Goal: Transaction & Acquisition: Book appointment/travel/reservation

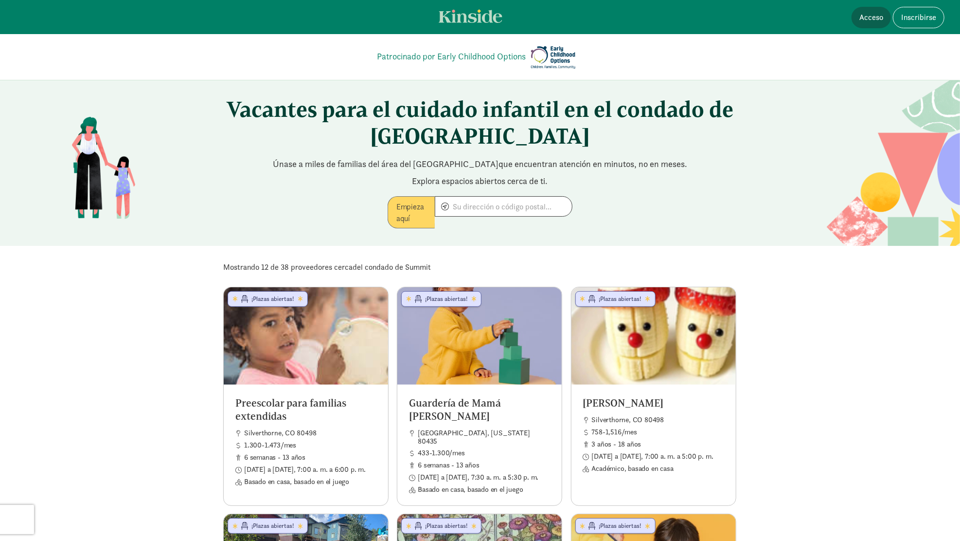
click at [877, 20] on font "Acceso" at bounding box center [872, 17] width 24 height 10
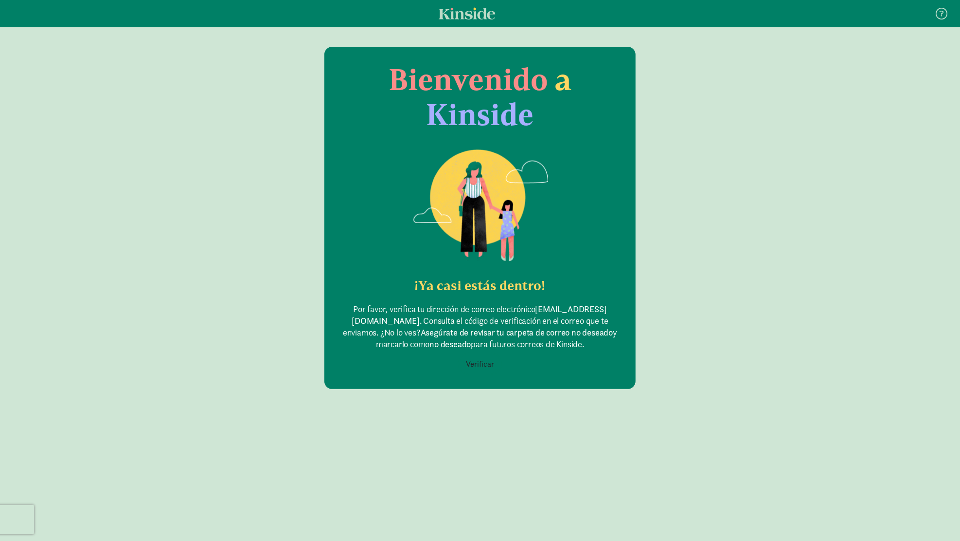
click at [492, 363] on font "Verificar" at bounding box center [480, 364] width 28 height 10
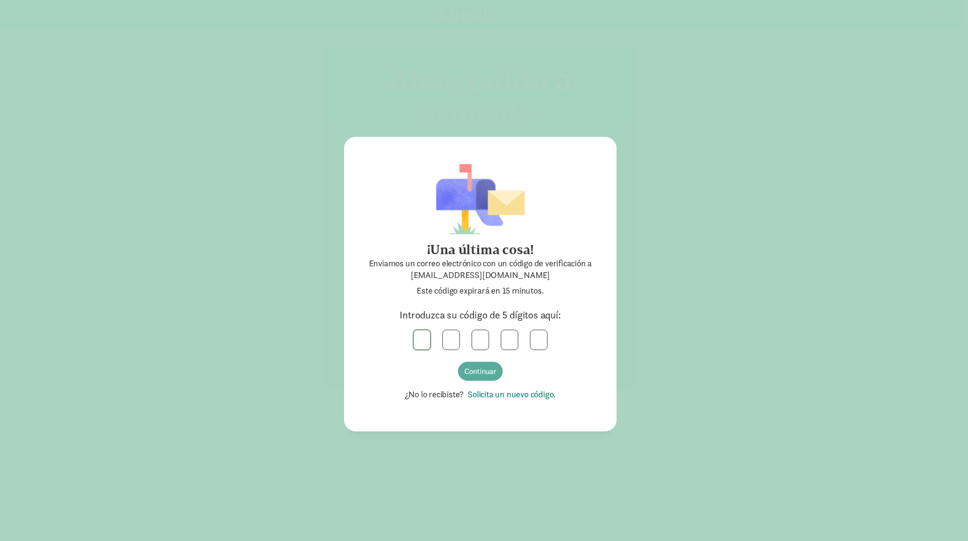
click at [425, 340] on input "text" at bounding box center [422, 339] width 17 height 19
click at [548, 393] on font "Solicita un nuevo código." at bounding box center [512, 393] width 88 height 11
click at [417, 342] on input "text" at bounding box center [422, 339] width 17 height 19
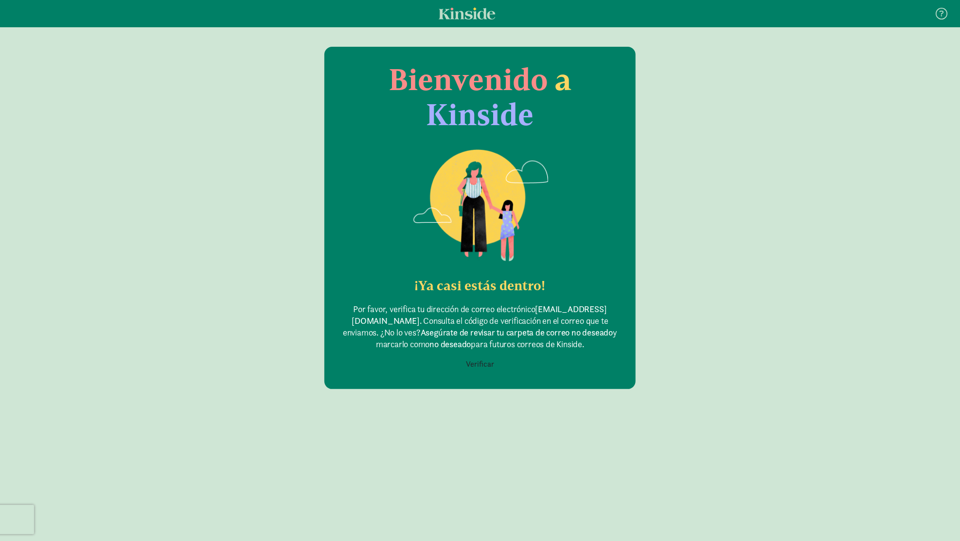
click at [479, 367] on font "Verificar" at bounding box center [480, 364] width 28 height 10
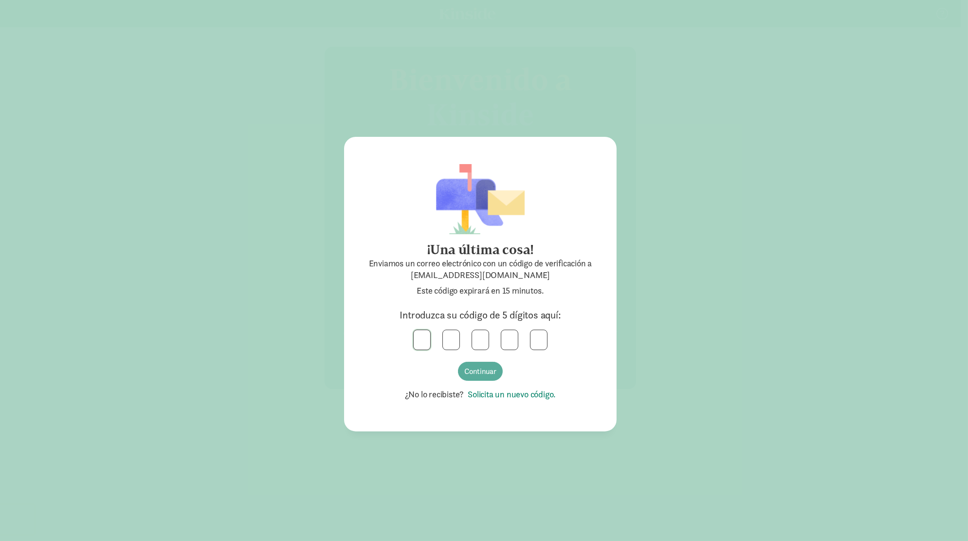
click at [415, 342] on input "text" at bounding box center [422, 339] width 17 height 19
click at [486, 360] on div "4 9 2 6 9 Continuar" at bounding box center [480, 355] width 234 height 52
click at [486, 366] on font "Continuar" at bounding box center [480, 371] width 32 height 10
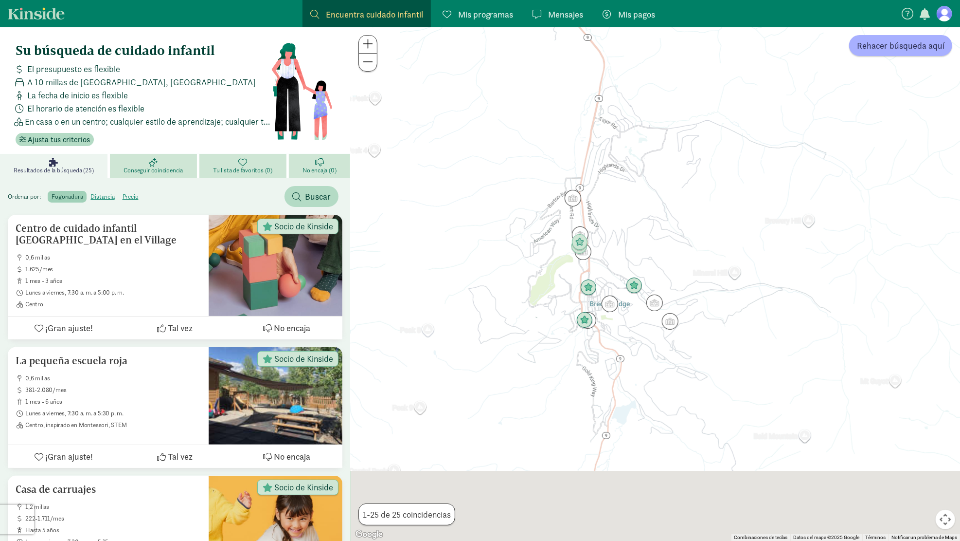
drag, startPoint x: 749, startPoint y: 370, endPoint x: 675, endPoint y: 217, distance: 170.2
click at [706, 172] on div at bounding box center [656, 283] width 610 height 513
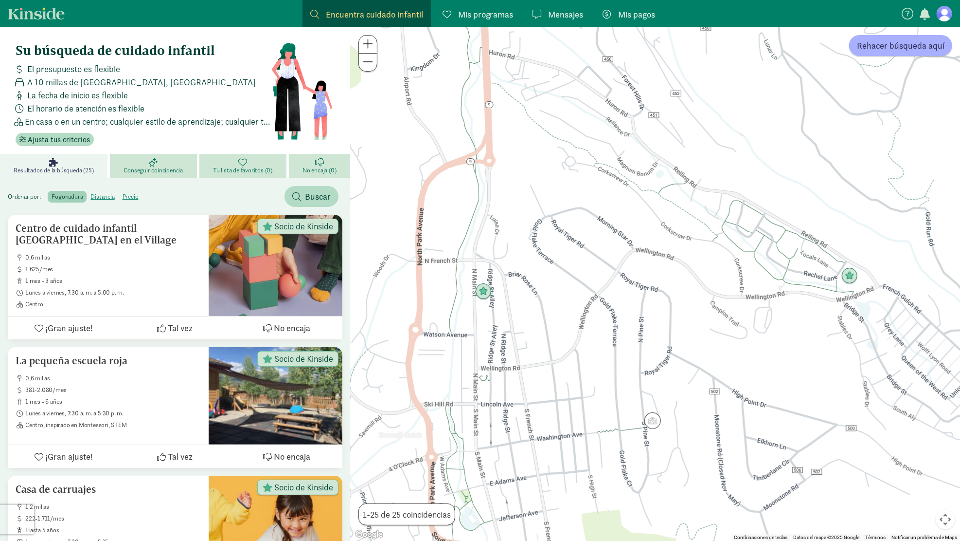
drag, startPoint x: 607, startPoint y: 256, endPoint x: 658, endPoint y: 178, distance: 93.5
click at [815, 165] on div at bounding box center [656, 283] width 610 height 513
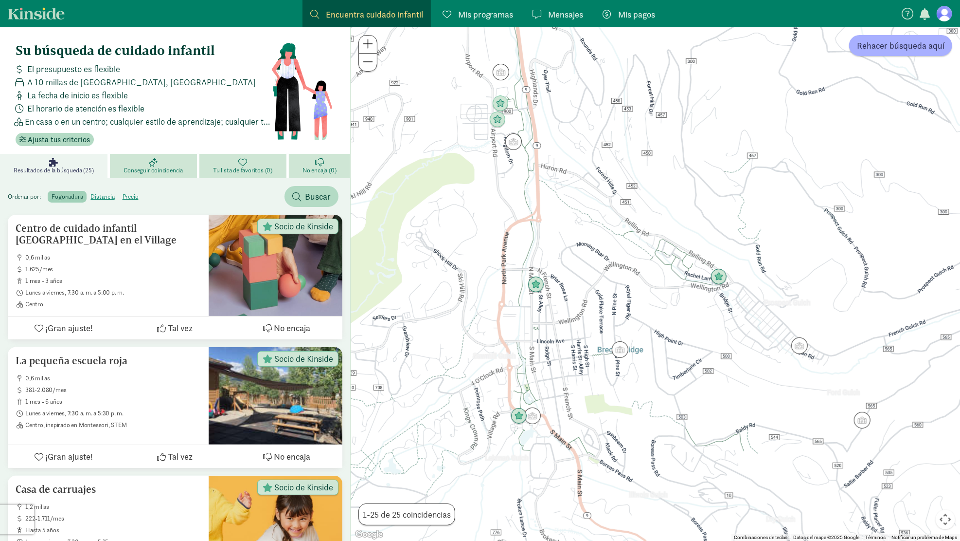
drag, startPoint x: 637, startPoint y: 132, endPoint x: 650, endPoint y: 173, distance: 42.8
click at [650, 173] on div at bounding box center [656, 283] width 610 height 513
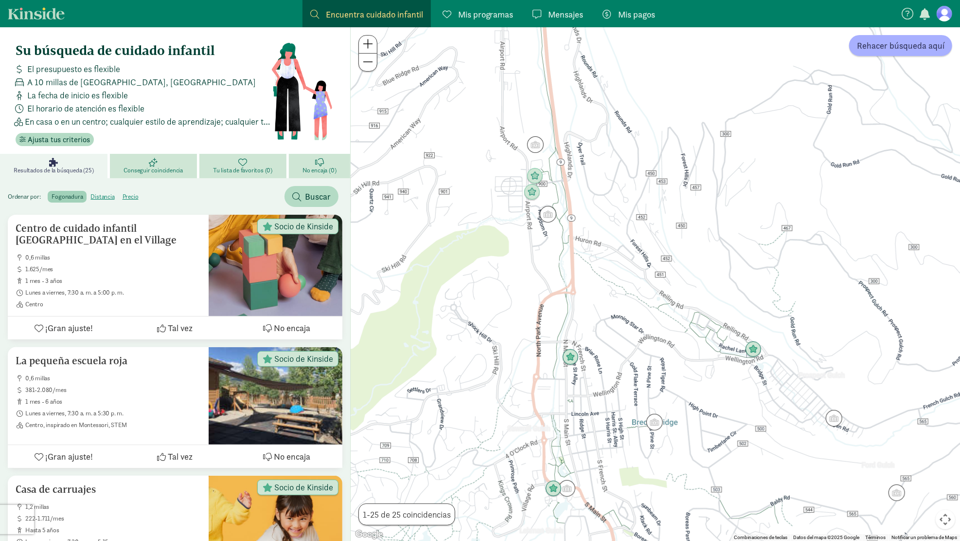
drag, startPoint x: 575, startPoint y: 137, endPoint x: 610, endPoint y: 211, distance: 82.3
click at [610, 211] on div at bounding box center [656, 283] width 610 height 513
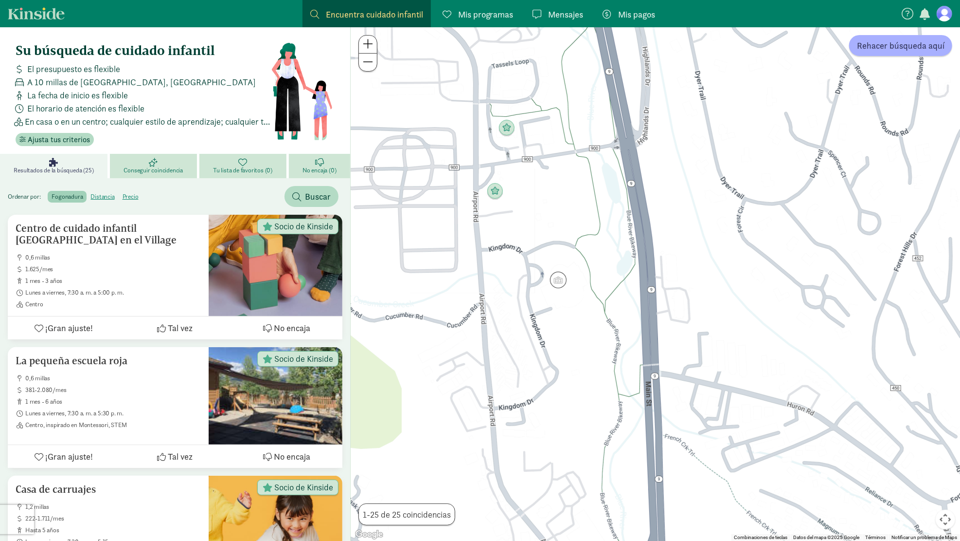
drag, startPoint x: 500, startPoint y: 174, endPoint x: 517, endPoint y: 200, distance: 30.9
click at [517, 200] on div at bounding box center [656, 283] width 610 height 513
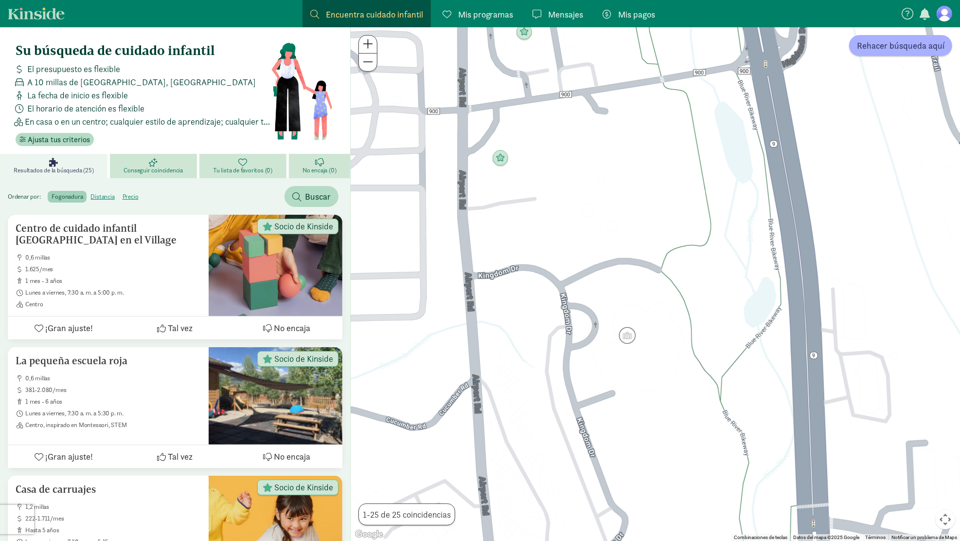
click at [510, 154] on div at bounding box center [656, 283] width 610 height 513
click at [498, 158] on img "Click to see details" at bounding box center [500, 158] width 18 height 18
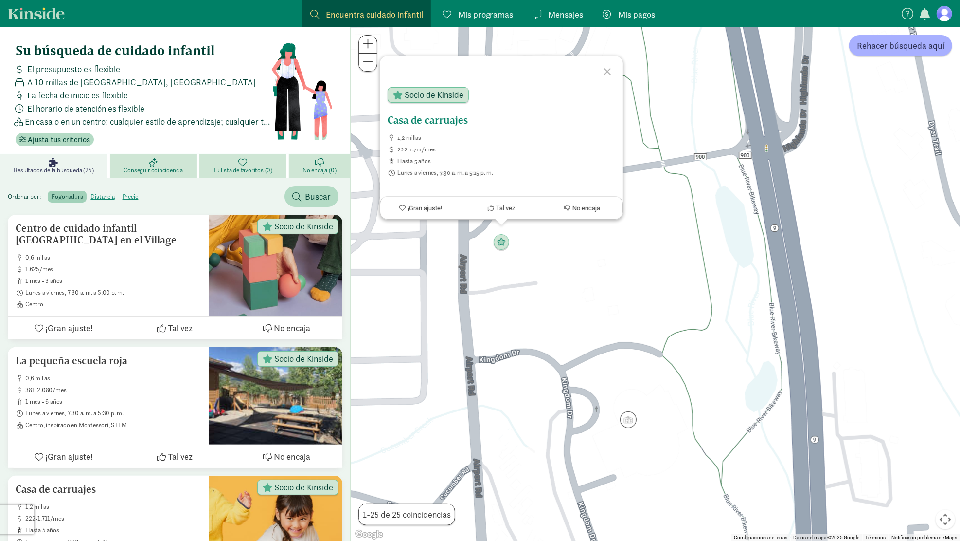
click at [399, 205] on icon at bounding box center [402, 207] width 6 height 6
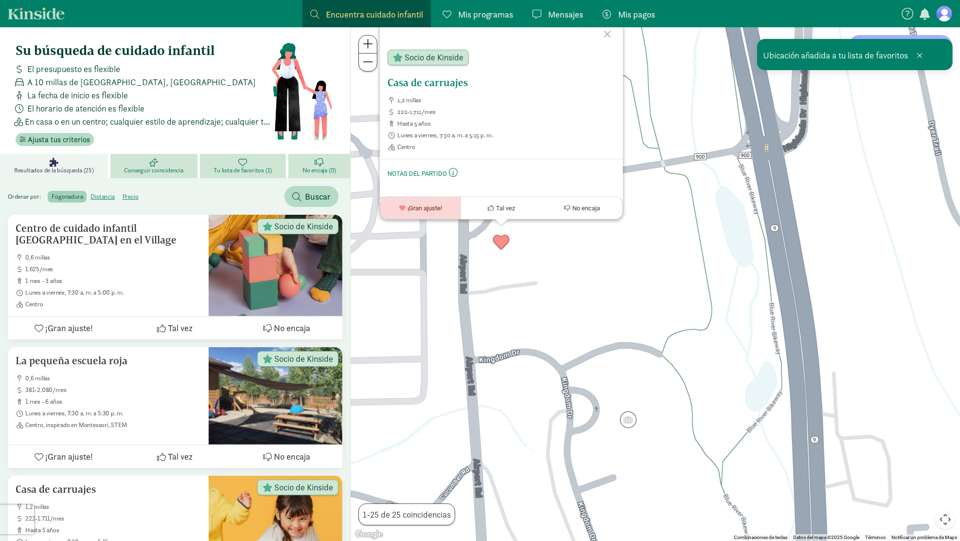
click at [456, 57] on font "Socio de Kinside" at bounding box center [434, 57] width 59 height 11
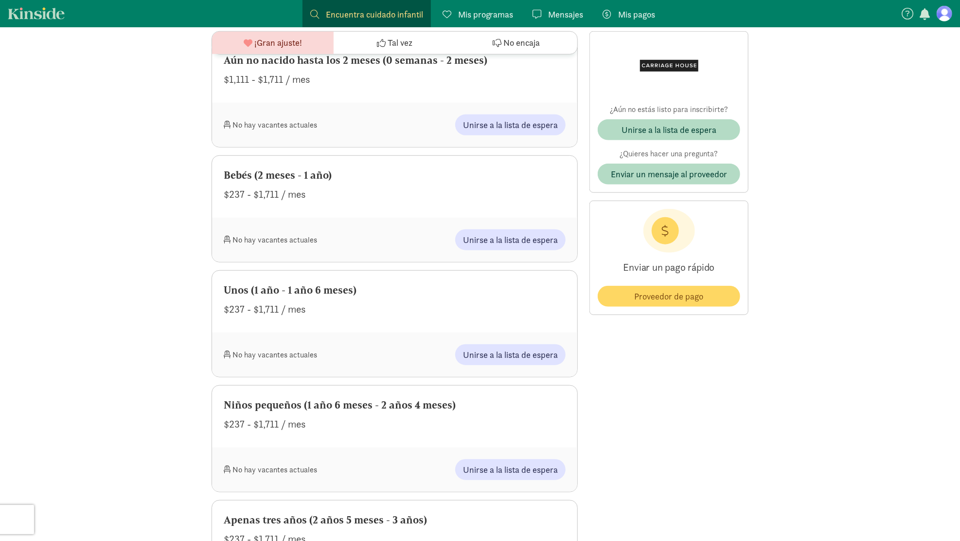
scroll to position [486, 0]
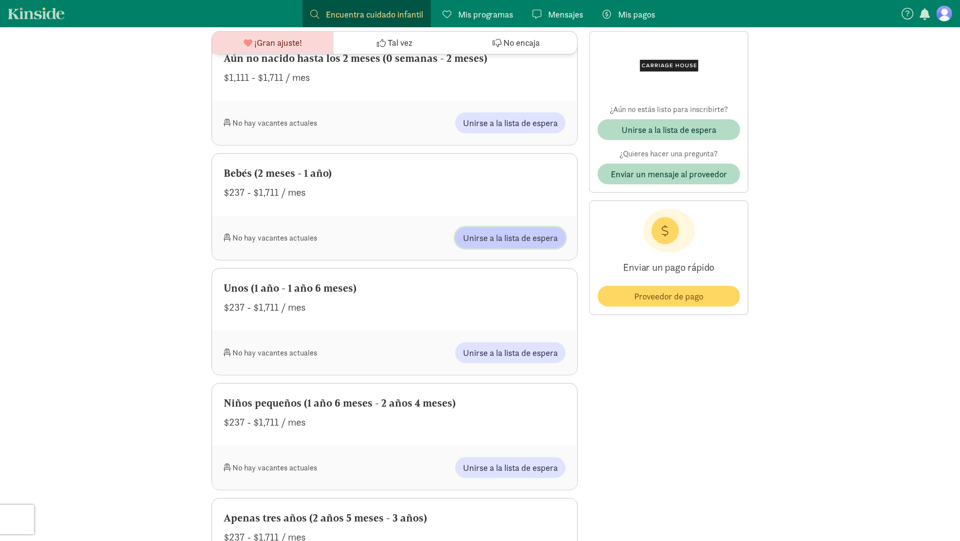
click at [505, 228] on button "Unirse a la lista de espera" at bounding box center [510, 237] width 110 height 21
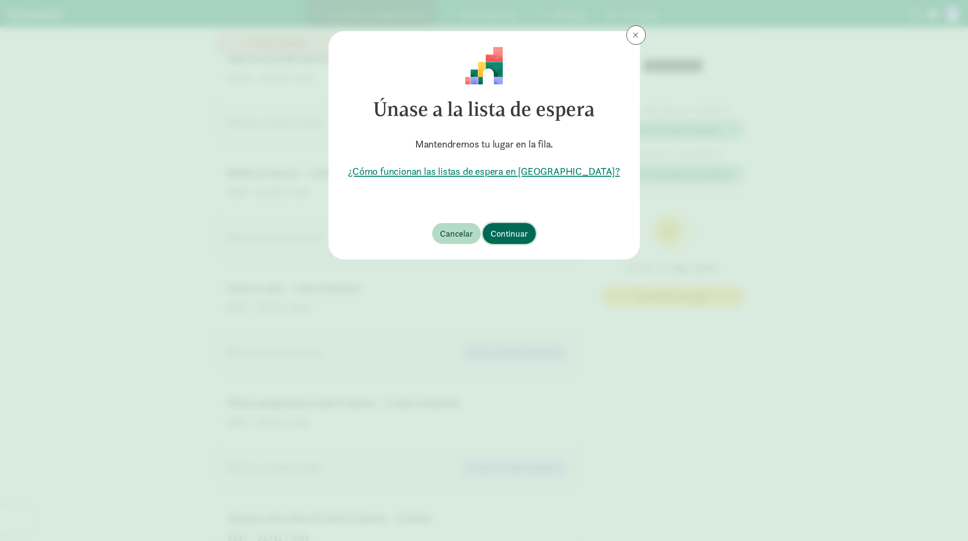
click at [514, 236] on font "Continuar" at bounding box center [508, 233] width 37 height 11
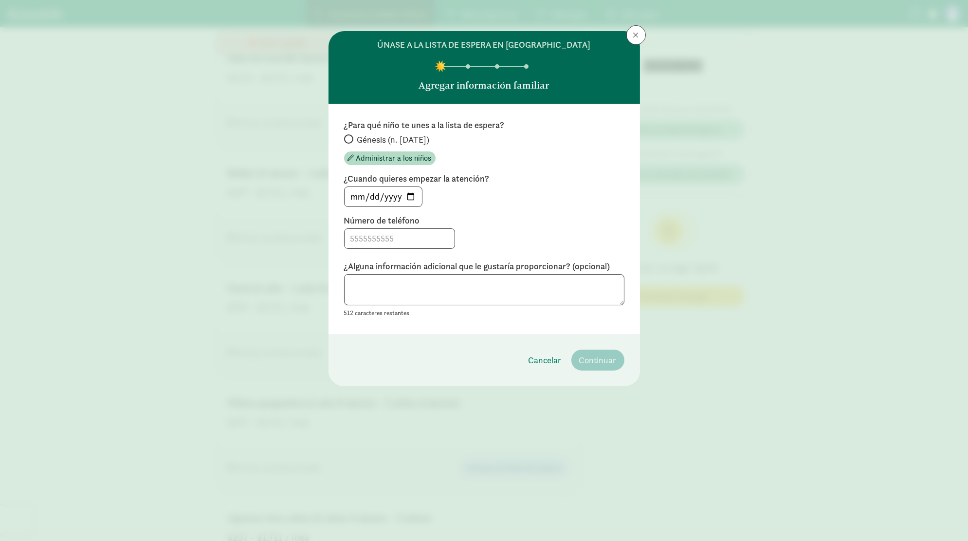
click at [350, 144] on label "Génesis (n. [DATE])" at bounding box center [484, 139] width 280 height 13
click at [350, 142] on input "Génesis (n. [DATE])" at bounding box center [347, 139] width 6 height 6
radio input "true"
click at [386, 235] on input at bounding box center [399, 238] width 110 height 19
type input "7209195996"
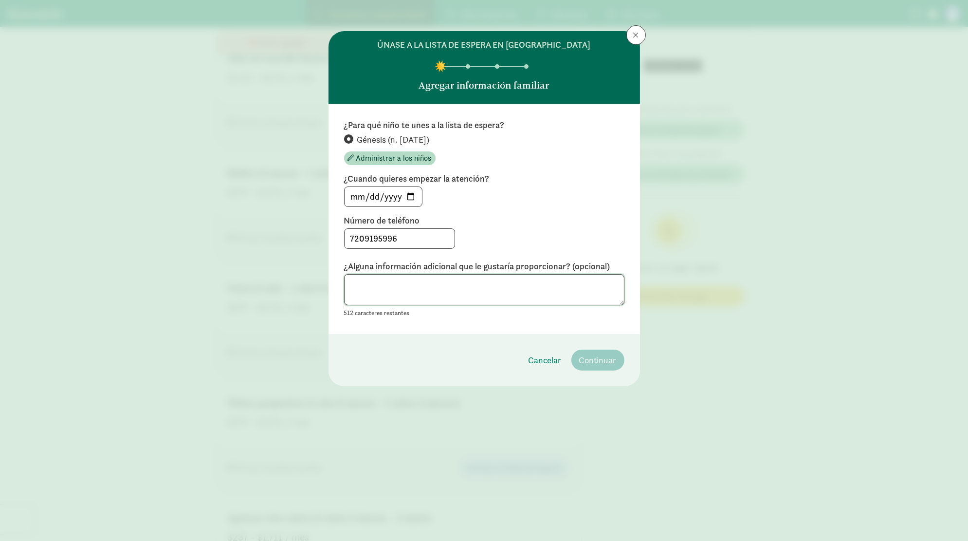
click at [452, 284] on textarea at bounding box center [484, 290] width 280 height 32
click at [452, 282] on textarea "lo necesito con urgencia." at bounding box center [484, 290] width 280 height 32
click at [353, 280] on textarea "lo necesito con urgencia." at bounding box center [484, 290] width 280 height 32
click at [477, 279] on textarea "Lo necesito con urgencia." at bounding box center [484, 290] width 280 height 32
type textarea "Lo necesito con urgencia."
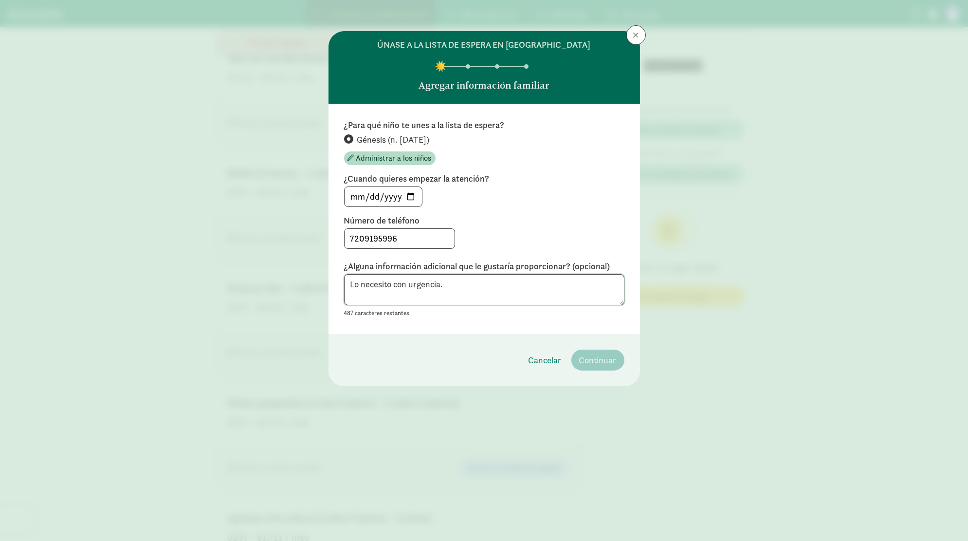
click at [529, 290] on textarea "Lo necesito con urgencia." at bounding box center [484, 290] width 280 height 32
click at [409, 193] on input "[DATE]" at bounding box center [382, 196] width 77 height 19
type input "2025-09-01"
click at [457, 69] on header "Únase a la lista de espera en Carriage House Agregar información familiar" at bounding box center [483, 67] width 311 height 72
drag, startPoint x: 467, startPoint y: 70, endPoint x: 473, endPoint y: 96, distance: 27.5
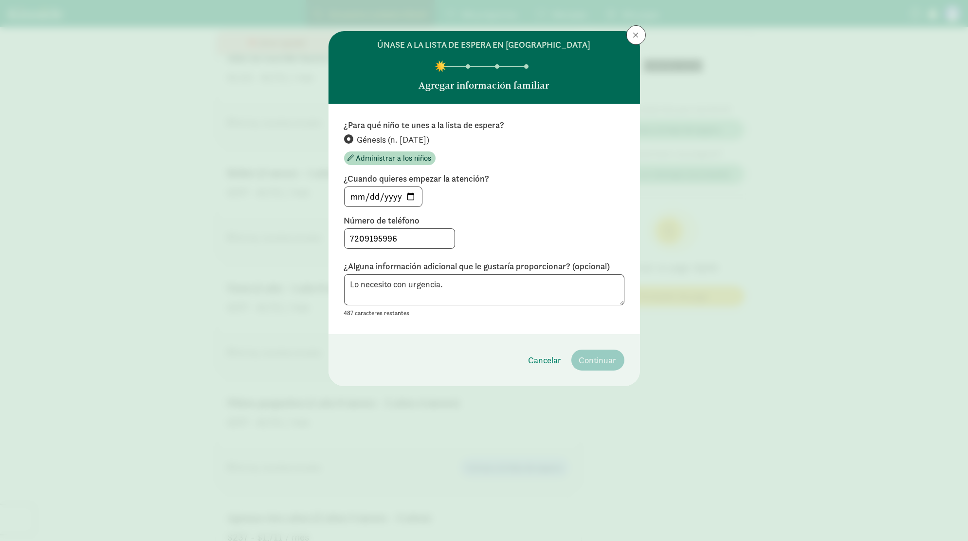
click at [467, 71] on header "Únase a la lista de espera en Carriage House Agregar información familiar" at bounding box center [483, 67] width 311 height 72
click at [477, 83] on font "Agregar información familiar" at bounding box center [484, 85] width 130 height 12
click at [486, 284] on textarea "Lo necesito con urgencia." at bounding box center [484, 290] width 280 height 32
click at [381, 316] on font "487 caracteres restantes" at bounding box center [377, 312] width 66 height 8
click at [421, 246] on input "7209195996" at bounding box center [399, 238] width 110 height 19
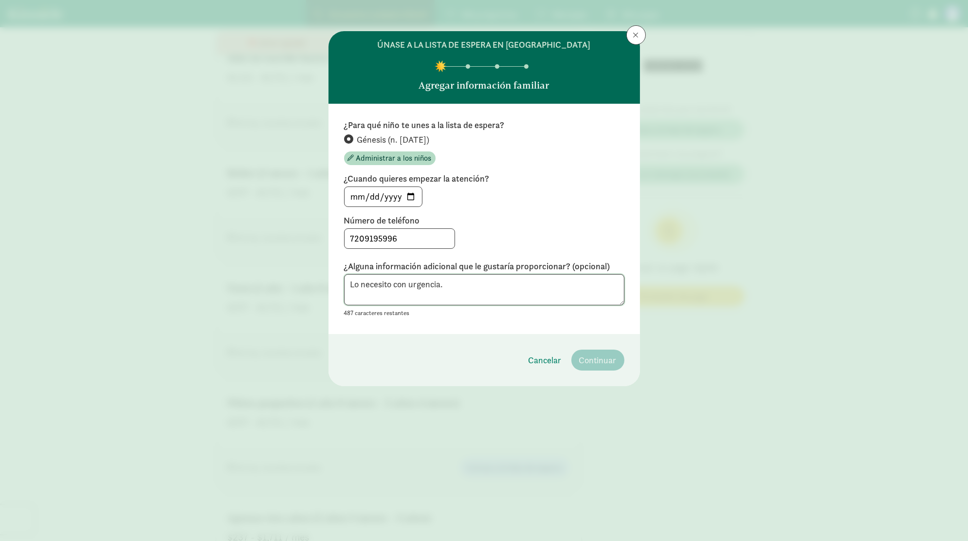
click at [610, 301] on textarea "Lo necesito con urgencia." at bounding box center [484, 290] width 280 height 32
click at [624, 303] on div "Lo necesito con urgencia." at bounding box center [484, 290] width 280 height 32
click at [623, 303] on div "Lo necesito con urgencia." at bounding box center [484, 290] width 280 height 32
click at [623, 306] on div "Lo necesito con urgencia. 487 caracteres restantes" at bounding box center [484, 296] width 280 height 45
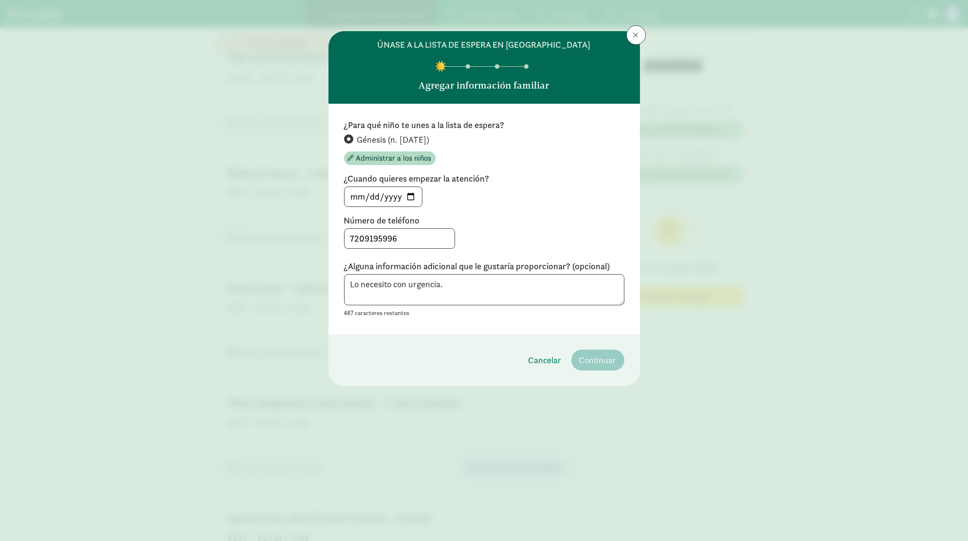
drag, startPoint x: 457, startPoint y: 64, endPoint x: 466, endPoint y: 69, distance: 9.6
click at [462, 68] on header "Únase a la lista de espera en Carriage House Agregar información familiar" at bounding box center [483, 67] width 311 height 72
click at [468, 64] on header "Únase a la lista de espera en Carriage House Agregar información familiar" at bounding box center [483, 67] width 311 height 72
click at [495, 64] on div at bounding box center [497, 66] width 4 height 4
click at [495, 65] on div at bounding box center [497, 66] width 4 height 4
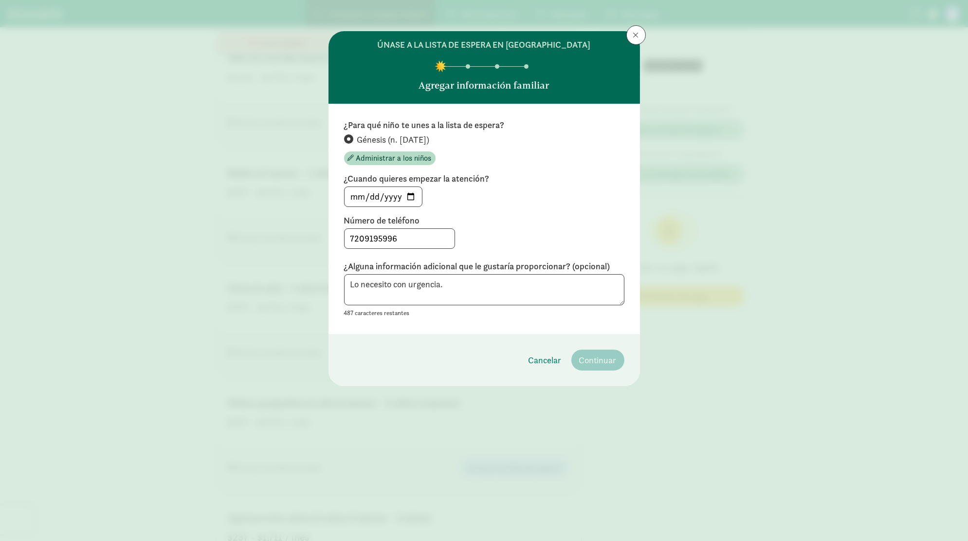
click at [437, 65] on figure at bounding box center [440, 66] width 12 height 12
drag, startPoint x: 438, startPoint y: 63, endPoint x: 477, endPoint y: 63, distance: 38.9
click at [477, 63] on header "Únase a la lista de espera en Carriage House Agregar información familiar" at bounding box center [483, 67] width 311 height 72
click at [518, 301] on textarea "Lo necesito con urgencia." at bounding box center [484, 290] width 280 height 32
click at [594, 294] on textarea "Lo necesito con urgencia." at bounding box center [484, 290] width 280 height 32
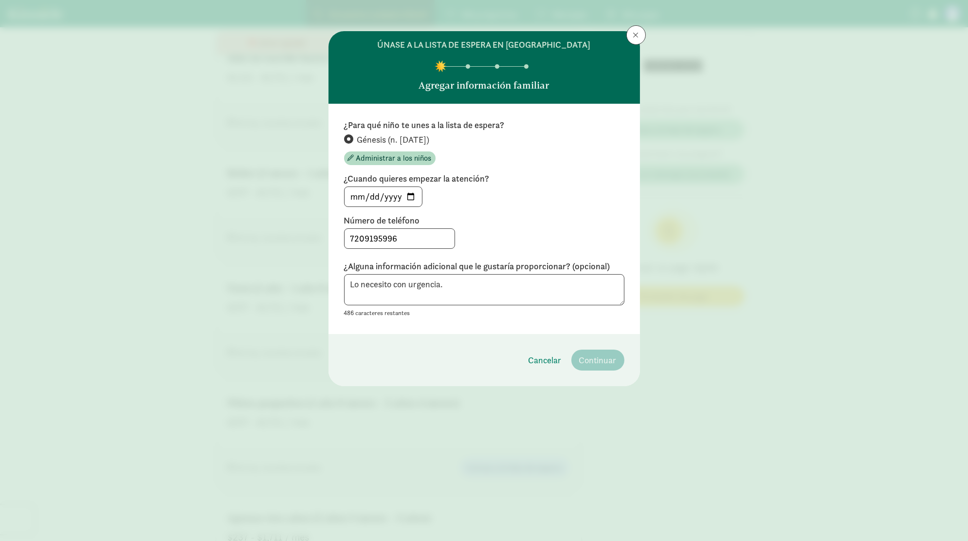
click at [626, 302] on div "¿Para qué niño te unes a la lista de espera? Génesis (n. enero de 2025) Adminis…" at bounding box center [483, 219] width 311 height 230
click at [615, 303] on textarea "Lo necesito con urgencia." at bounding box center [484, 290] width 280 height 32
click at [454, 278] on textarea "Lo necesito con urgencia." at bounding box center [484, 290] width 280 height 32
type textarea "L"
type textarea "mi bebe tiene 7 meses"
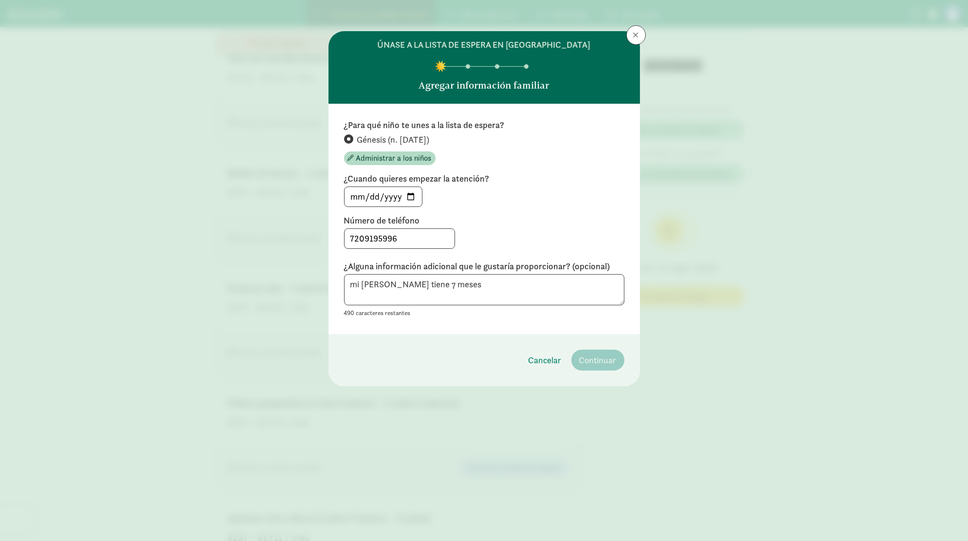
drag, startPoint x: 430, startPoint y: 130, endPoint x: 431, endPoint y: 137, distance: 7.0
click at [430, 132] on div "¿Para qué niño te unes a la lista de espera? Génesis (n. enero de 2025) Adminis…" at bounding box center [484, 142] width 280 height 46
click at [430, 137] on font "Génesis (n. enero de 2025)" at bounding box center [393, 139] width 72 height 11
click at [350, 137] on input "Génesis (n. enero de 2025)" at bounding box center [347, 139] width 6 height 6
click at [430, 137] on font "Génesis (n. enero de 2025)" at bounding box center [393, 139] width 72 height 11
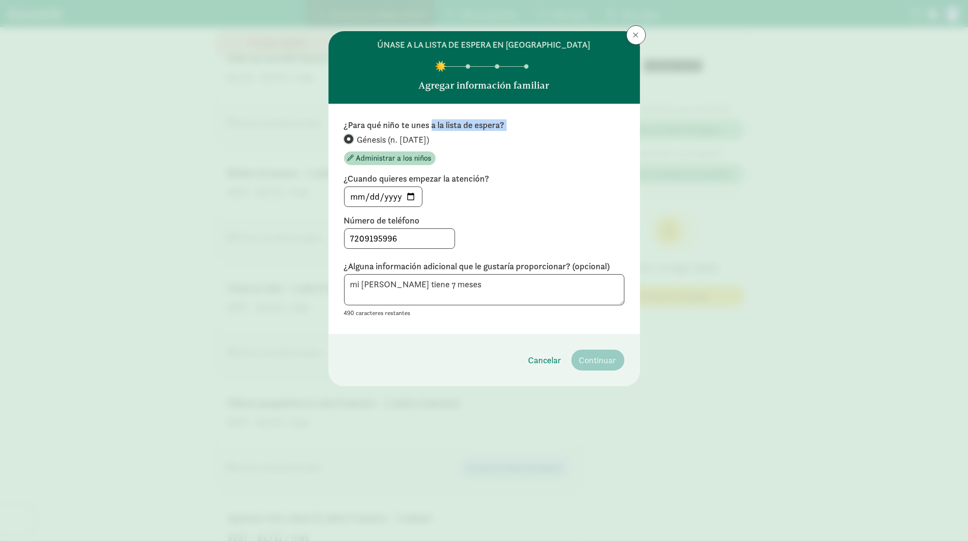
click at [350, 137] on input "Génesis (n. enero de 2025)" at bounding box center [347, 139] width 6 height 6
click at [430, 143] on font "Génesis (n. enero de 2025)" at bounding box center [393, 139] width 72 height 11
click at [350, 142] on input "Génesis (n. enero de 2025)" at bounding box center [347, 139] width 6 height 6
click at [350, 135] on label "Génesis (n. enero de 2025)" at bounding box center [484, 139] width 280 height 13
click at [350, 136] on input "Génesis (n. enero de 2025)" at bounding box center [347, 139] width 6 height 6
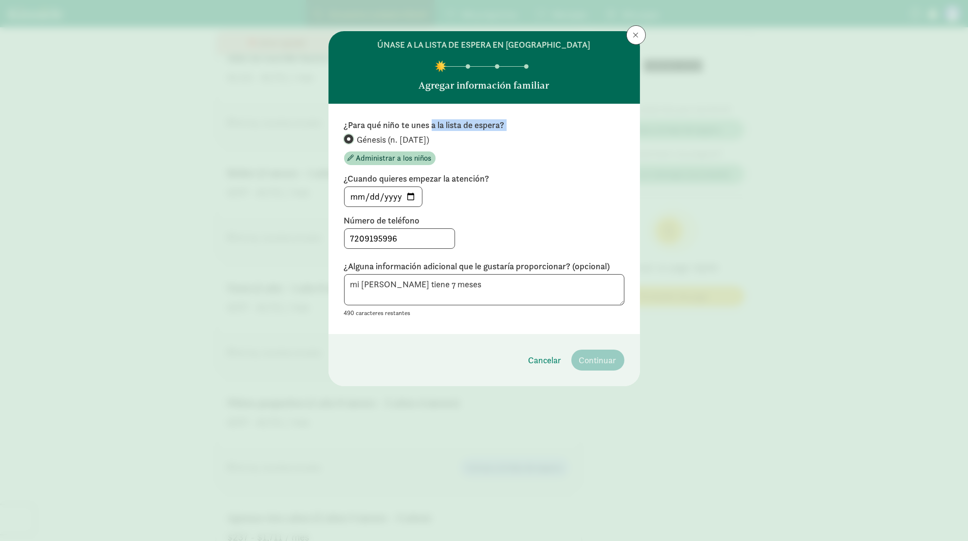
click at [350, 137] on input "Génesis (n. enero de 2025)" at bounding box center [347, 139] width 6 height 6
click at [604, 374] on footer "Cancelar Continuar" at bounding box center [483, 360] width 311 height 52
click at [604, 347] on footer "Cancelar Continuar" at bounding box center [483, 360] width 311 height 52
click at [604, 346] on footer "Cancelar Continuar" at bounding box center [483, 360] width 311 height 52
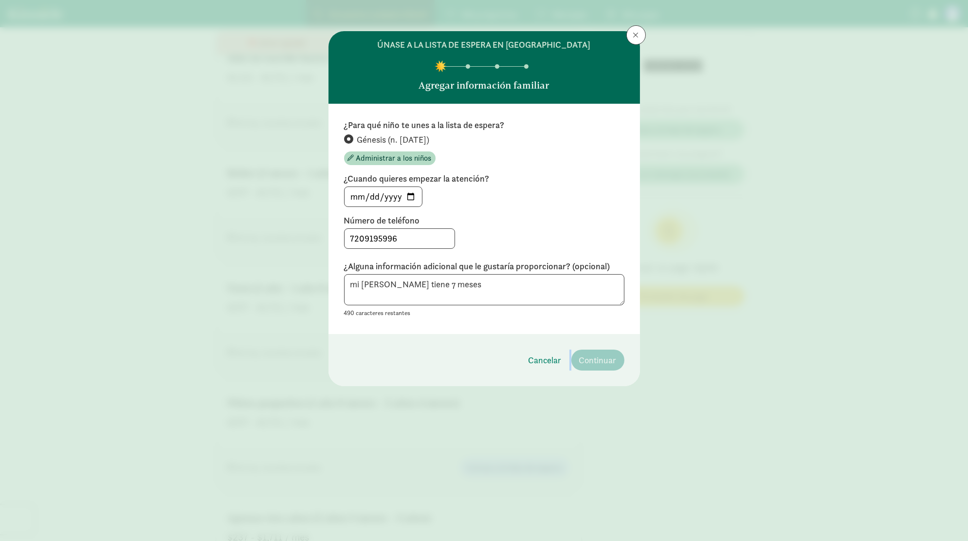
click at [604, 348] on footer "Cancelar Continuar" at bounding box center [483, 360] width 311 height 52
click at [641, 32] on button at bounding box center [635, 34] width 19 height 19
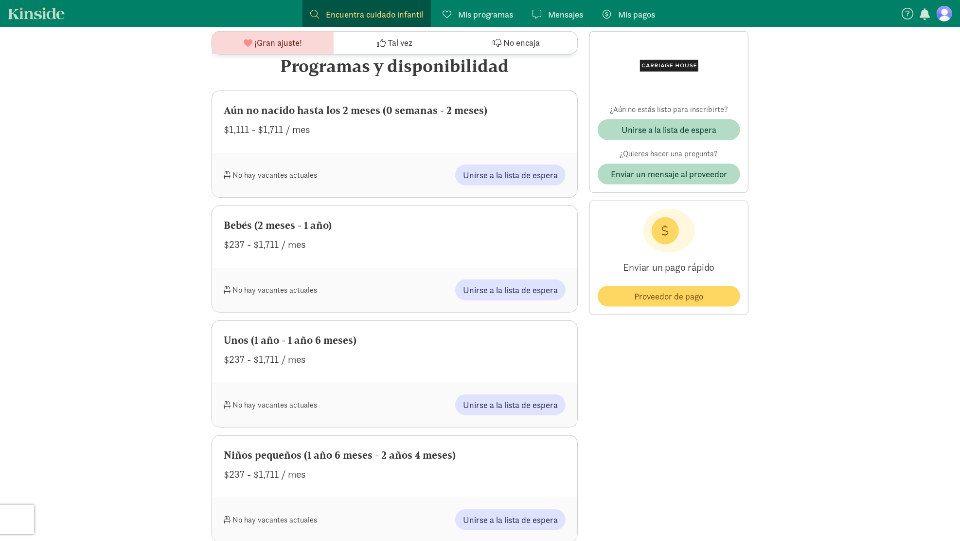
scroll to position [438, 0]
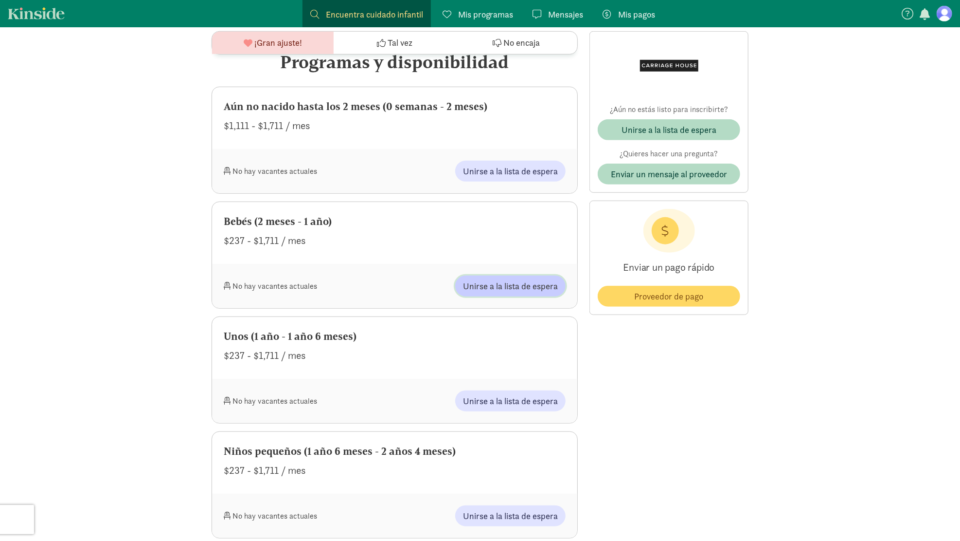
click at [498, 288] on font "Unirse a la lista de espera" at bounding box center [510, 285] width 95 height 11
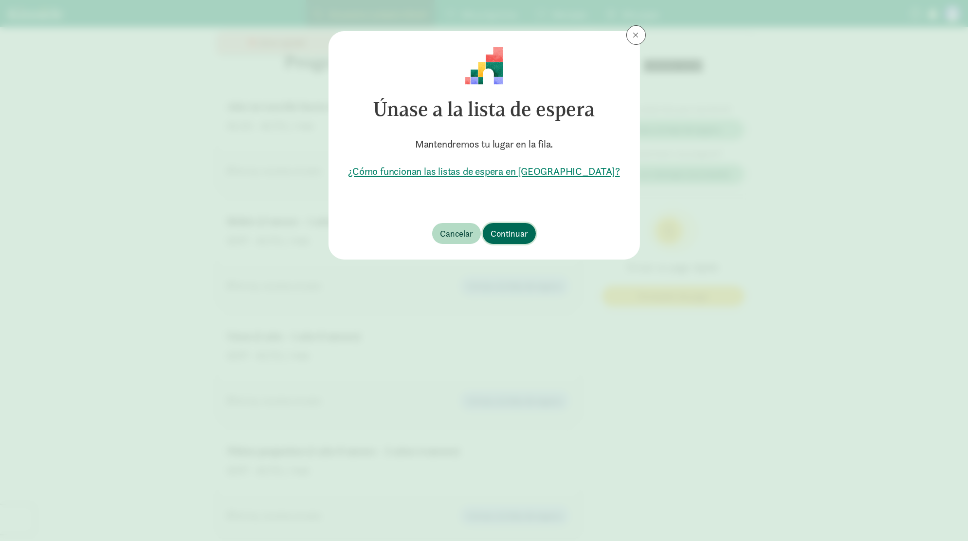
click at [511, 235] on font "Continuar" at bounding box center [508, 233] width 37 height 11
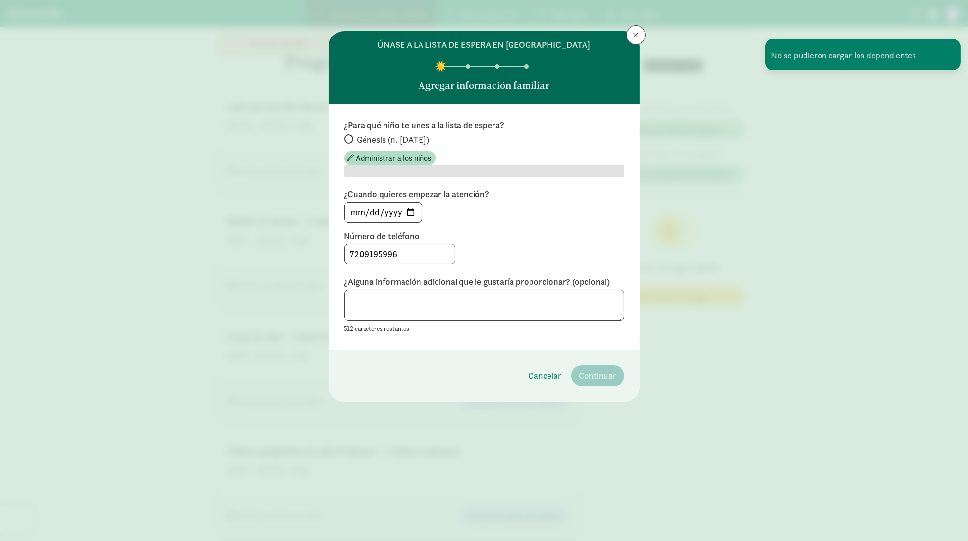
click at [396, 143] on font "Génesis (n. enero de 2025)" at bounding box center [393, 139] width 72 height 11
click at [350, 142] on input "Génesis (n. enero de 2025)" at bounding box center [347, 139] width 6 height 6
radio input "true"
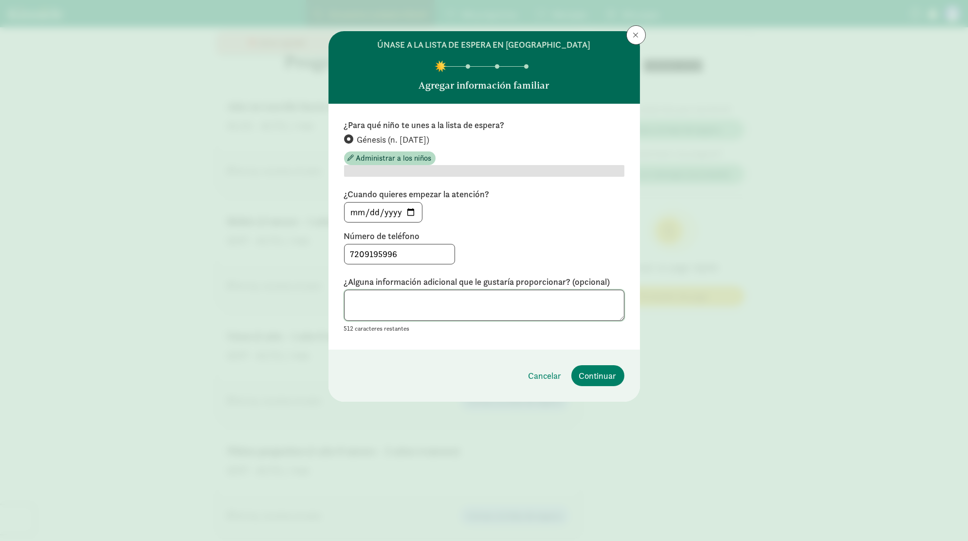
click at [497, 300] on textarea at bounding box center [484, 305] width 280 height 32
type textarea "lo necesito con urgencia."
click at [590, 377] on font "Continuar" at bounding box center [597, 375] width 37 height 11
click at [500, 276] on font "¿Alguna información adicional que le gustaría proporcionar? (opcional)" at bounding box center [477, 281] width 266 height 11
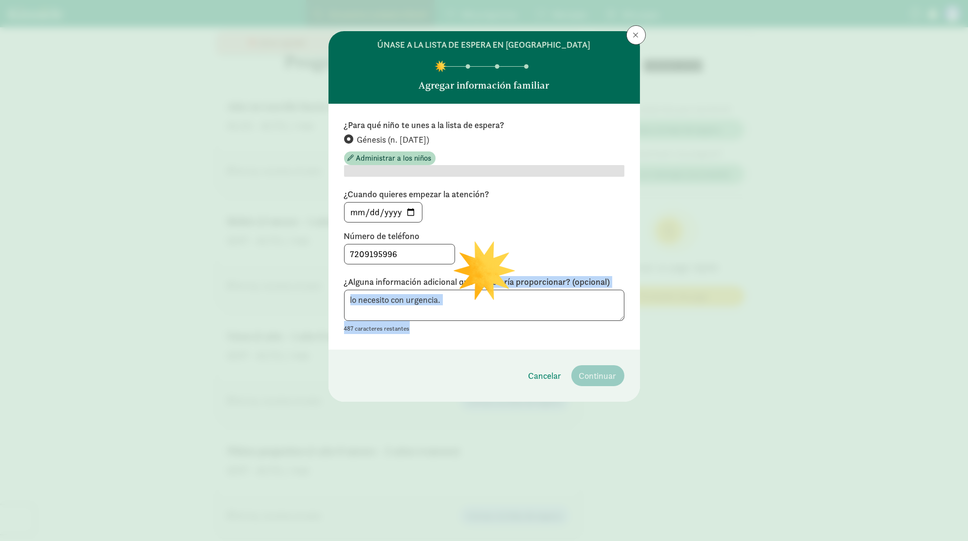
drag, startPoint x: 486, startPoint y: 333, endPoint x: 475, endPoint y: 283, distance: 51.2
click at [475, 283] on div "¿Para qué niño te unes a la lista de espera? Génesis (n. enero de 2025) Adminis…" at bounding box center [483, 227] width 311 height 246
click at [475, 288] on div "¿Alguna información adicional que le gustaría proporcionar? (opcional) lo neces…" at bounding box center [484, 305] width 280 height 58
click at [476, 309] on textarea "lo necesito con urgencia." at bounding box center [484, 305] width 280 height 32
click at [548, 95] on header "Únase a la lista de espera en Carriage House Agregar información familiar" at bounding box center [483, 67] width 311 height 72
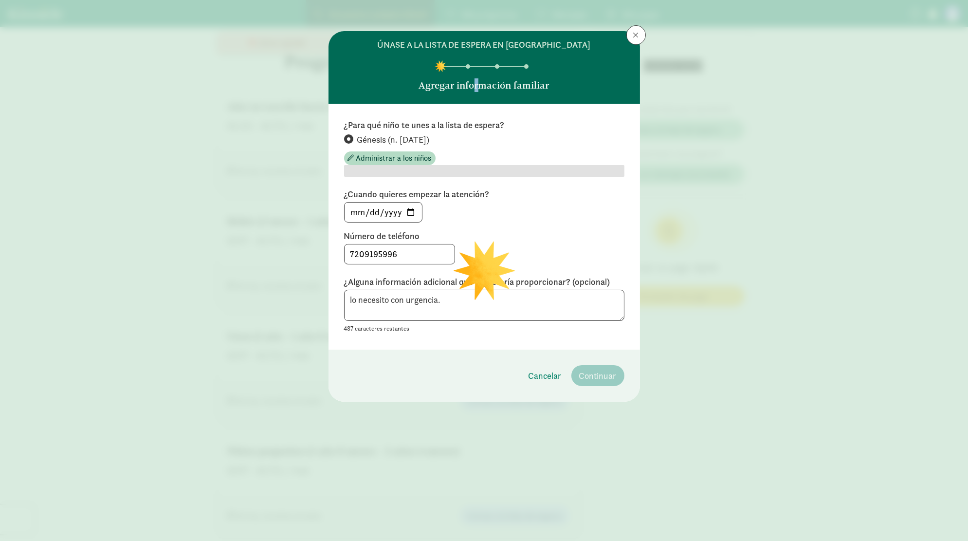
click at [474, 83] on header "Únase a la lista de espera en Carriage House Agregar información familiar" at bounding box center [483, 67] width 311 height 72
click at [474, 83] on font "Agregar información familiar" at bounding box center [484, 85] width 130 height 12
click at [636, 36] on span at bounding box center [636, 35] width 6 height 8
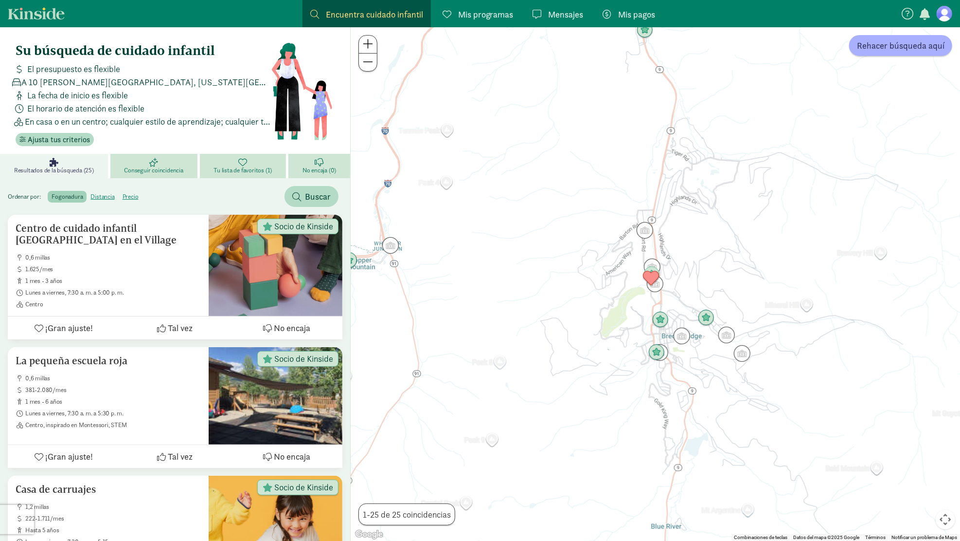
drag, startPoint x: 724, startPoint y: 382, endPoint x: 600, endPoint y: 282, distance: 159.1
click at [600, 282] on div at bounding box center [656, 283] width 610 height 513
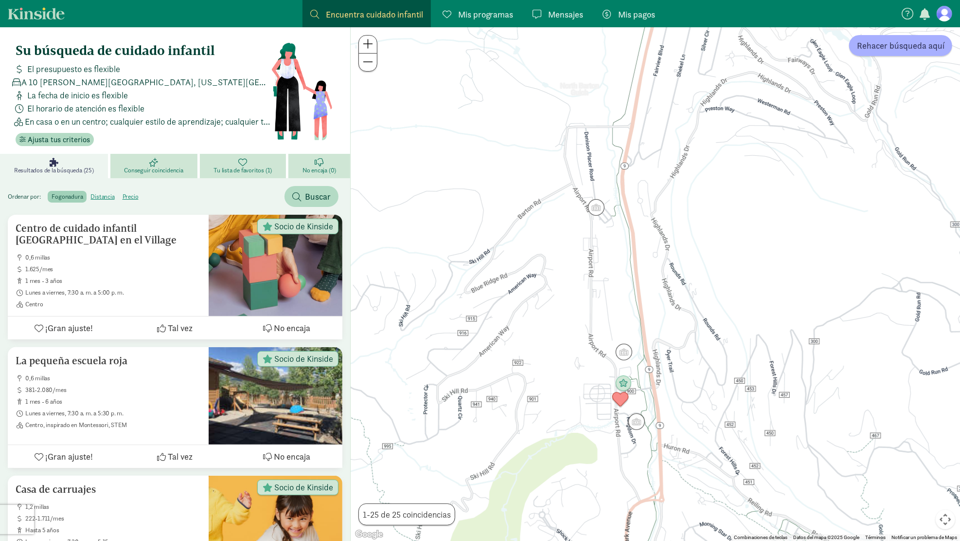
drag, startPoint x: 669, startPoint y: 377, endPoint x: 684, endPoint y: 308, distance: 70.1
click at [684, 308] on div at bounding box center [656, 283] width 610 height 513
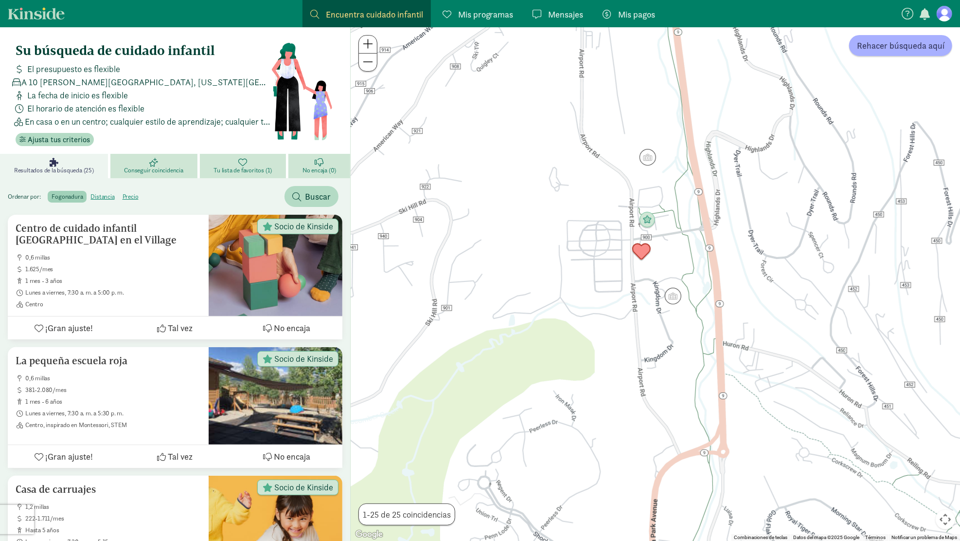
click at [642, 246] on img "Click to see details" at bounding box center [642, 251] width 18 height 18
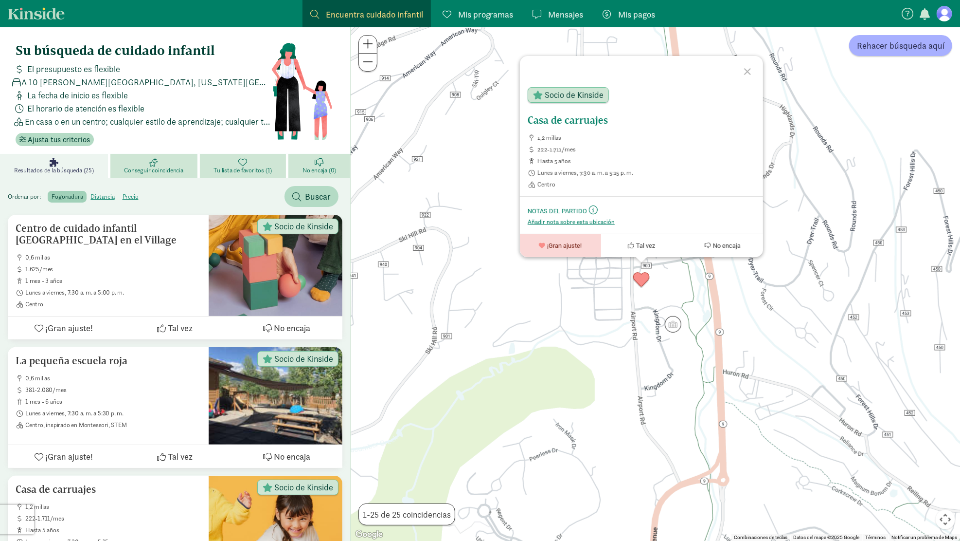
click at [585, 119] on font "Casa de carruajes" at bounding box center [568, 120] width 80 height 12
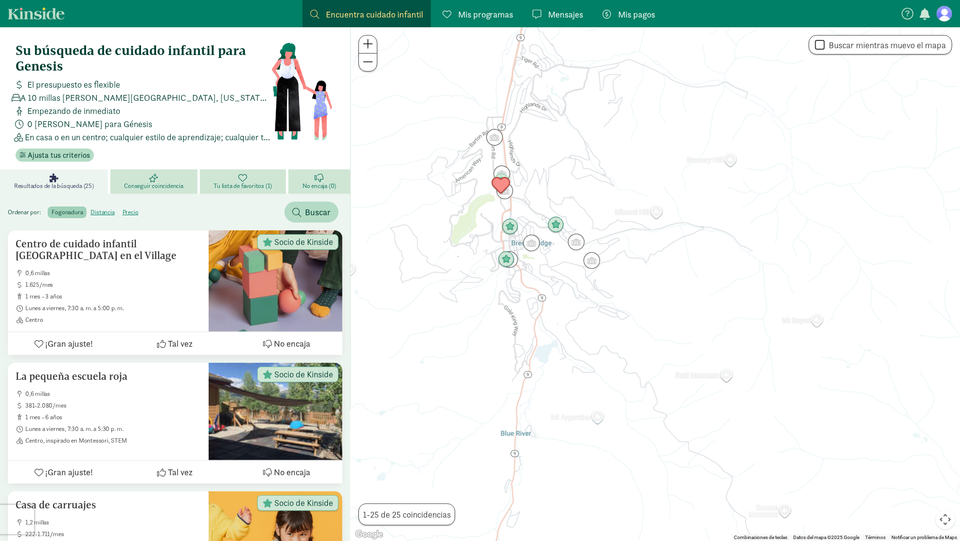
drag, startPoint x: 722, startPoint y: 428, endPoint x: 496, endPoint y: 184, distance: 332.9
click at [496, 179] on img "Click to see details" at bounding box center [501, 185] width 18 height 18
click at [496, 184] on img "Click to see details" at bounding box center [501, 186] width 18 height 18
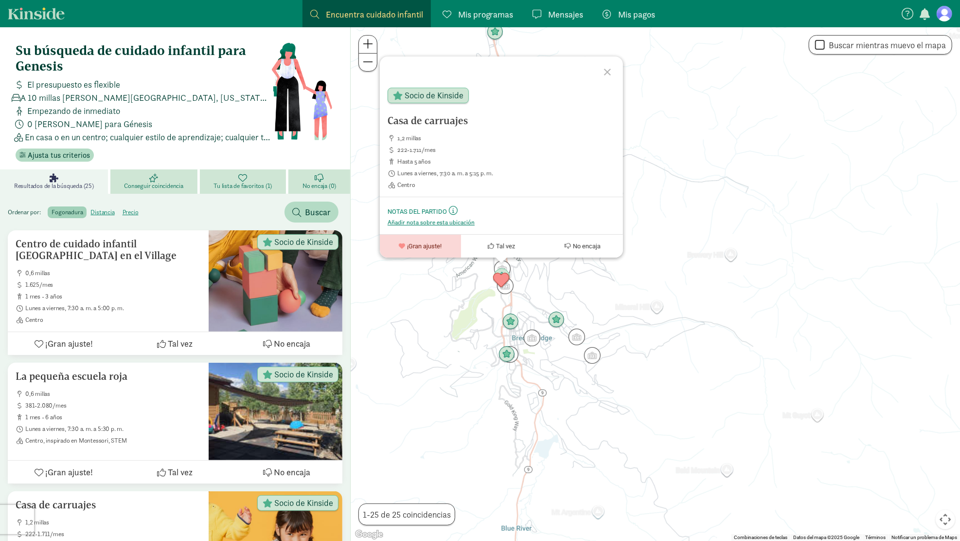
drag, startPoint x: 424, startPoint y: 123, endPoint x: 482, endPoint y: -42, distance: 175.3
drag, startPoint x: 440, startPoint y: 123, endPoint x: 474, endPoint y: -21, distance: 148.5
drag, startPoint x: 406, startPoint y: 116, endPoint x: 458, endPoint y: -42, distance: 166.5
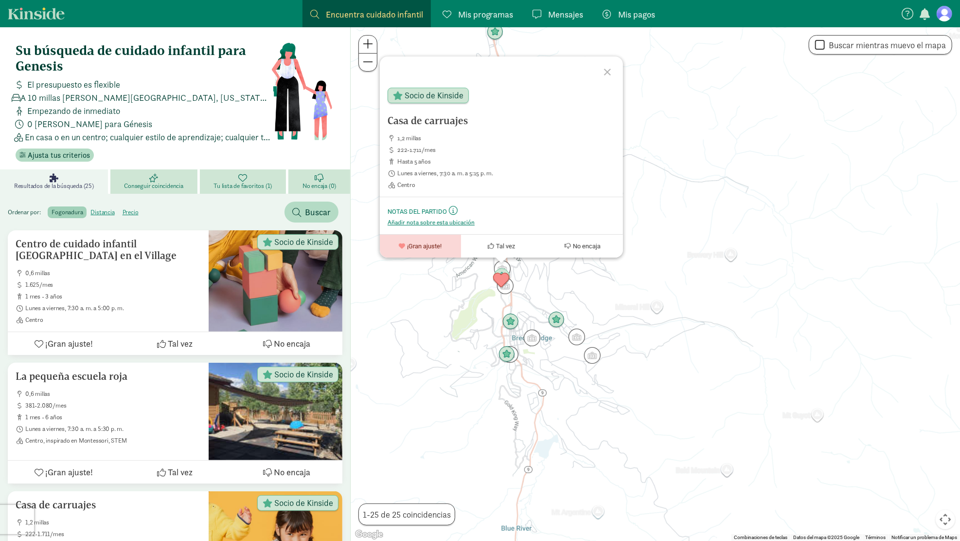
drag, startPoint x: 413, startPoint y: 117, endPoint x: 479, endPoint y: -42, distance: 172.9
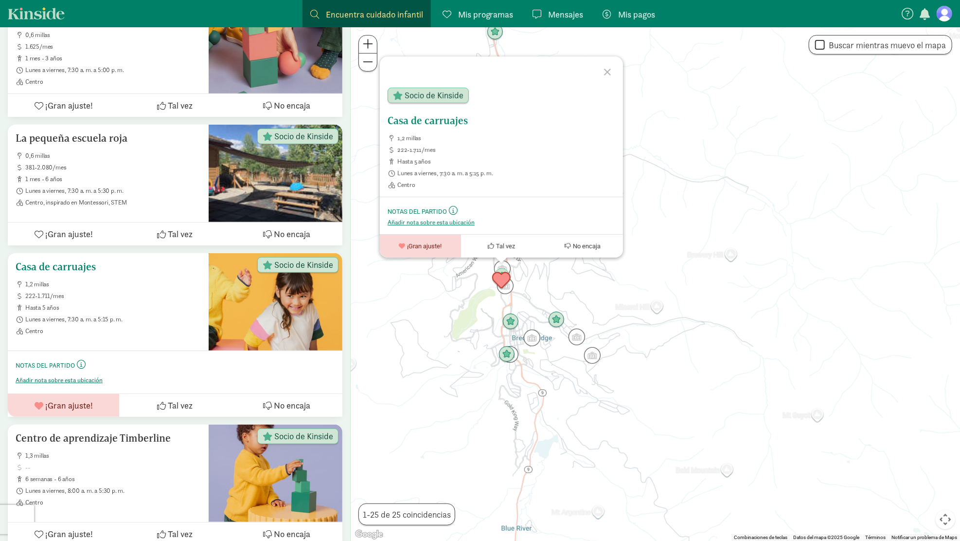
scroll to position [243, 0]
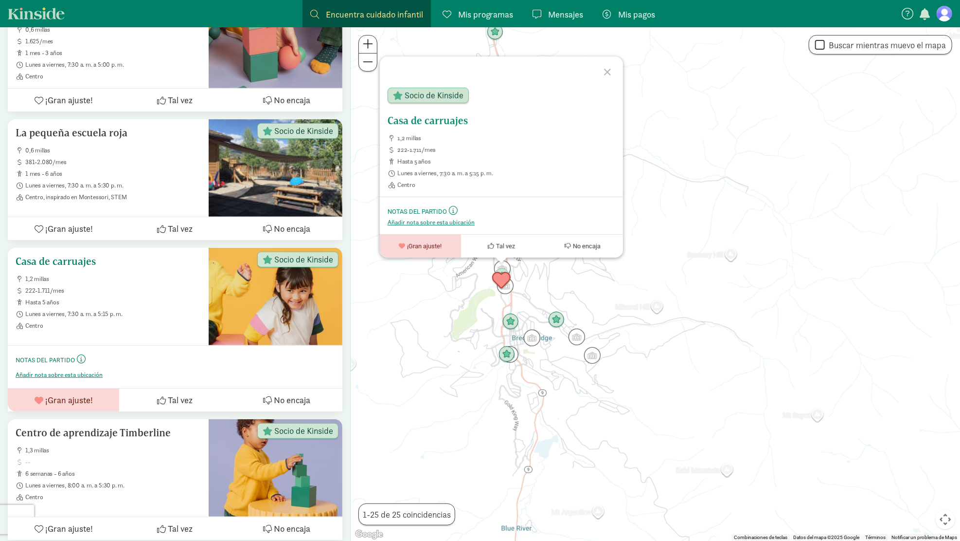
click at [72, 256] on font "Casa de carruajes" at bounding box center [56, 261] width 80 height 12
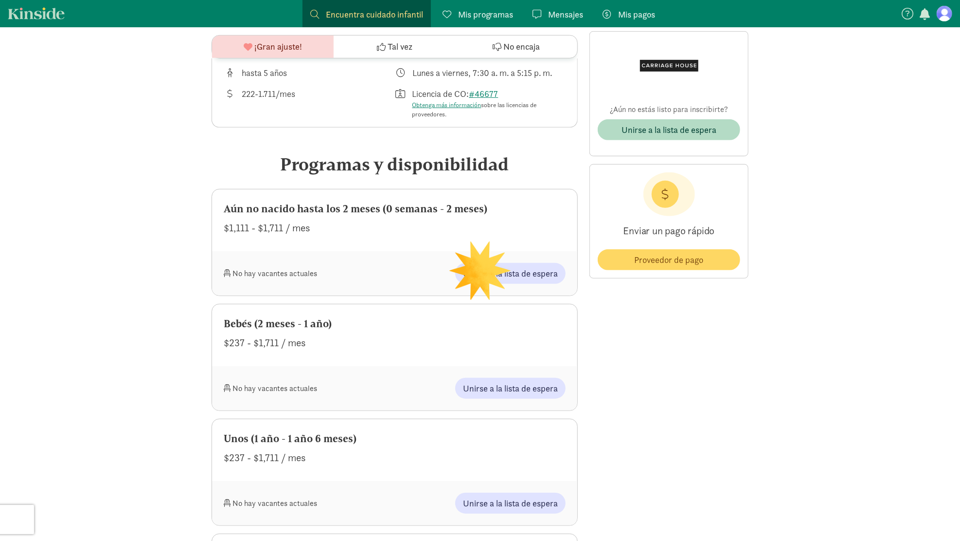
scroll to position [340, 0]
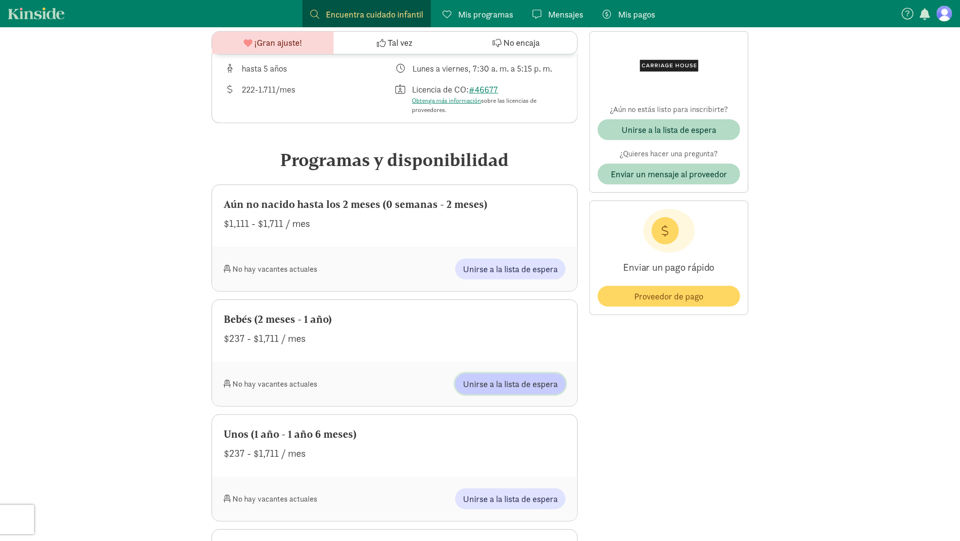
click at [487, 375] on button "Unirse a la lista de espera" at bounding box center [510, 383] width 110 height 21
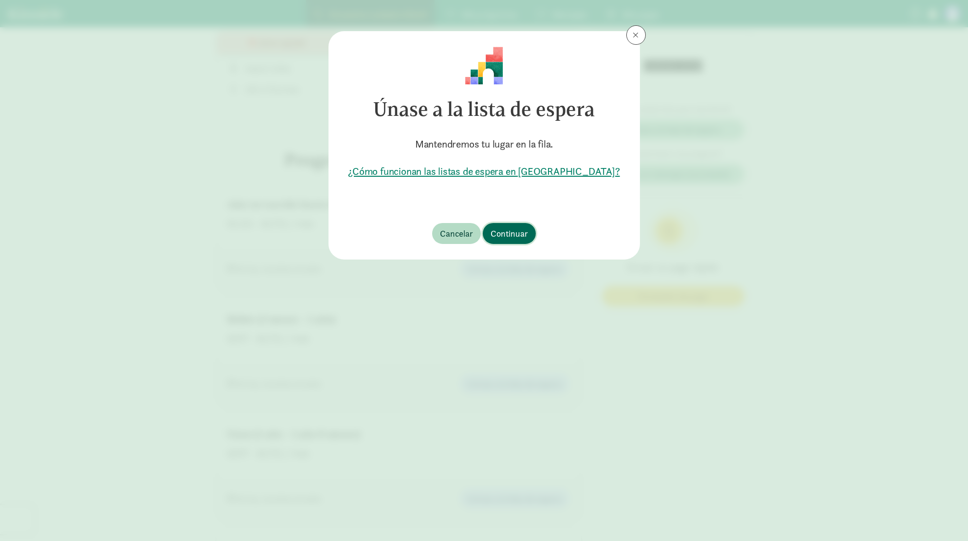
click at [495, 230] on font "Continuar" at bounding box center [508, 233] width 37 height 11
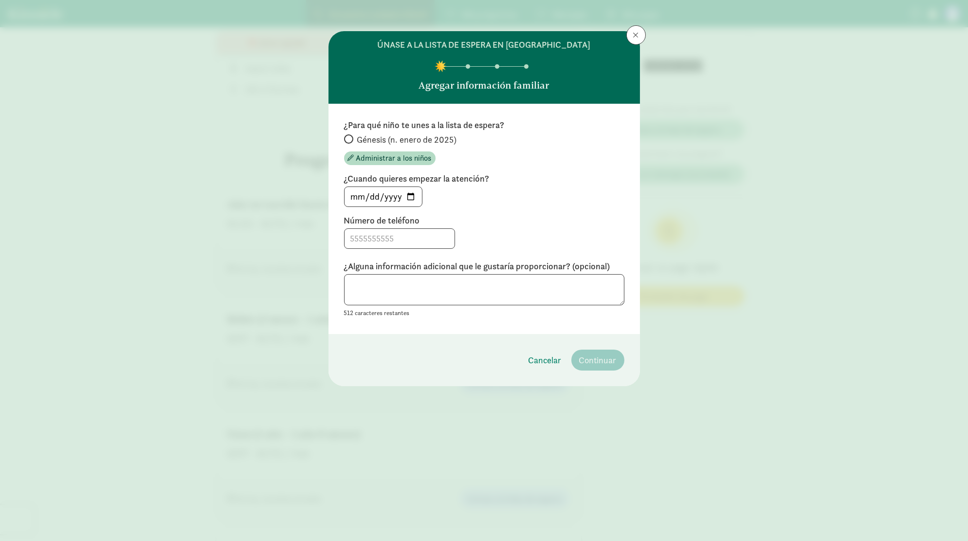
click at [362, 138] on font "Génesis (n. enero de 2025)" at bounding box center [407, 139] width 100 height 11
click at [350, 138] on input "Génesis (n. enero de 2025)" at bounding box center [347, 139] width 6 height 6
radio input "true"
click at [386, 240] on input at bounding box center [399, 238] width 110 height 19
type input "7209195996"
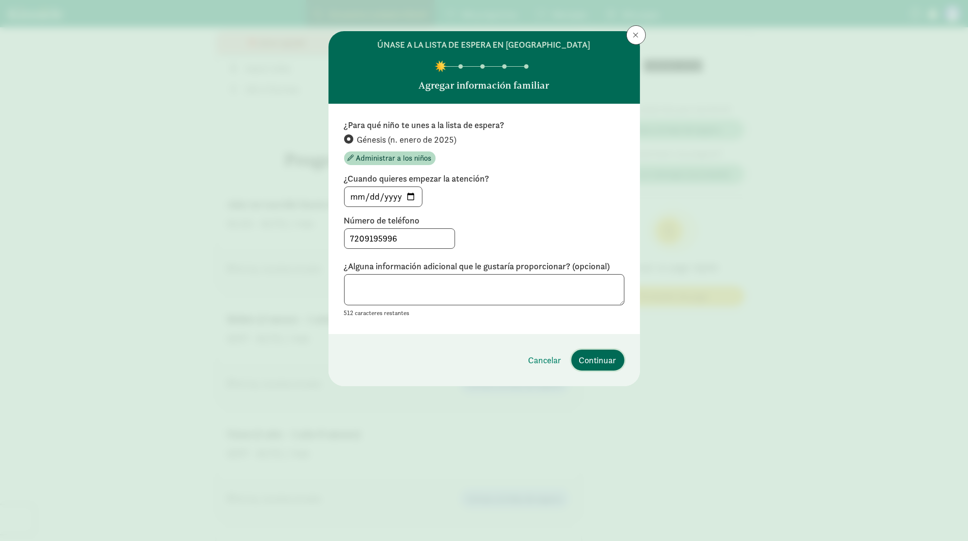
click at [613, 360] on font "Continuar" at bounding box center [597, 359] width 37 height 11
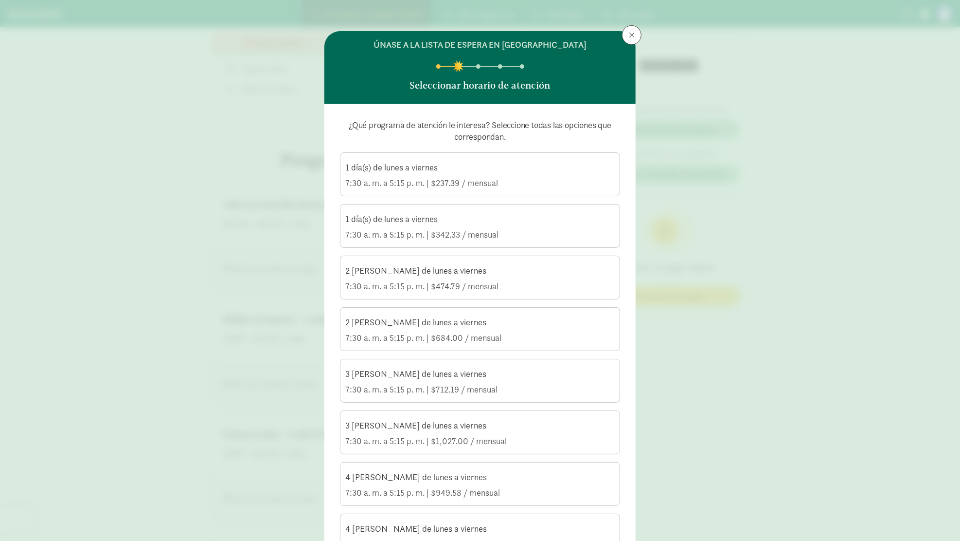
click at [440, 178] on font "7:30 a. m. a 5:15 p. m. | $237.39 / mensual" at bounding box center [421, 182] width 153 height 11
click at [0, 0] on input "1 día(s) de lunes a viernes 7:30 a. m. a 5:15 p. m. | $237.39 / mensual" at bounding box center [0, 0] width 0 height 0
click at [533, 215] on div "1 día(s) de lunes a viernes" at bounding box center [480, 219] width 270 height 12
click at [0, 0] on input "1 día(s) de lunes a viernes 7:30 a. m. a 5:15 p. m. | $342.33 / mensual" at bounding box center [0, 0] width 0 height 0
click at [538, 266] on div "2 [PERSON_NAME] de lunes a viernes" at bounding box center [480, 271] width 270 height 12
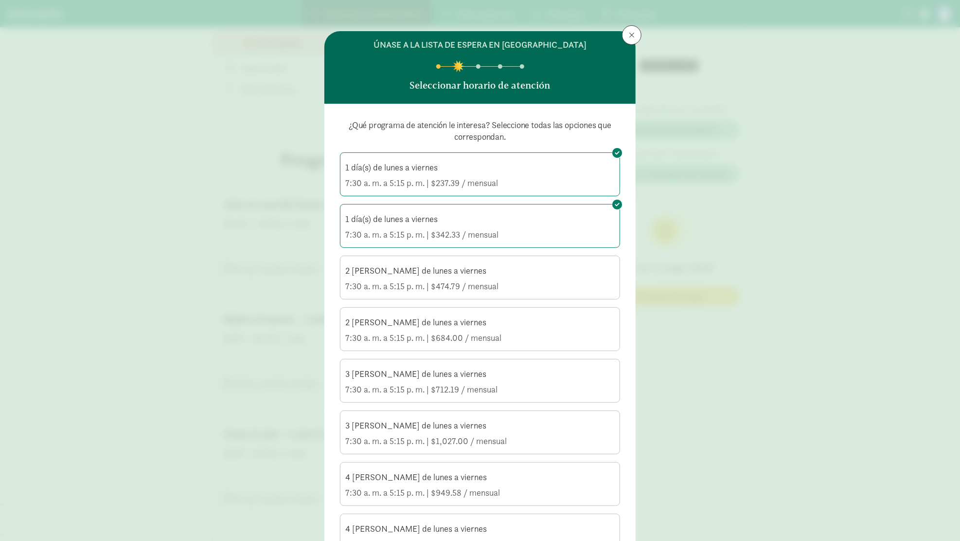
click at [0, 0] on input "2 [PERSON_NAME] de lunes a viernes 7:30 a. m. a 5:15 p. m. | $474.79 / mensual" at bounding box center [0, 0] width 0 height 0
click at [538, 266] on div "2 [PERSON_NAME] de lunes a viernes" at bounding box center [480, 271] width 270 height 12
click at [0, 0] on input "2 [PERSON_NAME] de lunes a viernes 7:30 a. m. a 5:15 p. m. | $474.79 / mensual" at bounding box center [0, 0] width 0 height 0
click at [518, 216] on div "1 día(s) de lunes a viernes" at bounding box center [480, 219] width 270 height 12
click at [0, 0] on input "1 día(s) de lunes a viernes 7:30 a. m. a 5:15 p. m. | $342.33 / mensual" at bounding box center [0, 0] width 0 height 0
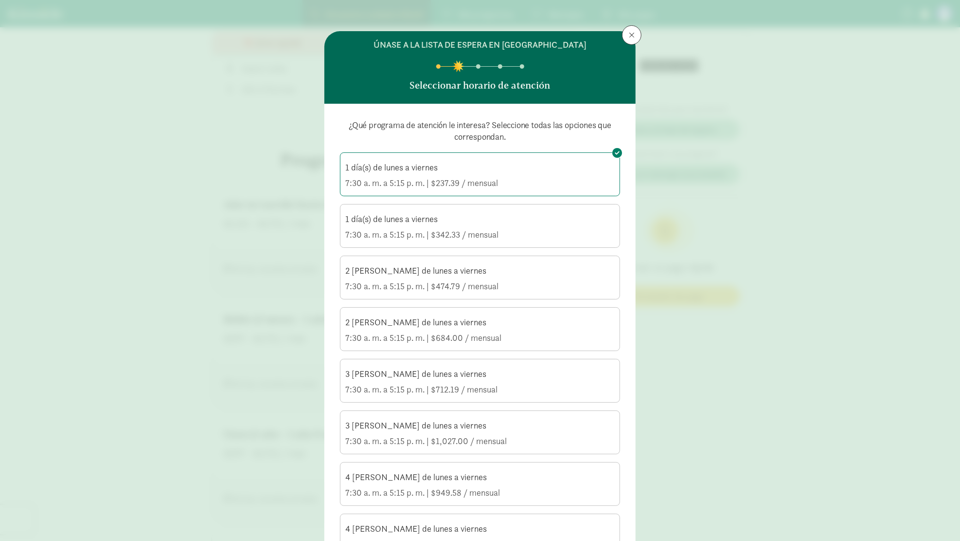
click at [511, 162] on div "1 día(s) de lunes a viernes" at bounding box center [480, 168] width 270 height 12
click at [0, 0] on input "1 día(s) de lunes a viernes 7:30 a. m. a 5:15 p. m. | $237.39 / mensual" at bounding box center [0, 0] width 0 height 0
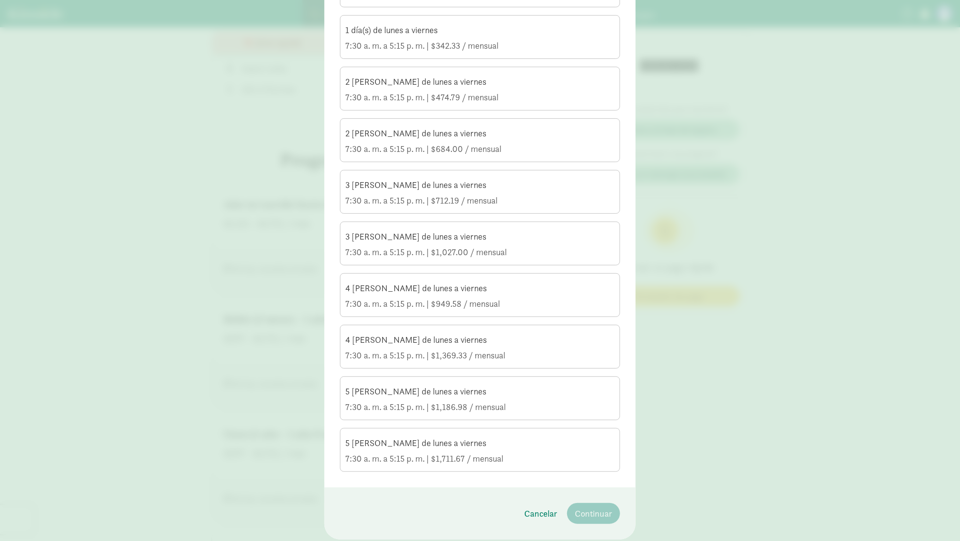
scroll to position [195, 0]
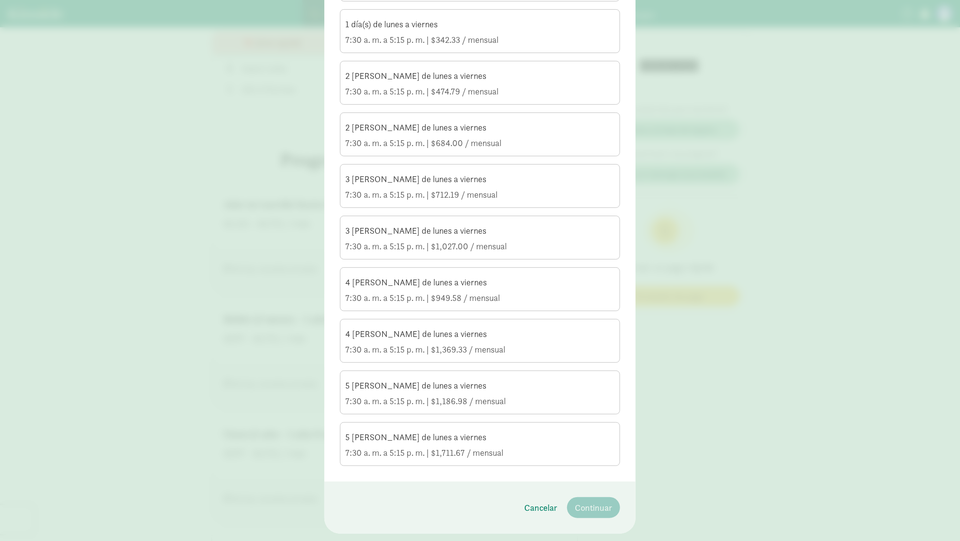
click at [486, 231] on div "3 [PERSON_NAME] de lunes a viernes" at bounding box center [480, 231] width 270 height 12
click at [0, 0] on input "3 [PERSON_NAME] de lunes a viernes 7:30 a. m. a 5:15 p. m. | $1,027.00 / mensual" at bounding box center [0, 0] width 0 height 0
click at [590, 503] on font "Continuar" at bounding box center [593, 507] width 37 height 11
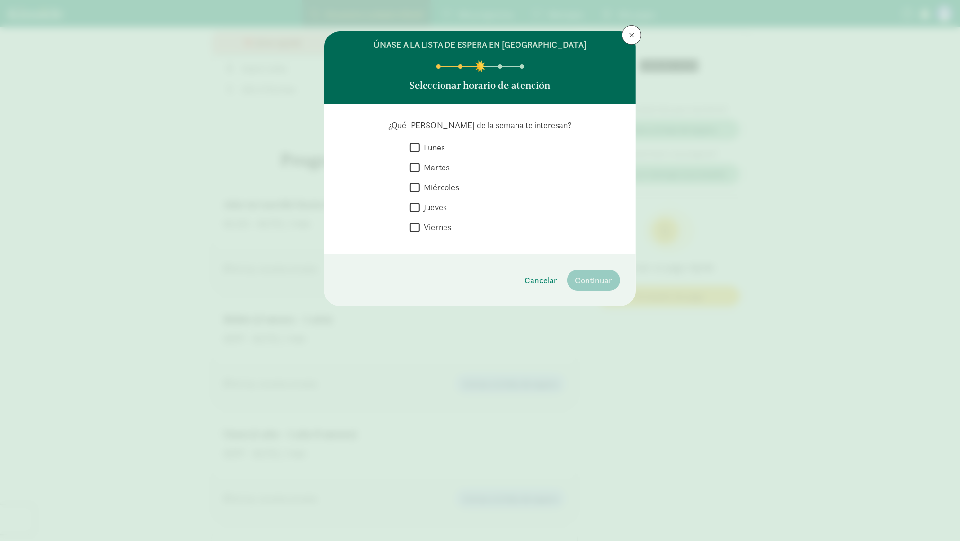
click at [423, 144] on label "Lunes" at bounding box center [432, 147] width 25 height 13
click at [420, 144] on input "Lunes" at bounding box center [415, 147] width 10 height 13
checkbox input "true"
click at [429, 167] on font "Martes" at bounding box center [437, 167] width 26 height 11
click at [420, 167] on input "Martes" at bounding box center [415, 167] width 10 height 13
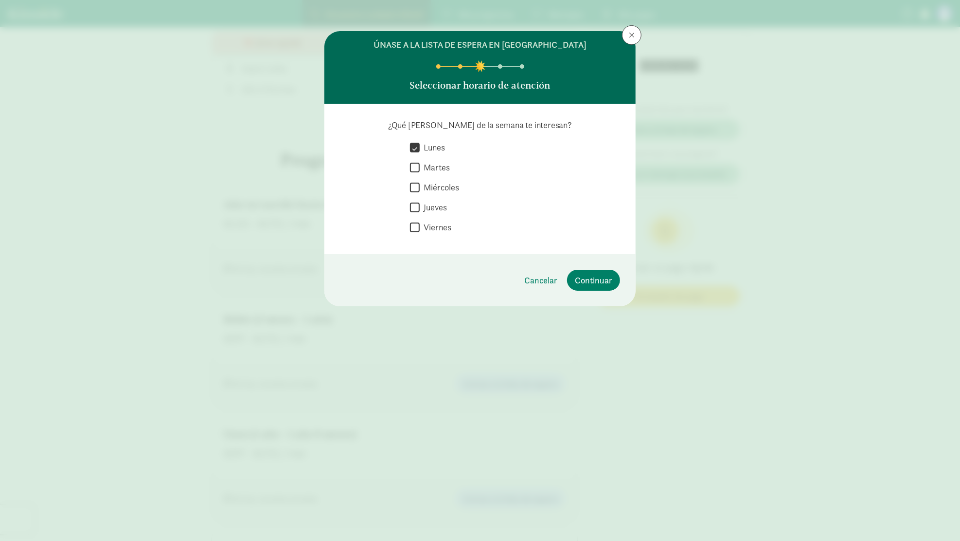
checkbox input "true"
click at [428, 186] on font "Miércoles" at bounding box center [442, 186] width 36 height 11
click at [420, 186] on input "Miércoles" at bounding box center [415, 187] width 10 height 13
checkbox input "true"
click at [422, 227] on label "Viernes" at bounding box center [436, 226] width 32 height 13
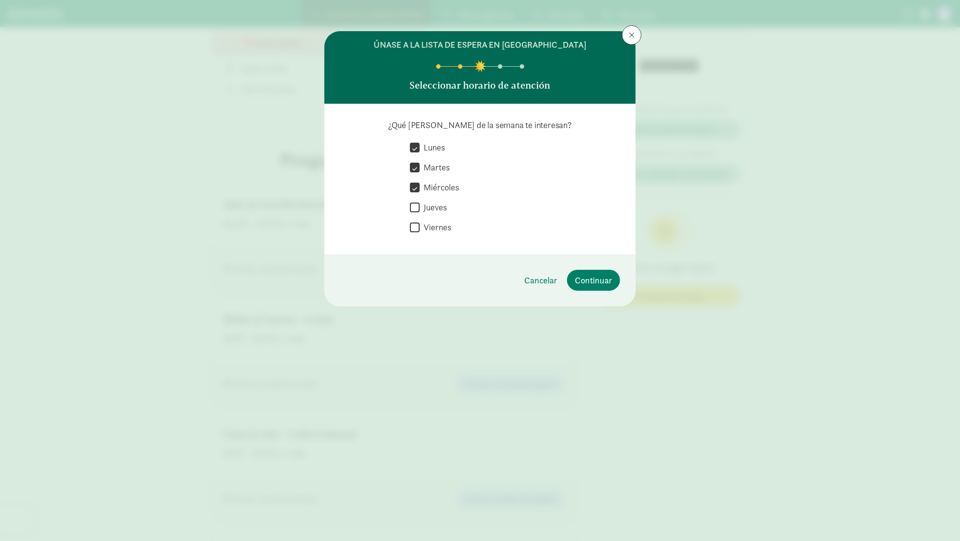
click at [420, 227] on input "Viernes" at bounding box center [415, 226] width 10 height 13
checkbox input "true"
click at [597, 274] on font "Continuar" at bounding box center [593, 279] width 37 height 11
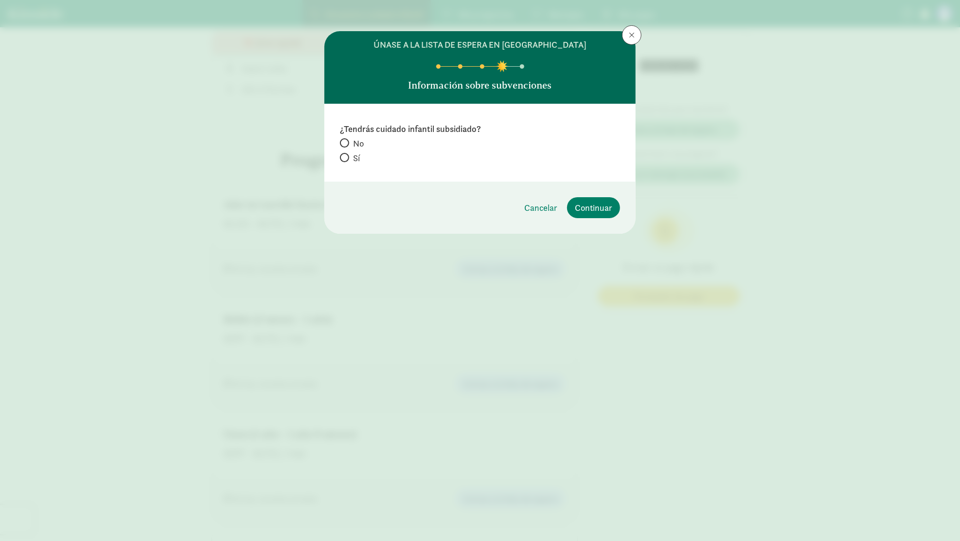
click at [342, 161] on label "Sí" at bounding box center [480, 157] width 280 height 13
click at [342, 161] on input "Sí" at bounding box center [343, 157] width 6 height 6
radio input "true"
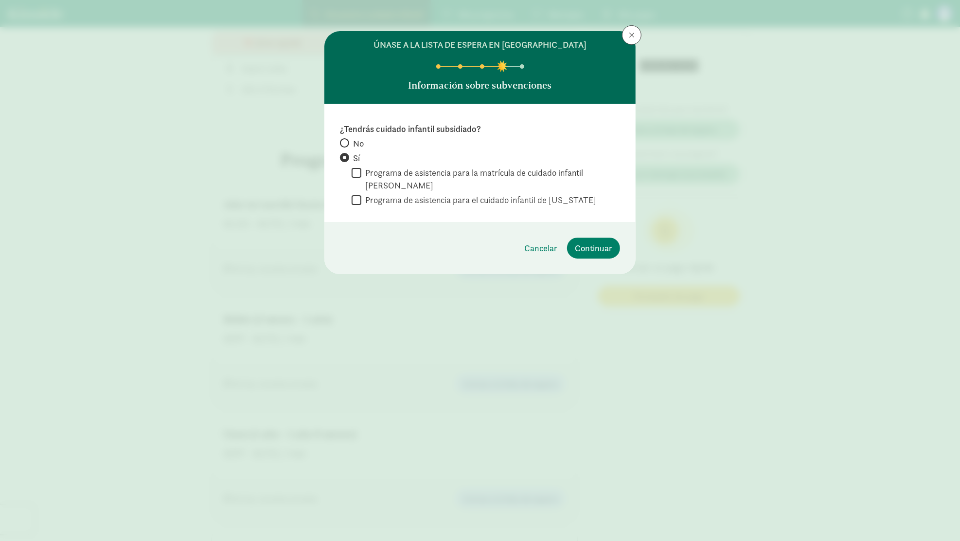
click at [426, 189] on font "Programa de asistencia para la matrícula de cuidado infantil de Breckenridge" at bounding box center [492, 178] width 255 height 25
click at [362, 179] on input "Programa de asistencia para la matrícula de cuidado infantil de Breckenridge" at bounding box center [357, 172] width 10 height 13
checkbox input "true"
click at [425, 196] on font "Programa de asistencia para el cuidado infantil de Colorado" at bounding box center [480, 199] width 231 height 11
click at [362, 196] on input "Programa de asistencia para el cuidado infantil de Colorado" at bounding box center [357, 199] width 10 height 13
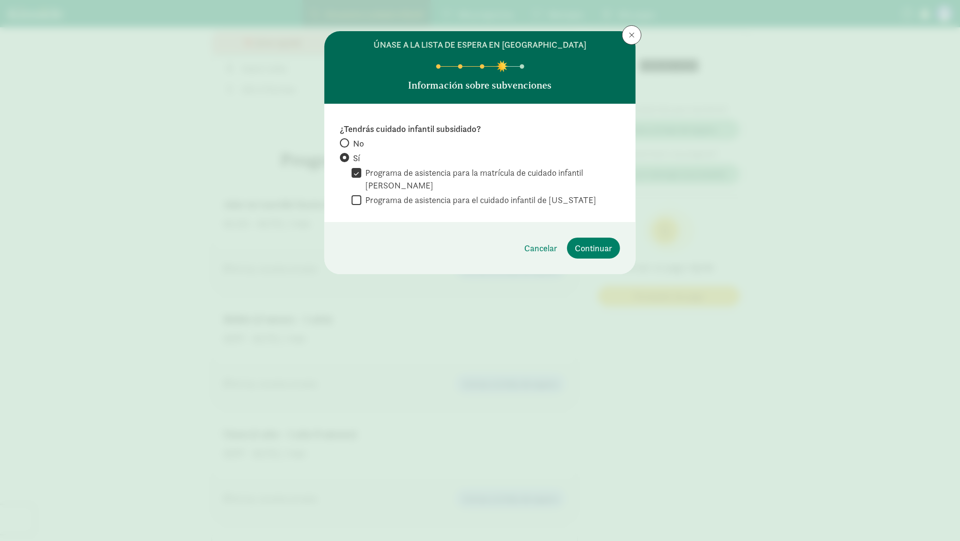
checkbox input "true"
click at [358, 173] on input "Programa de asistencia para la matrícula de cuidado infantil de Breckenridge" at bounding box center [357, 172] width 10 height 13
checkbox input "false"
click at [595, 249] on font "Continuar" at bounding box center [593, 247] width 37 height 11
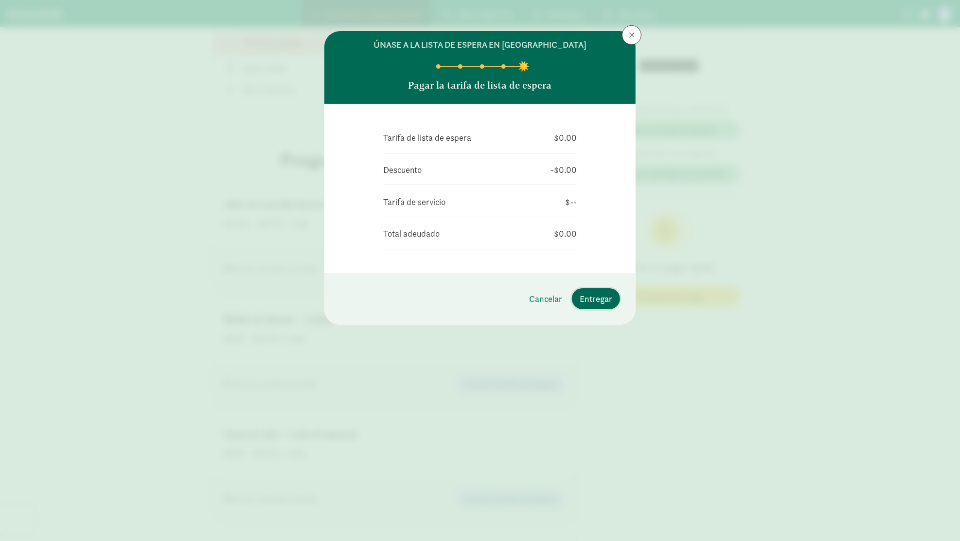
click at [605, 294] on font "Entregar" at bounding box center [596, 298] width 33 height 11
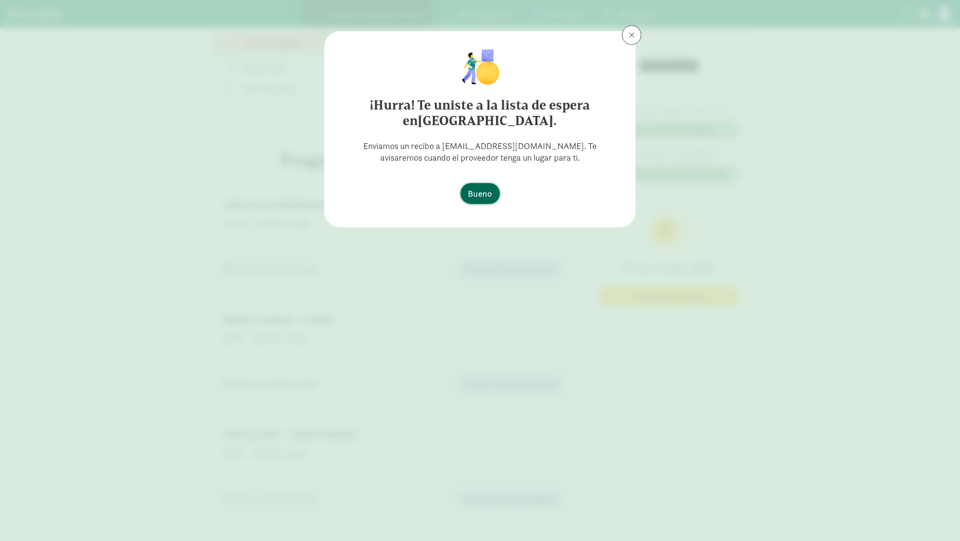
click at [472, 190] on font "Bueno" at bounding box center [481, 193] width 24 height 11
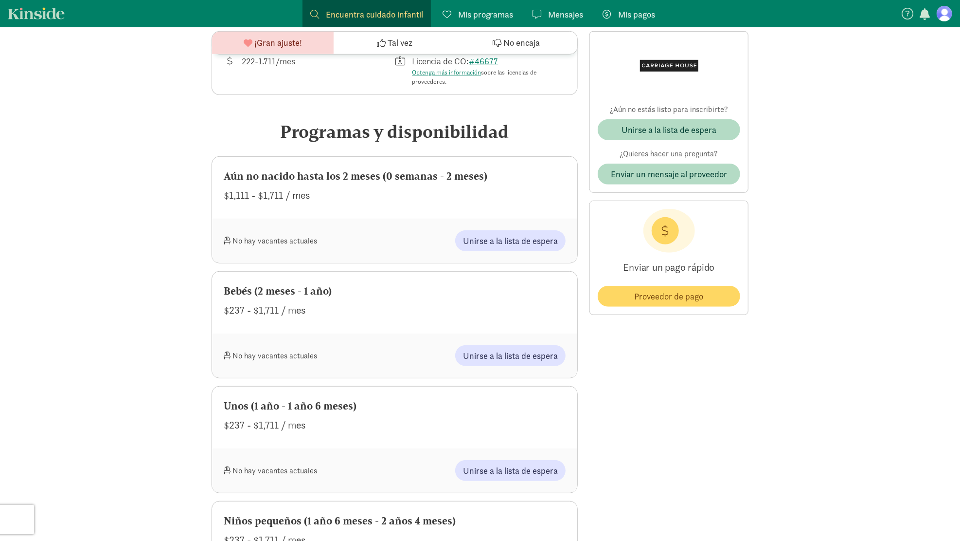
scroll to position [389, 0]
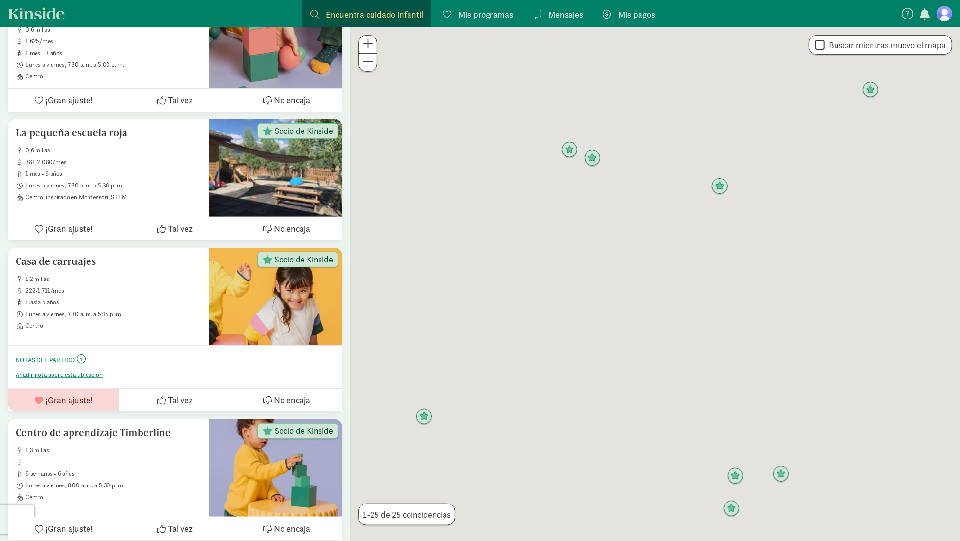
scroll to position [259, 0]
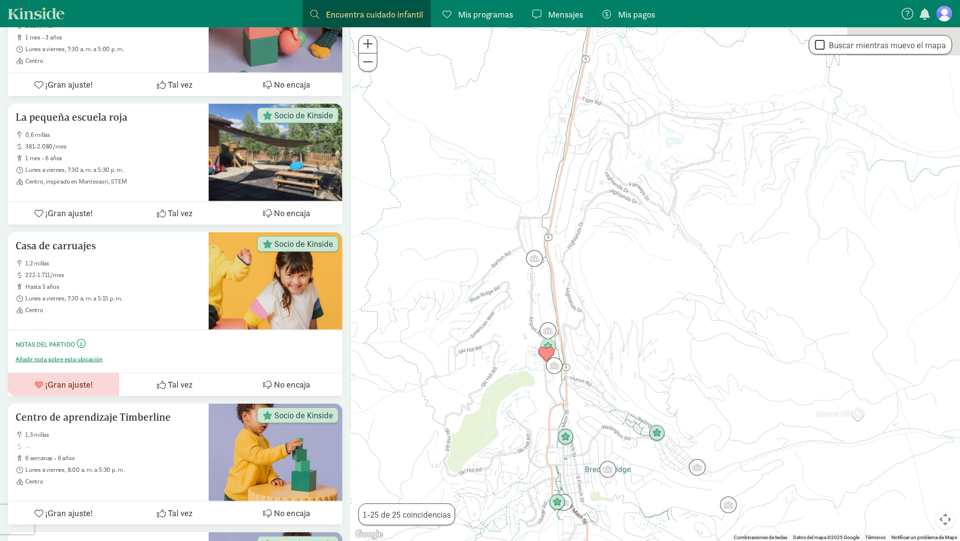
drag, startPoint x: 726, startPoint y: 325, endPoint x: 374, endPoint y: 3, distance: 476.6
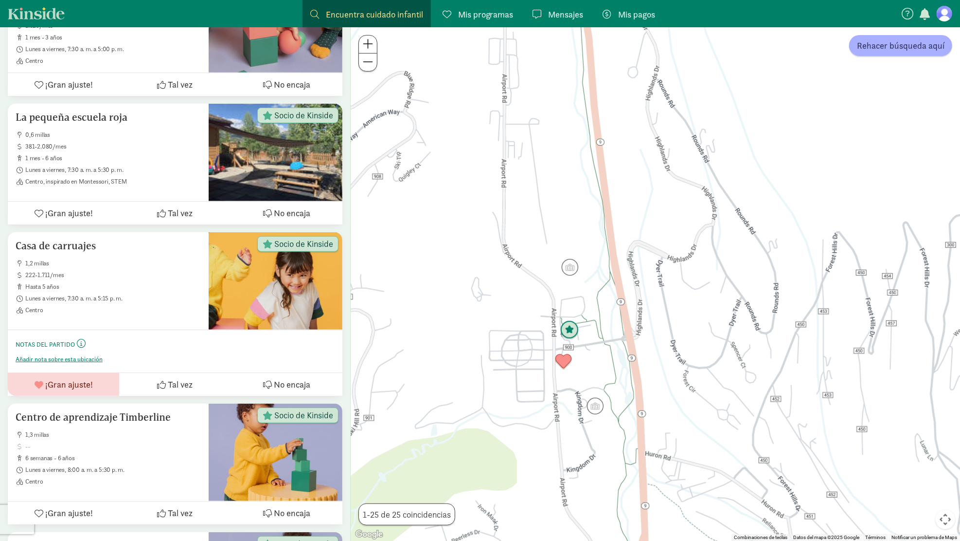
click at [574, 330] on img "Click to see details" at bounding box center [570, 330] width 18 height 18
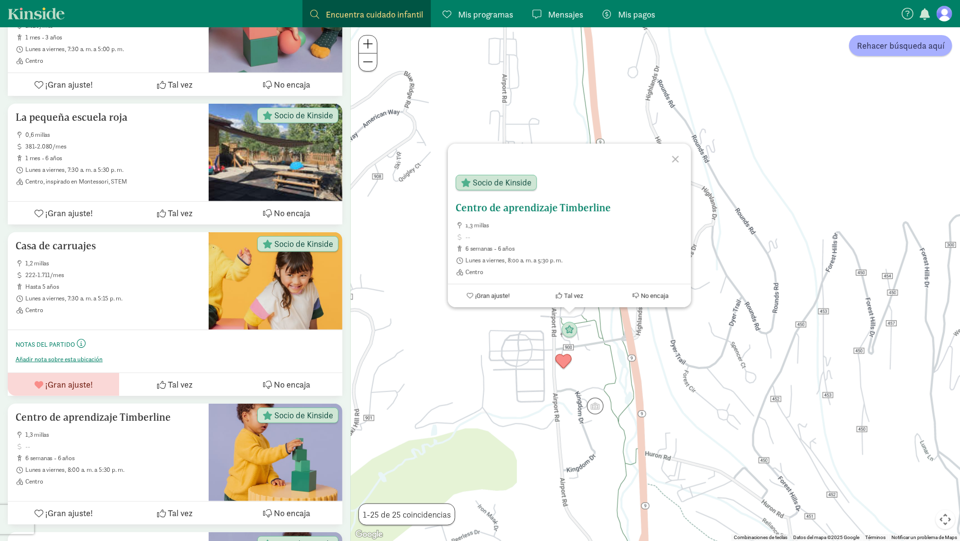
click at [531, 203] on font "Centro de aprendizaje Timberline" at bounding box center [533, 207] width 155 height 12
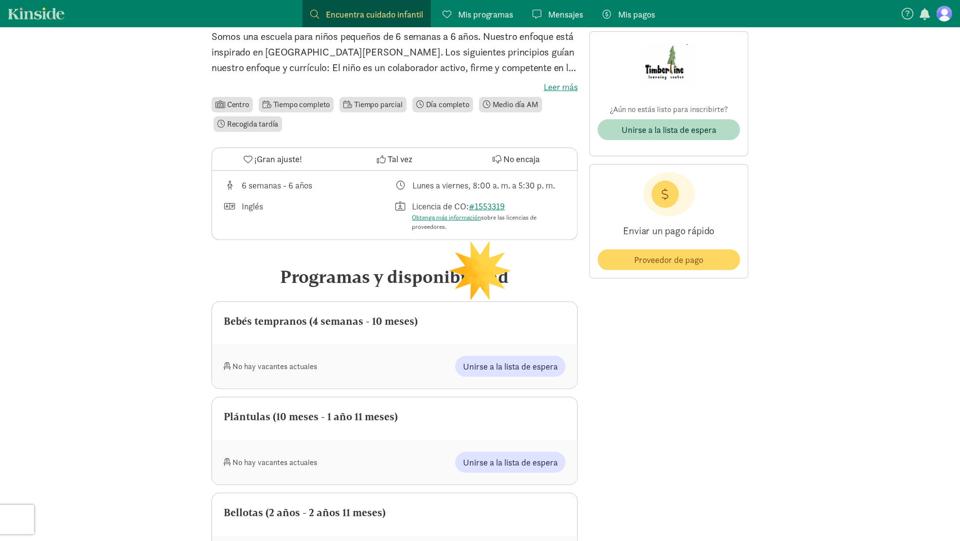
scroll to position [243, 0]
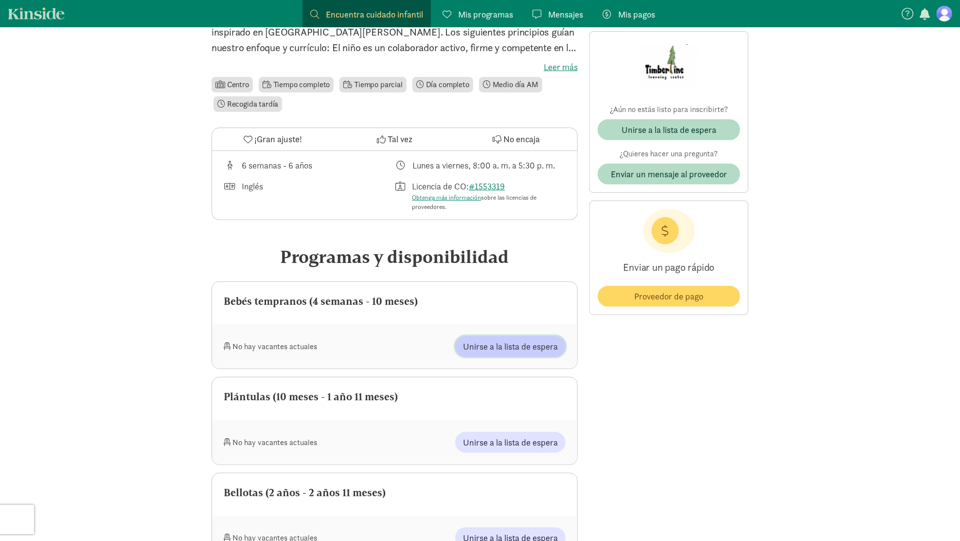
click at [479, 344] on font "Unirse a la lista de espera" at bounding box center [510, 346] width 95 height 11
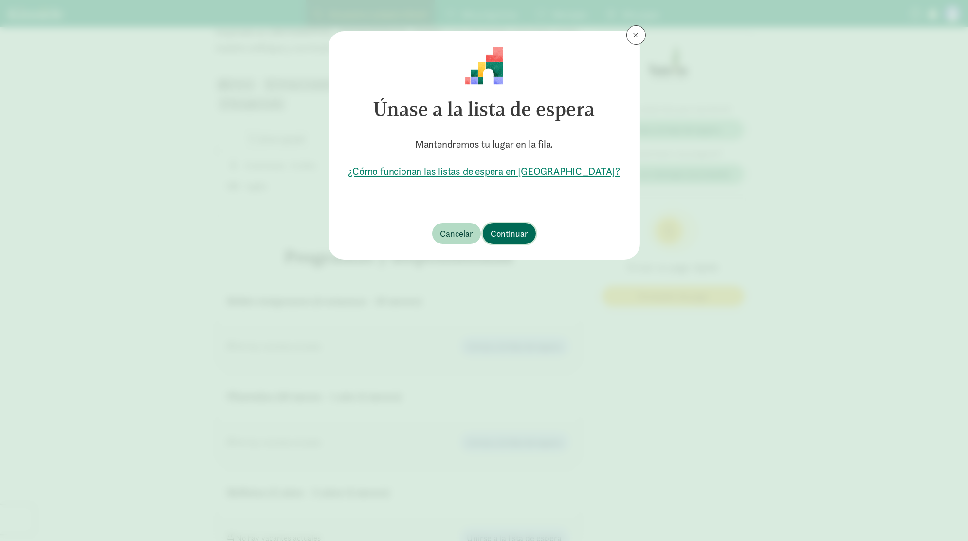
click at [506, 239] on span "Continuar" at bounding box center [508, 233] width 37 height 13
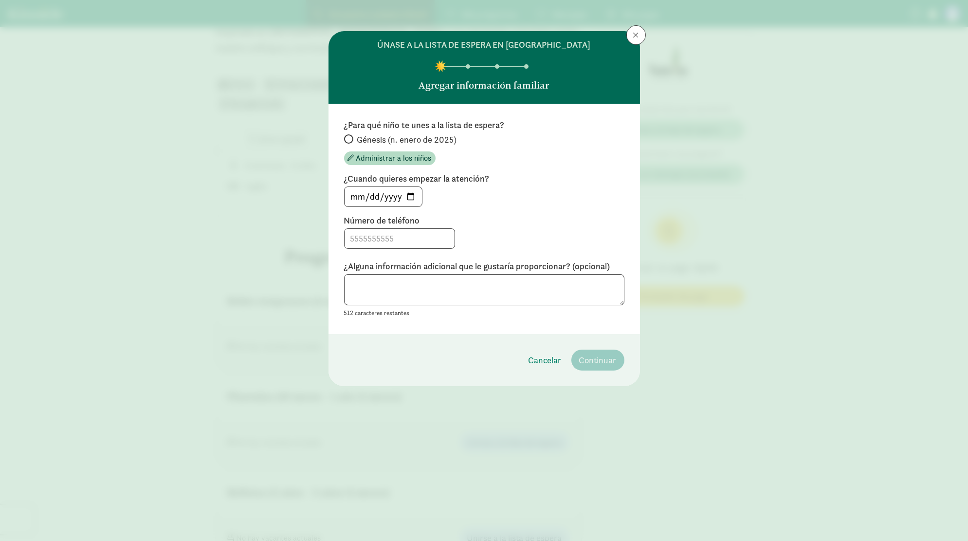
click at [380, 139] on font "Génesis (n. enero de 2025)" at bounding box center [407, 139] width 100 height 11
click at [350, 139] on input "Génesis (n. enero de 2025)" at bounding box center [347, 139] width 6 height 6
radio input "true"
click at [386, 231] on input at bounding box center [399, 238] width 110 height 19
type input "7209195996"
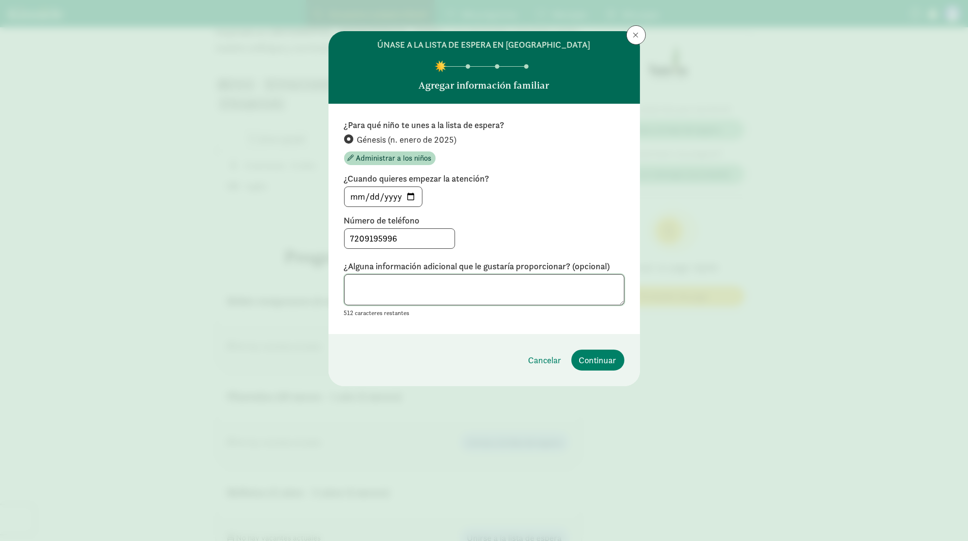
click at [380, 288] on textarea at bounding box center [484, 290] width 280 height 32
click at [604, 355] on font "Continuar" at bounding box center [597, 359] width 37 height 11
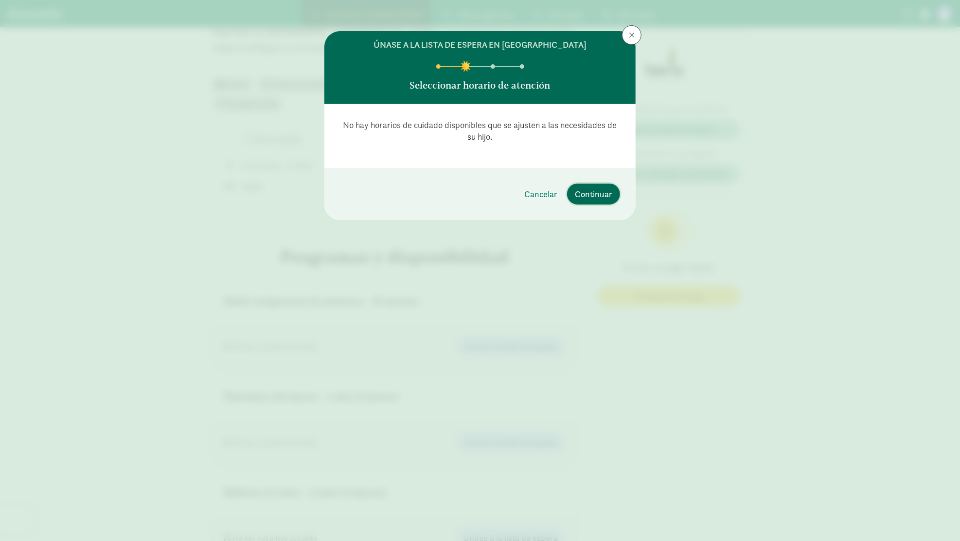
click at [585, 190] on font "Continuar" at bounding box center [593, 193] width 37 height 11
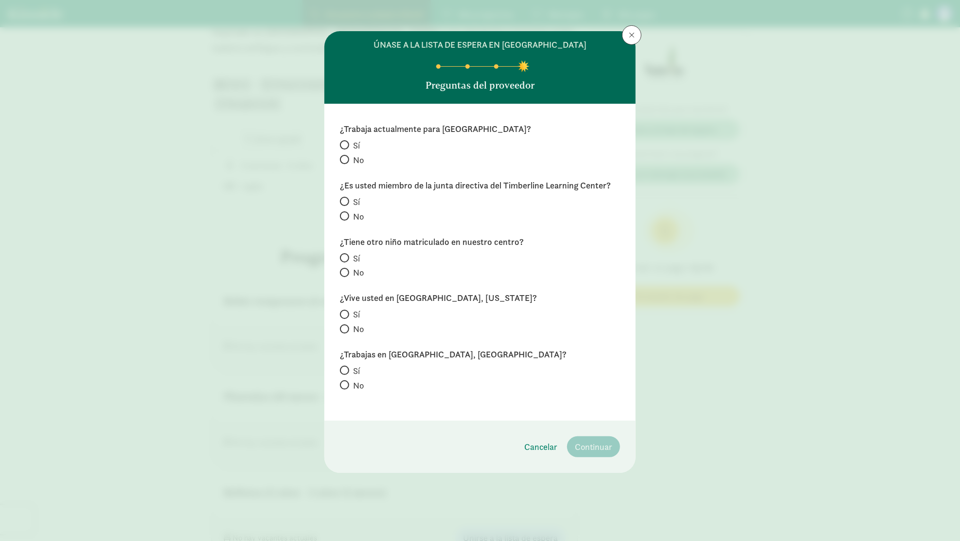
click at [351, 157] on label "No" at bounding box center [480, 159] width 280 height 13
click at [346, 157] on input "No" at bounding box center [343, 159] width 6 height 6
radio input "true"
click at [347, 215] on span at bounding box center [344, 215] width 9 height 9
click at [346, 215] on input "No" at bounding box center [343, 216] width 6 height 6
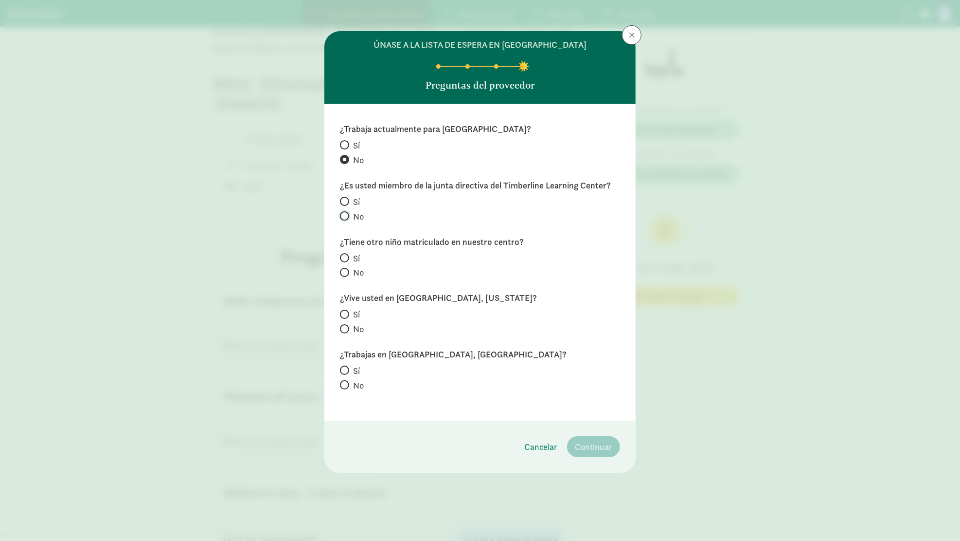
radio input "true"
click at [344, 271] on input "No" at bounding box center [343, 272] width 6 height 6
radio input "true"
click at [344, 315] on input "Sí" at bounding box center [343, 314] width 6 height 6
radio input "true"
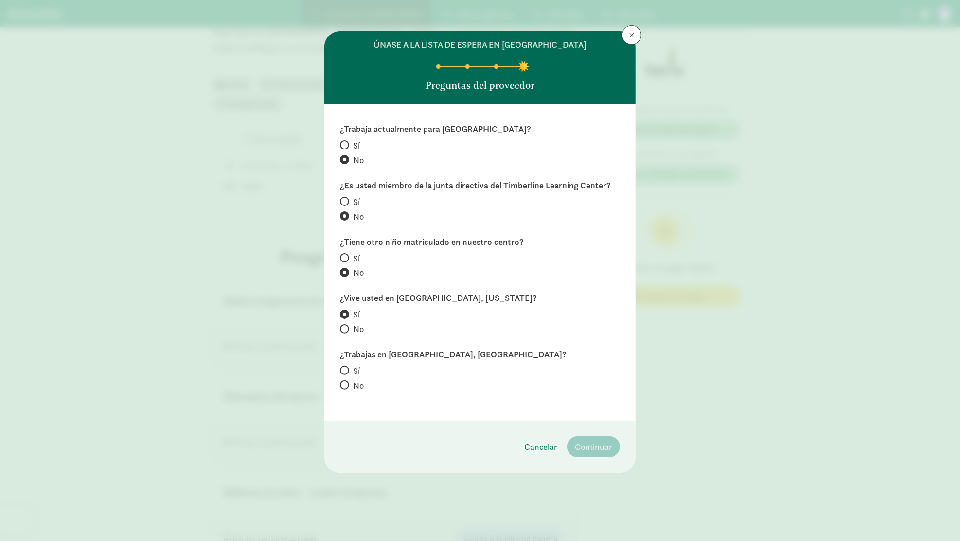
click at [351, 369] on label "Sí" at bounding box center [480, 370] width 280 height 13
click at [346, 369] on input "Sí" at bounding box center [343, 370] width 6 height 6
radio input "true"
click at [603, 441] on font "Continuar" at bounding box center [593, 446] width 37 height 11
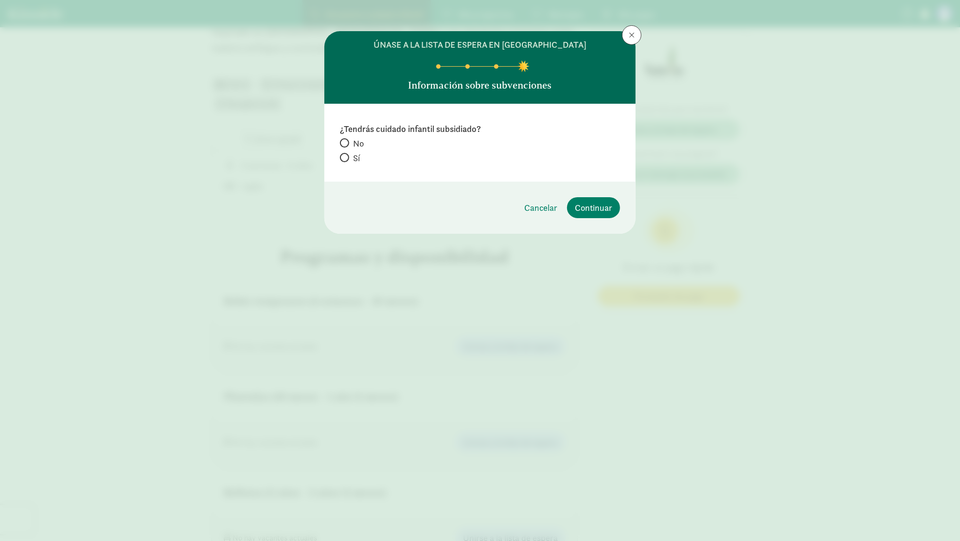
click at [351, 155] on label "Sí" at bounding box center [480, 157] width 280 height 13
click at [346, 155] on input "Sí" at bounding box center [343, 157] width 6 height 6
radio input "true"
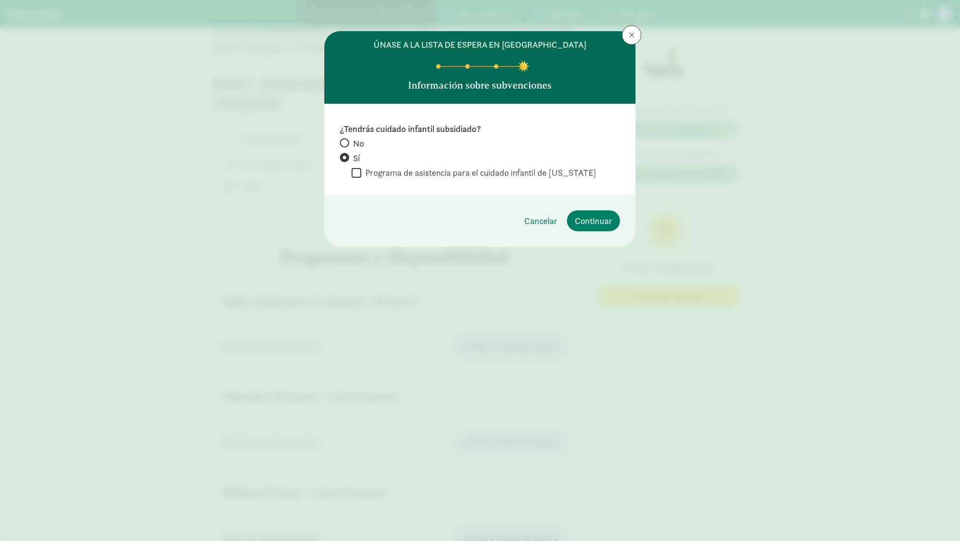
click at [458, 174] on font "Programa de asistencia para el cuidado infantil de Colorado" at bounding box center [480, 172] width 231 height 11
click at [362, 174] on input "Programa de asistencia para el cuidado infantil de Colorado" at bounding box center [357, 172] width 10 height 13
checkbox input "true"
click at [594, 216] on font "Continuar" at bounding box center [593, 220] width 37 height 11
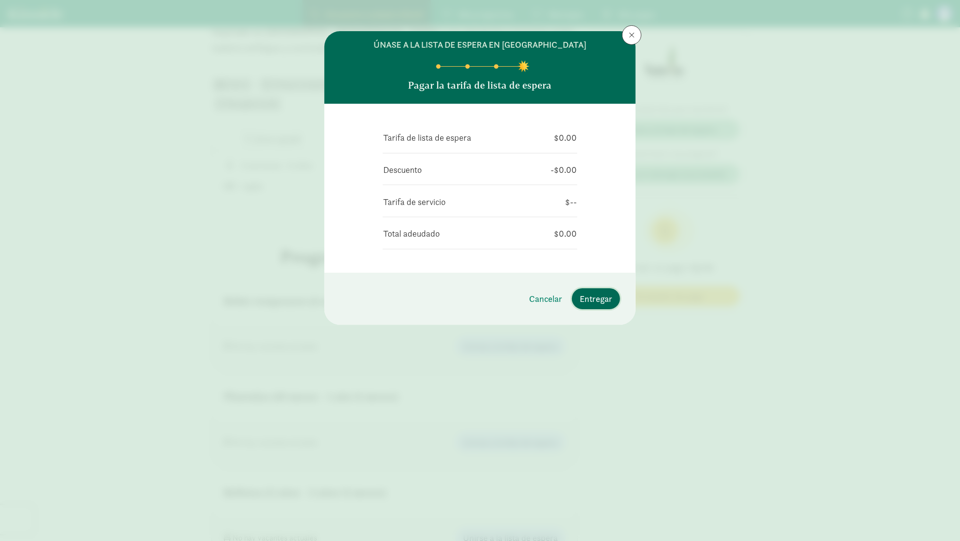
click at [585, 293] on font "Entregar" at bounding box center [596, 298] width 33 height 11
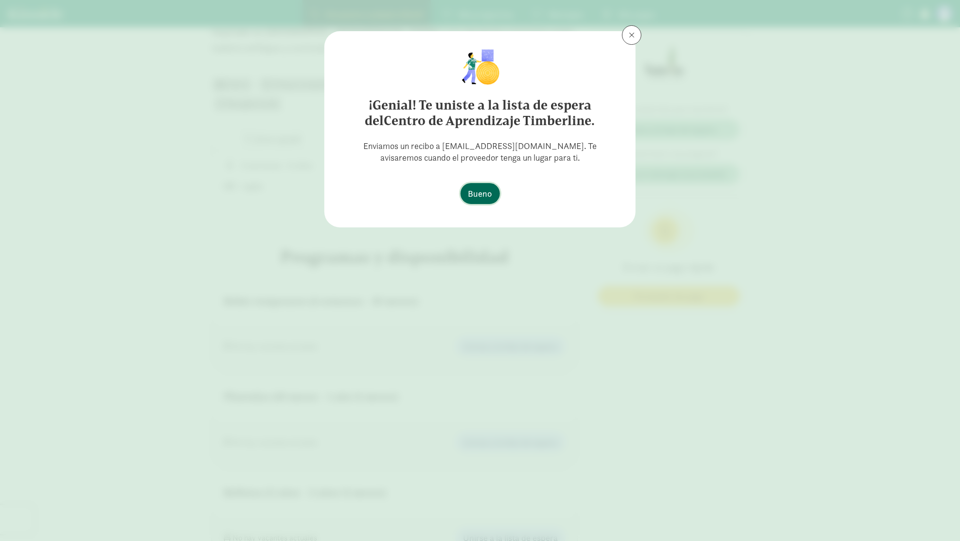
click at [486, 193] on font "Bueno" at bounding box center [481, 193] width 24 height 11
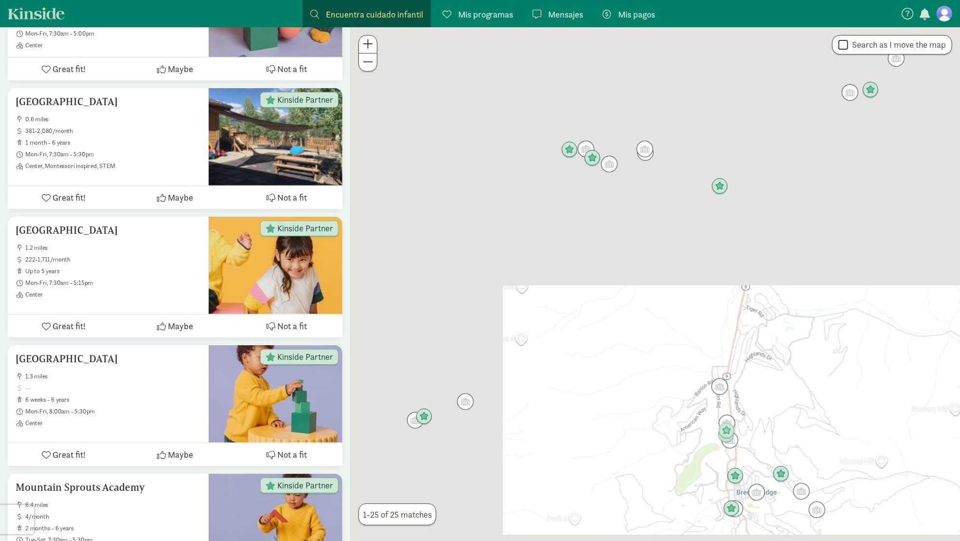
scroll to position [274, 0]
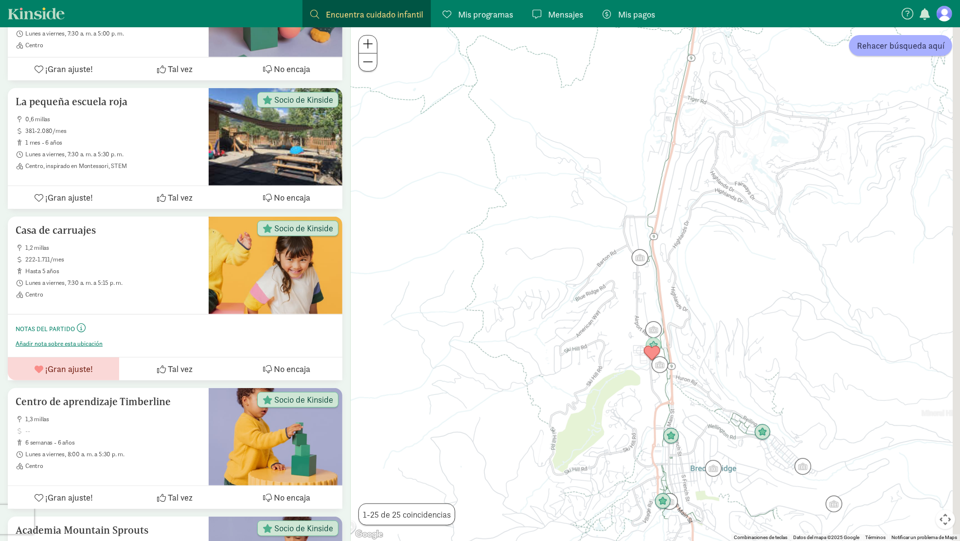
drag, startPoint x: 740, startPoint y: 392, endPoint x: 697, endPoint y: 330, distance: 75.2
click at [697, 330] on div at bounding box center [656, 283] width 610 height 513
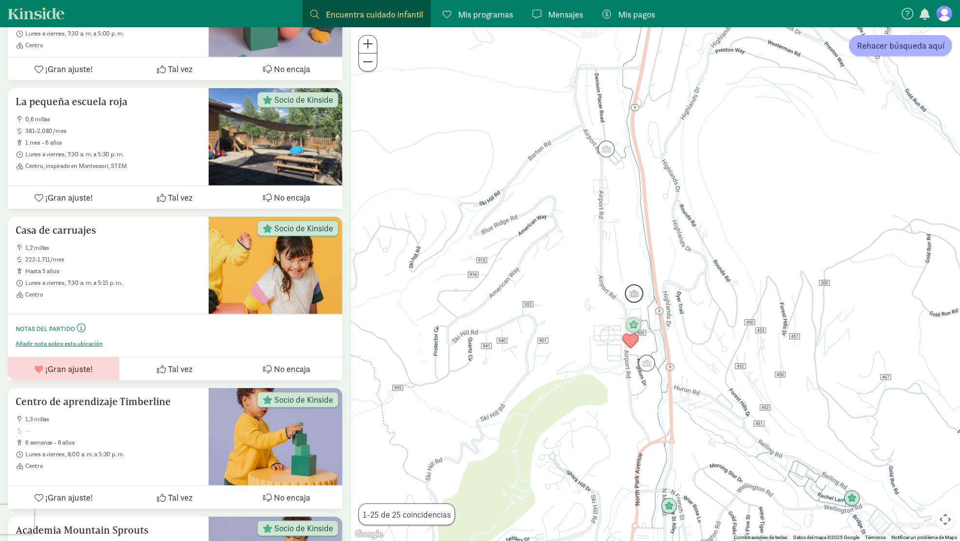
click at [635, 296] on img "Click to see details" at bounding box center [634, 293] width 18 height 18
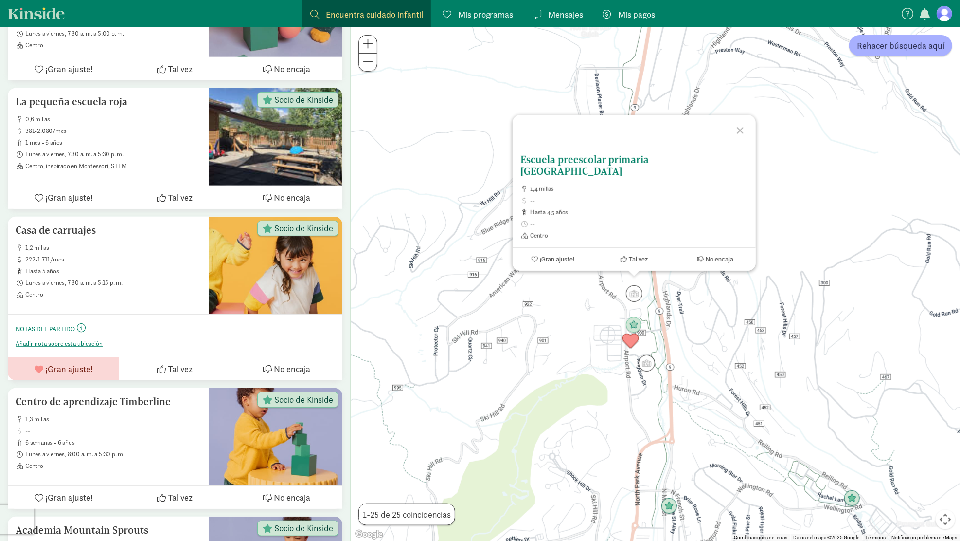
click at [548, 165] on font "Escuela preescolar primaria [GEOGRAPHIC_DATA]" at bounding box center [585, 165] width 128 height 24
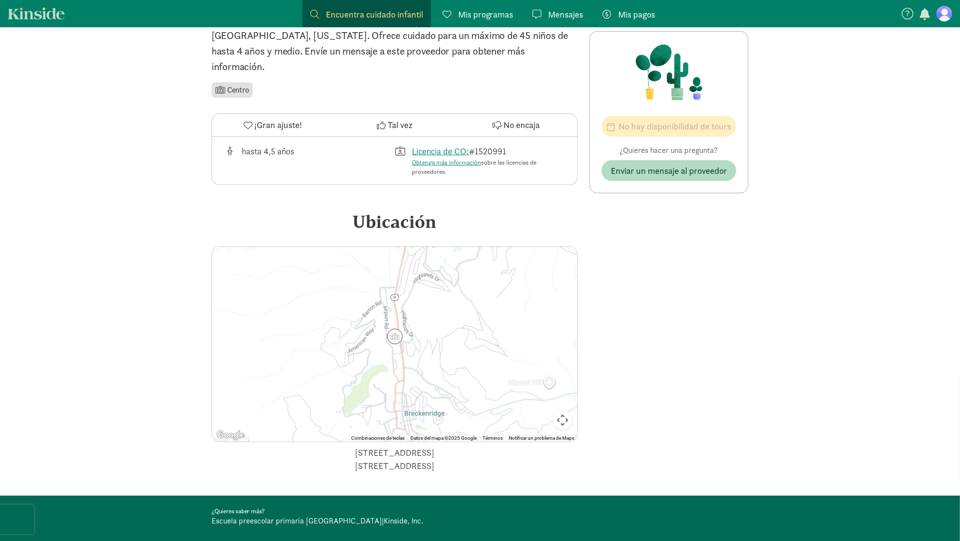
scroll to position [279, 0]
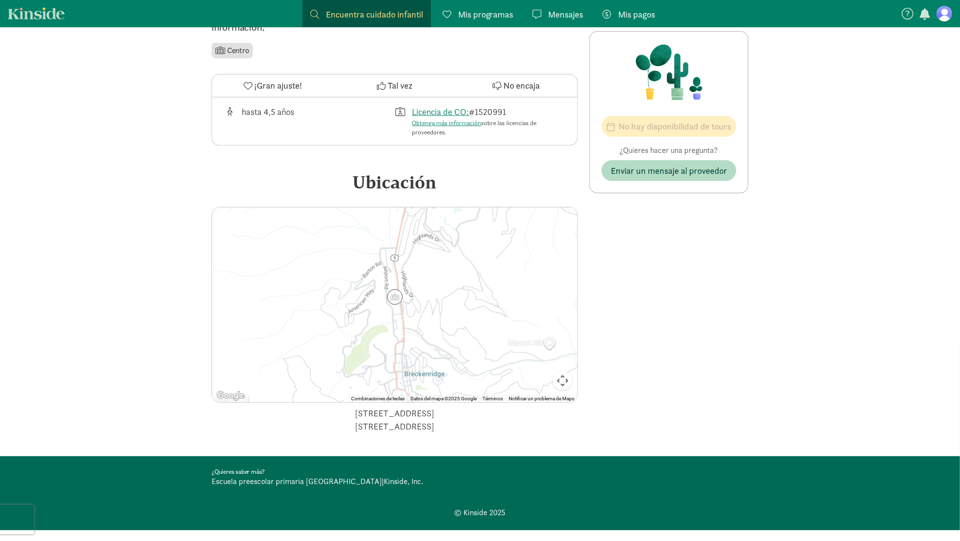
click at [252, 106] on font "hasta 4,5 años" at bounding box center [268, 111] width 53 height 11
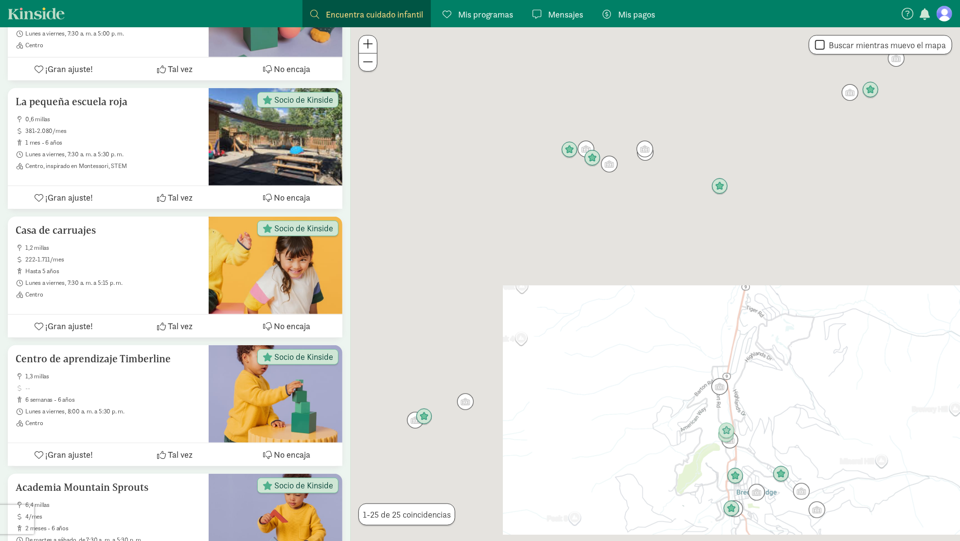
scroll to position [290, 0]
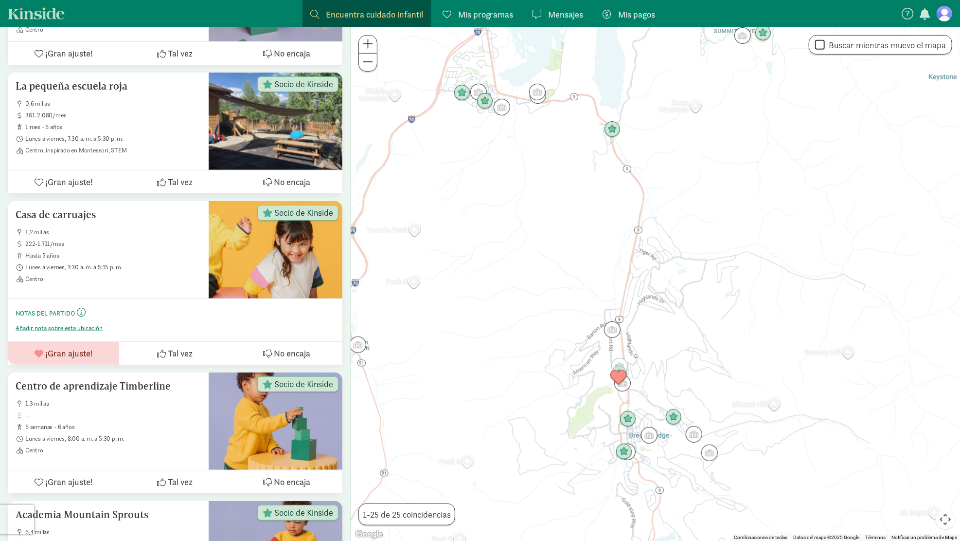
drag, startPoint x: 687, startPoint y: 371, endPoint x: 579, endPoint y: 314, distance: 122.5
click at [579, 314] on div at bounding box center [656, 283] width 610 height 513
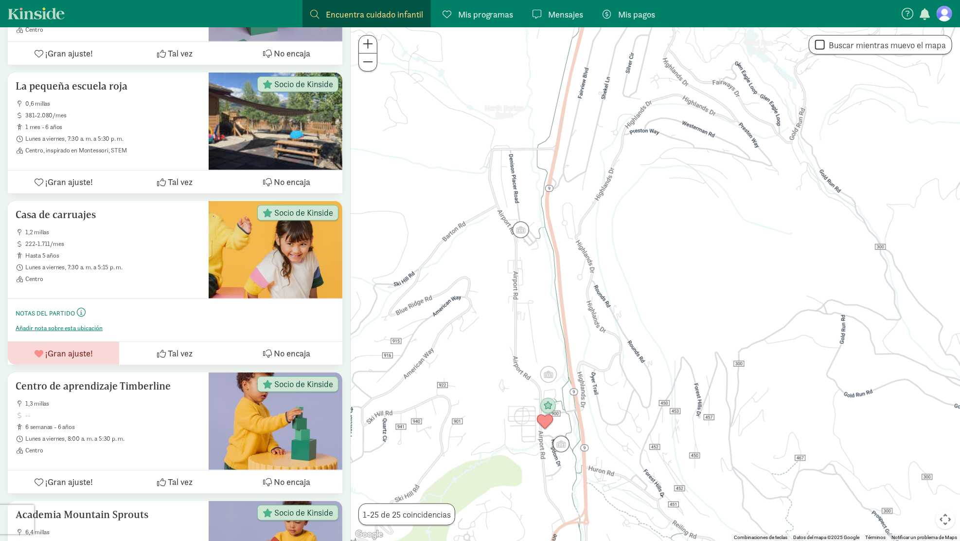
drag, startPoint x: 572, startPoint y: 307, endPoint x: 595, endPoint y: 328, distance: 31.4
click at [595, 328] on div at bounding box center [656, 283] width 610 height 513
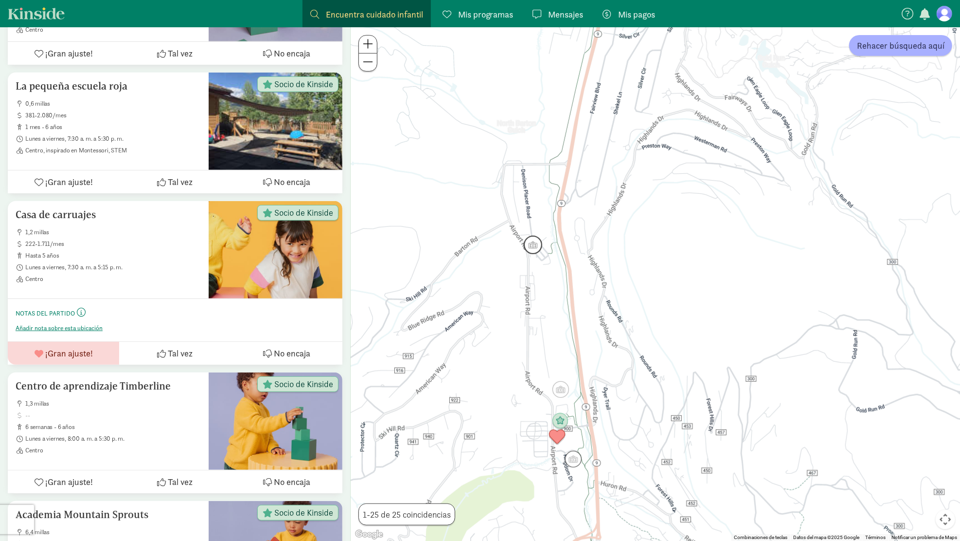
click at [536, 244] on img "Click to see details" at bounding box center [533, 244] width 18 height 18
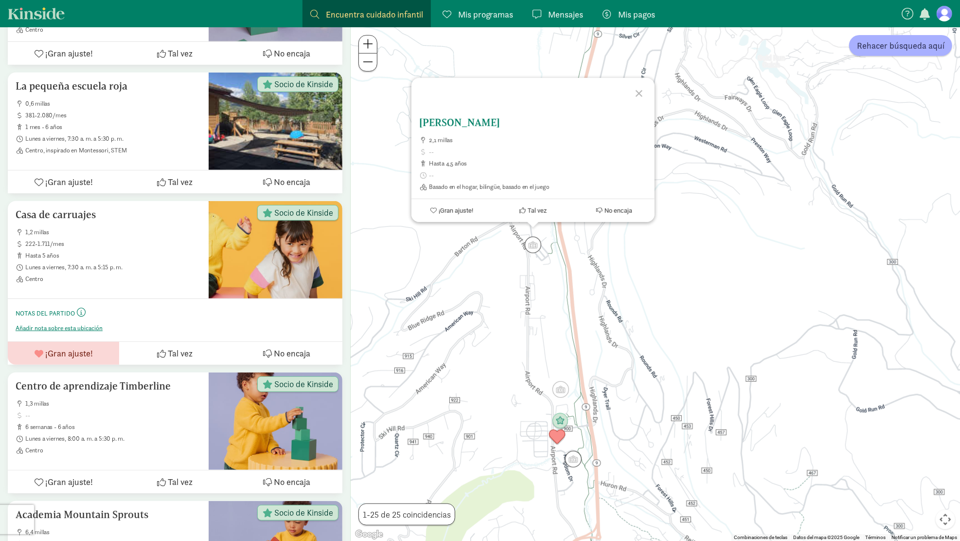
click at [500, 125] on font "[PERSON_NAME]" at bounding box center [459, 122] width 81 height 12
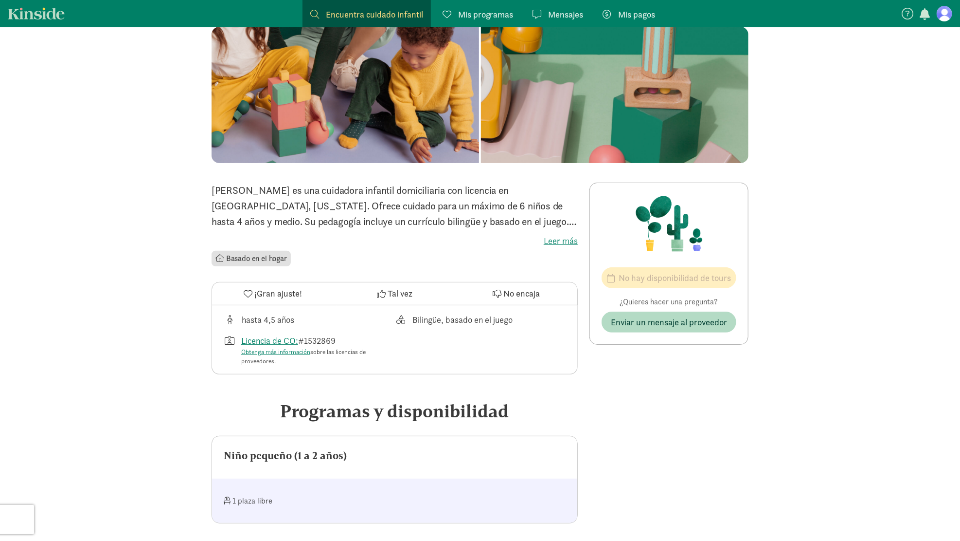
scroll to position [97, 0]
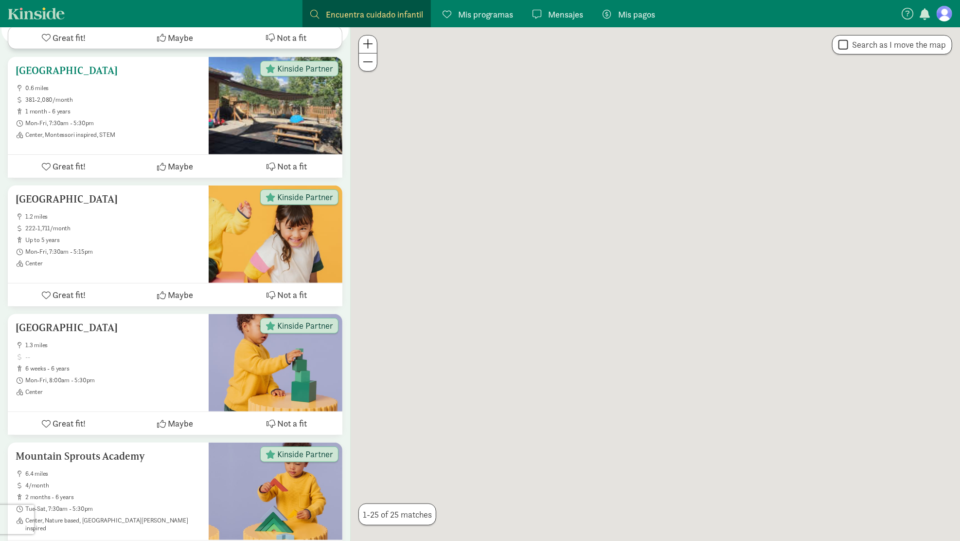
scroll to position [306, 0]
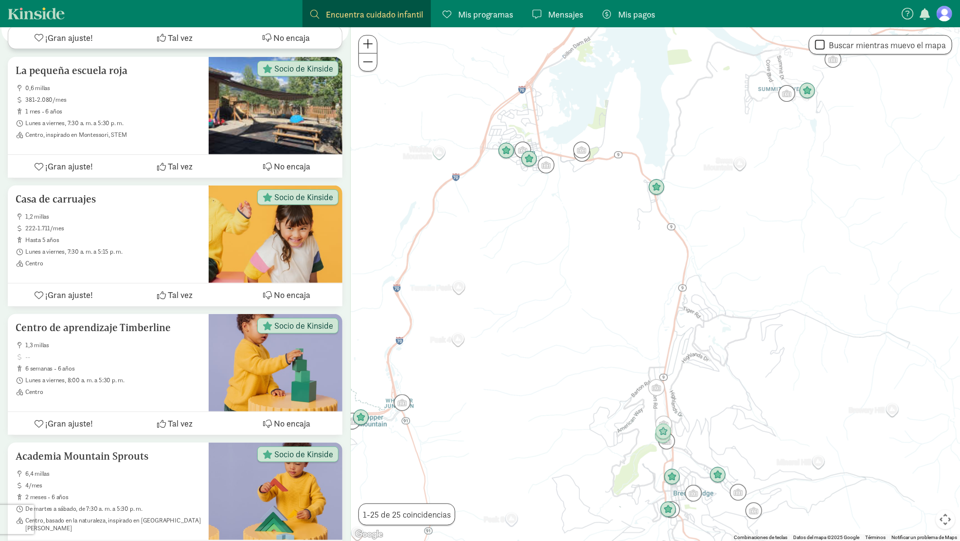
drag, startPoint x: 691, startPoint y: 261, endPoint x: 634, endPoint y: 262, distance: 56.9
click at [634, 262] on div at bounding box center [656, 283] width 610 height 513
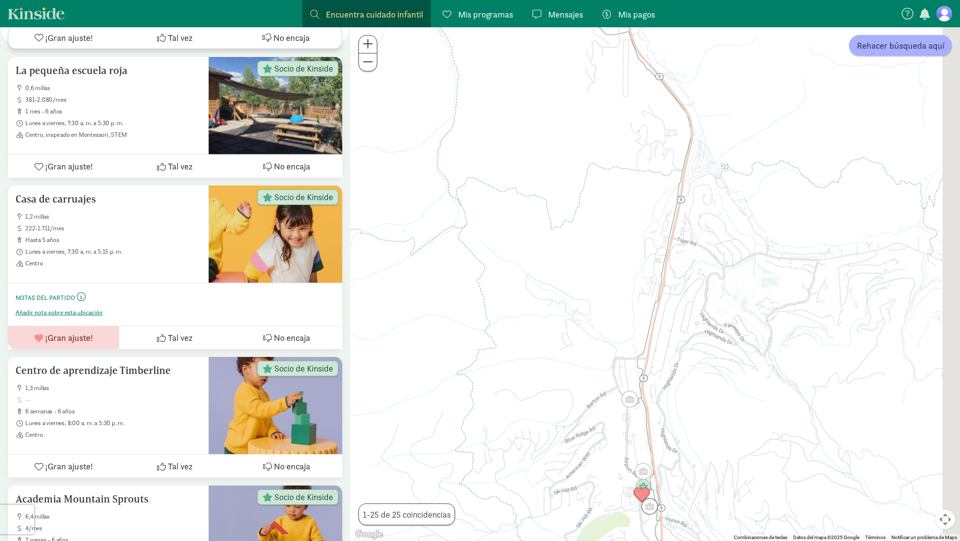
drag, startPoint x: 606, startPoint y: 318, endPoint x: 526, endPoint y: 265, distance: 95.8
click at [526, 265] on div at bounding box center [656, 283] width 610 height 513
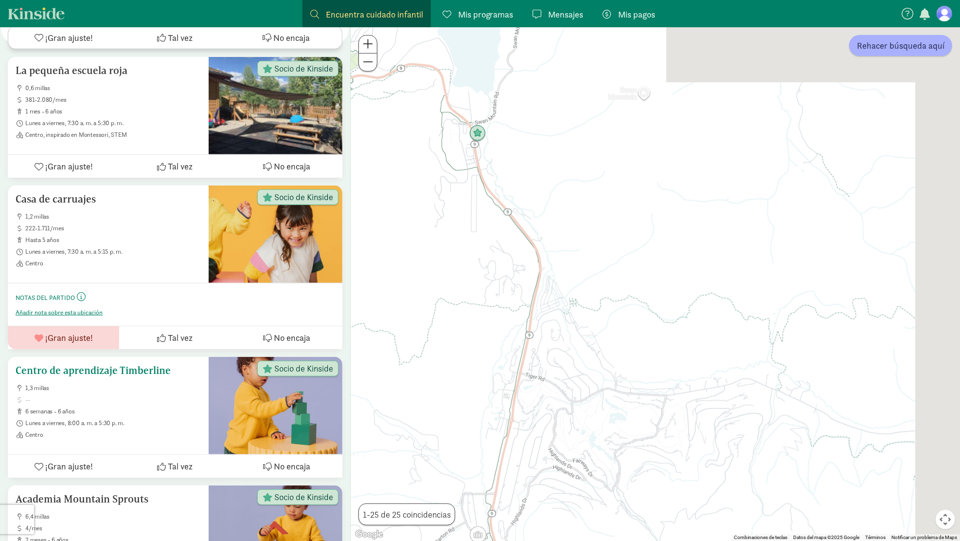
drag, startPoint x: 536, startPoint y: 218, endPoint x: 336, endPoint y: 423, distance: 286.3
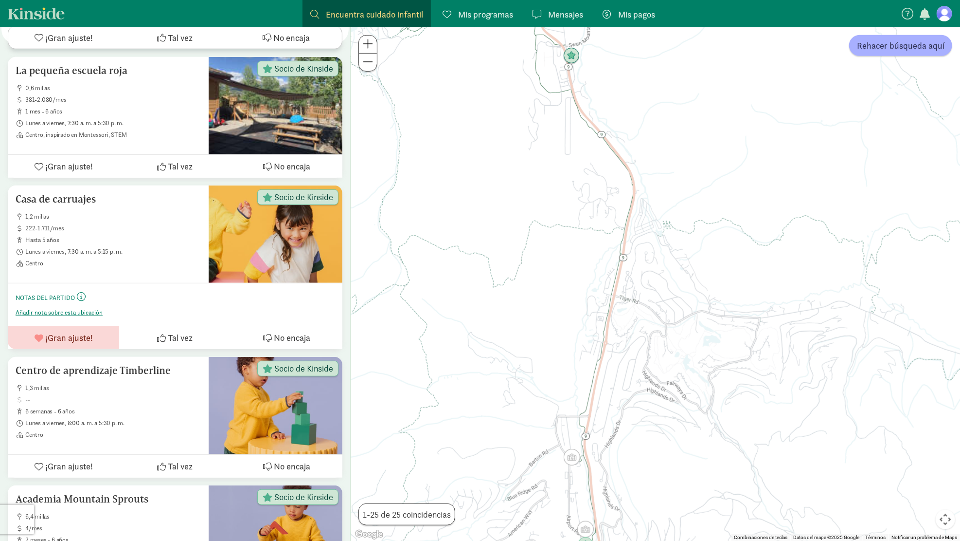
drag, startPoint x: 451, startPoint y: 372, endPoint x: 797, endPoint y: 139, distance: 417.8
click at [776, 150] on div at bounding box center [656, 283] width 610 height 513
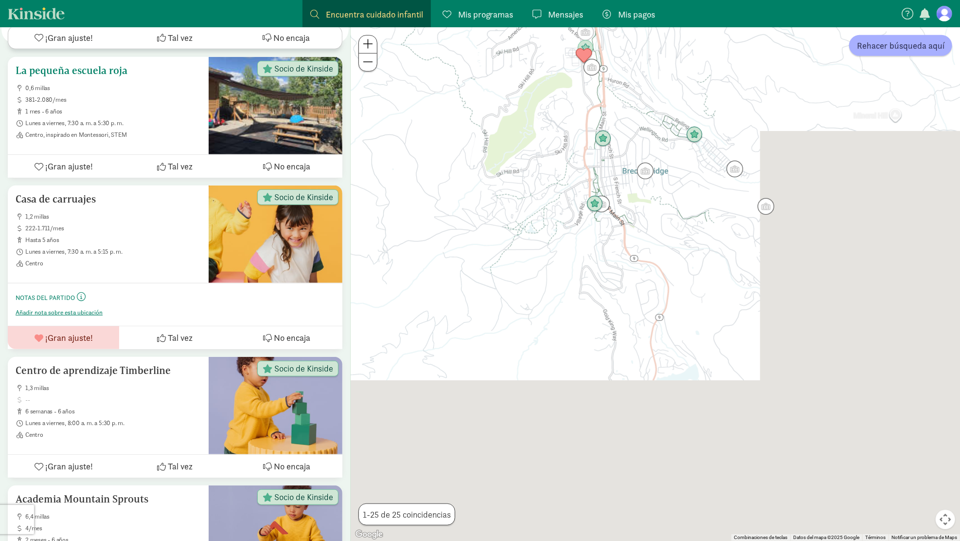
drag, startPoint x: 481, startPoint y: 133, endPoint x: 332, endPoint y: 66, distance: 163.1
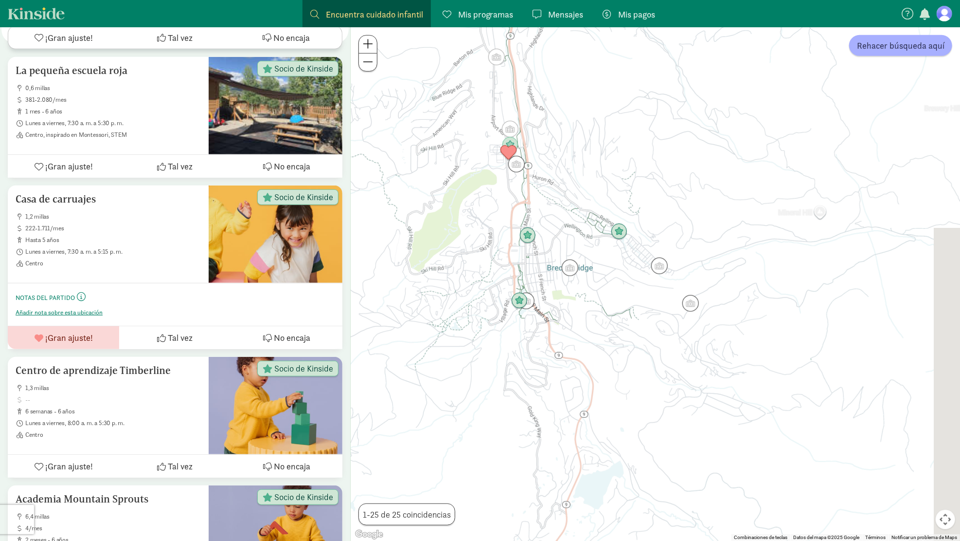
drag, startPoint x: 635, startPoint y: 189, endPoint x: 571, endPoint y: 313, distance: 139.9
click at [571, 313] on div at bounding box center [656, 283] width 610 height 513
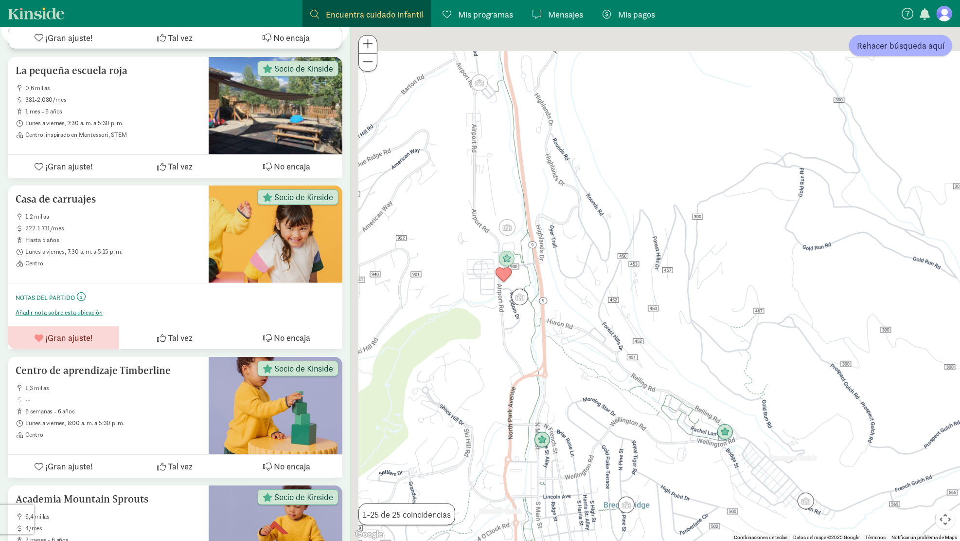
drag, startPoint x: 546, startPoint y: 214, endPoint x: 600, endPoint y: 317, distance: 115.8
click at [600, 317] on div at bounding box center [656, 283] width 610 height 513
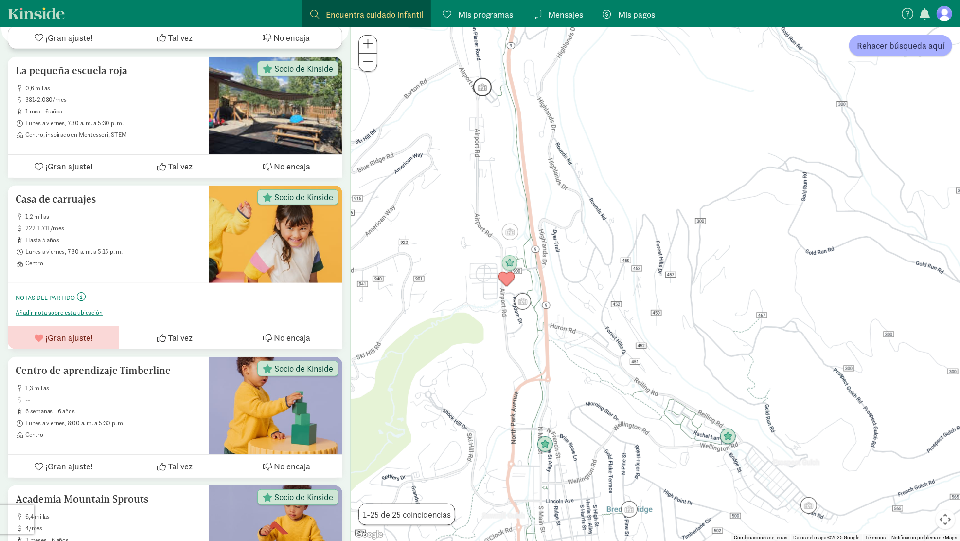
click at [484, 88] on img "Click to see details" at bounding box center [482, 87] width 18 height 18
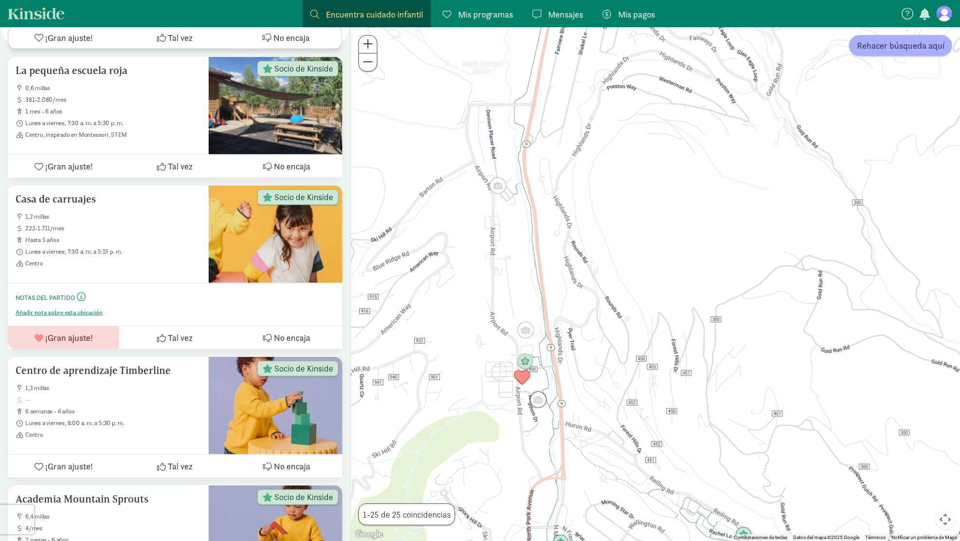
drag, startPoint x: 616, startPoint y: 348, endPoint x: 611, endPoint y: 305, distance: 44.1
click at [612, 305] on div "Para desplazarte, pulsa las teclas [PERSON_NAME]." at bounding box center [656, 283] width 610 height 513
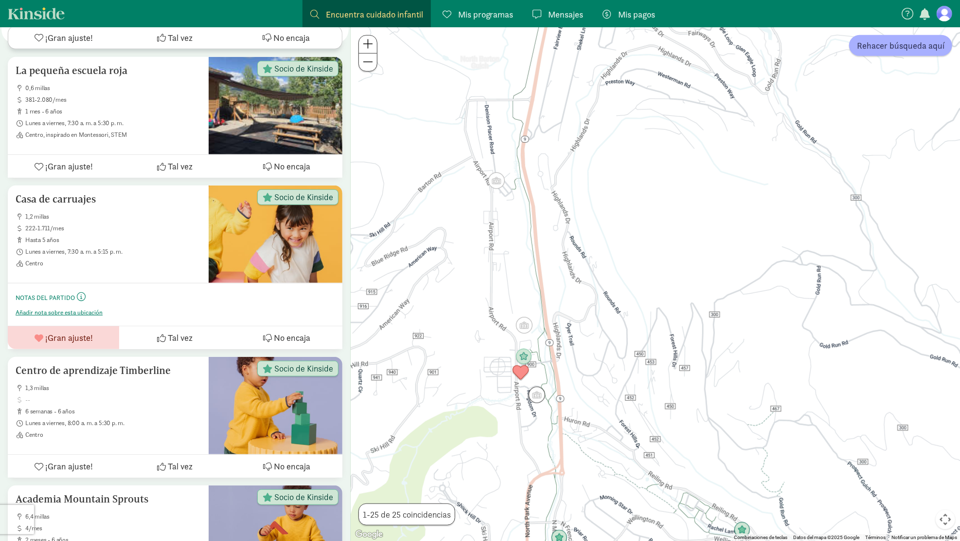
click at [532, 329] on div at bounding box center [656, 283] width 610 height 513
click at [529, 329] on img "Click to see details" at bounding box center [524, 325] width 18 height 18
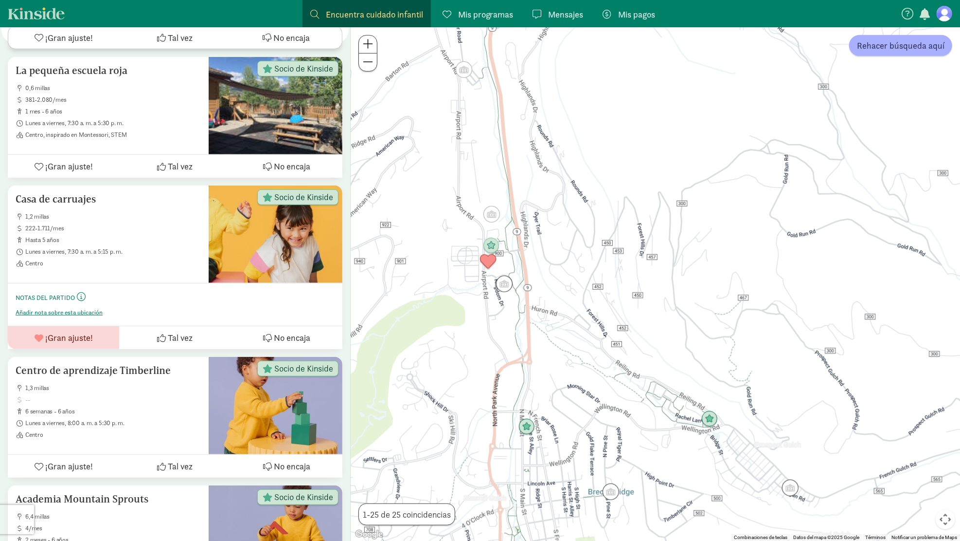
drag, startPoint x: 623, startPoint y: 411, endPoint x: 542, endPoint y: 223, distance: 204.2
click at [564, 239] on div "Para desplazarte, pulsa las teclas [PERSON_NAME]." at bounding box center [656, 283] width 610 height 513
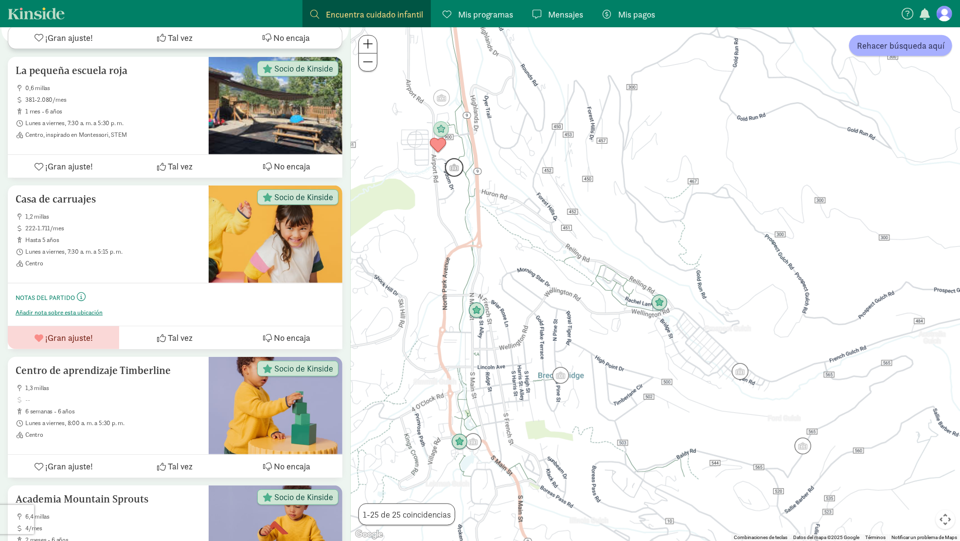
click at [452, 169] on img "Click to see details" at bounding box center [454, 167] width 18 height 18
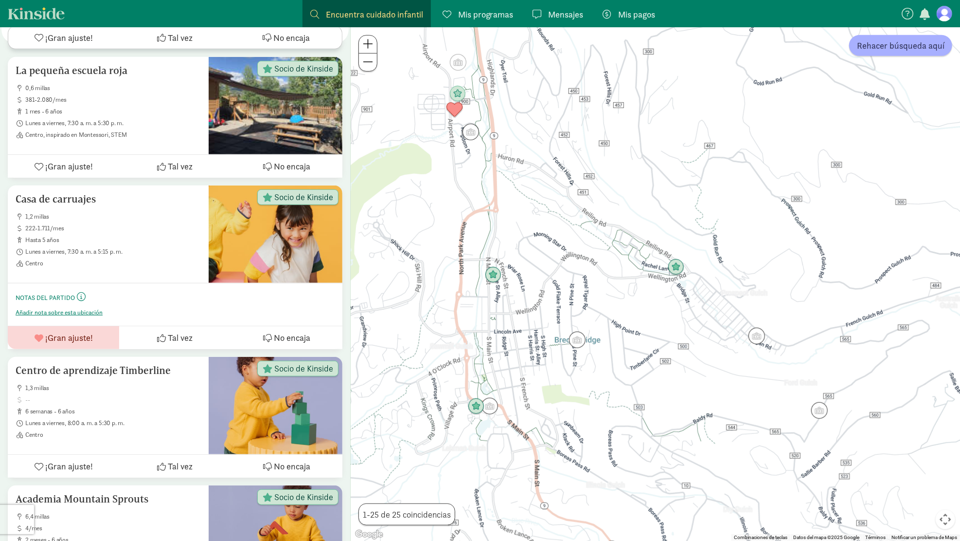
drag, startPoint x: 589, startPoint y: 313, endPoint x: 550, endPoint y: 208, distance: 112.1
click at [551, 208] on div "Para desplazarte, pulsa las teclas [PERSON_NAME]." at bounding box center [656, 283] width 610 height 513
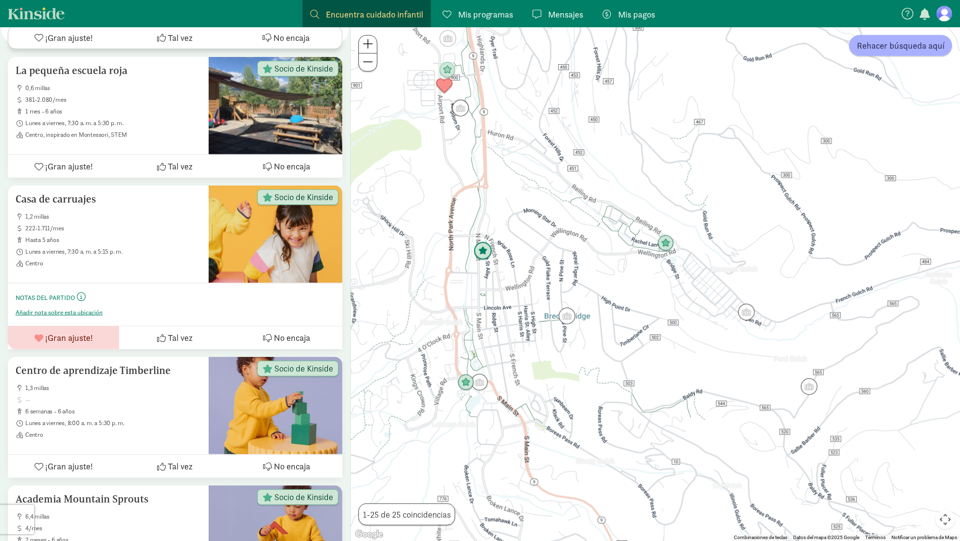
click at [476, 252] on img "Click to see details" at bounding box center [483, 251] width 18 height 18
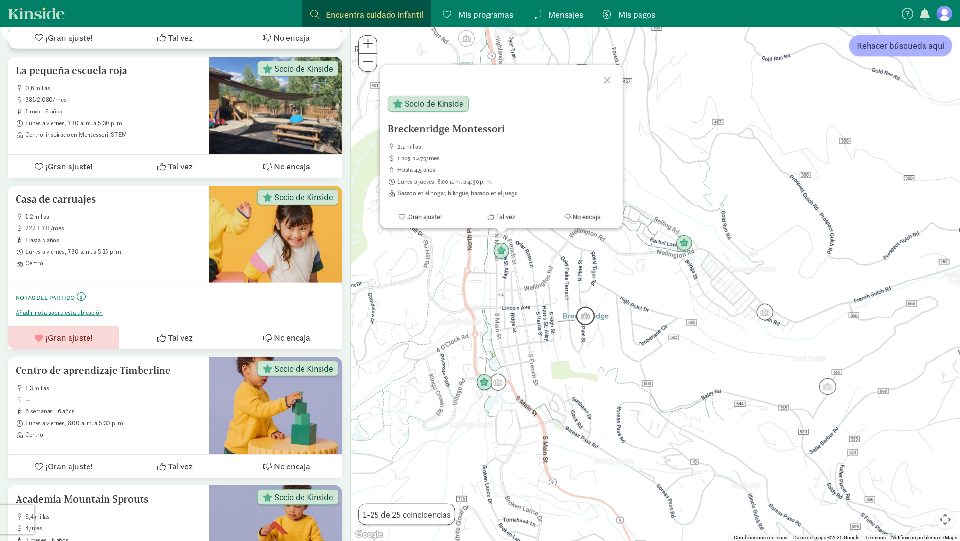
click at [582, 314] on img "Click to see details" at bounding box center [586, 316] width 18 height 18
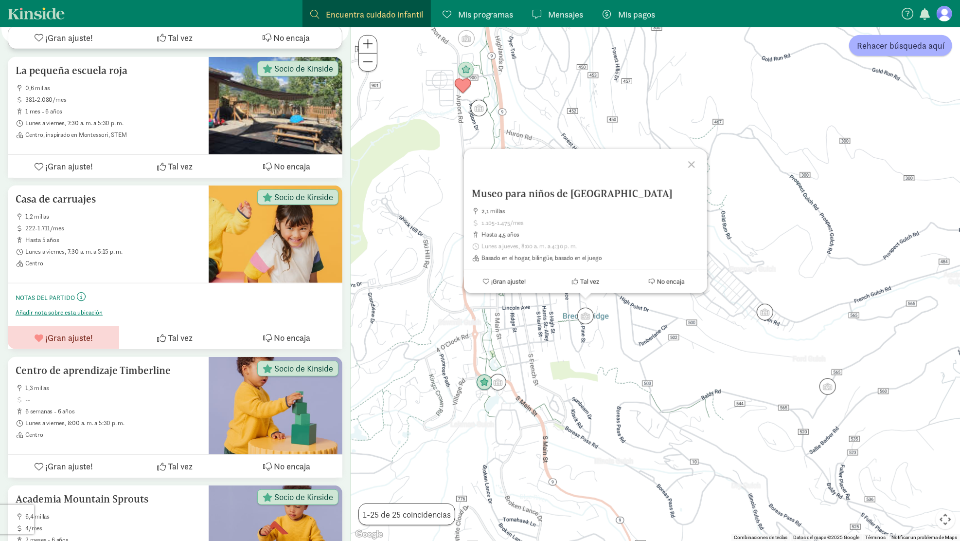
click at [695, 160] on div at bounding box center [693, 163] width 28 height 28
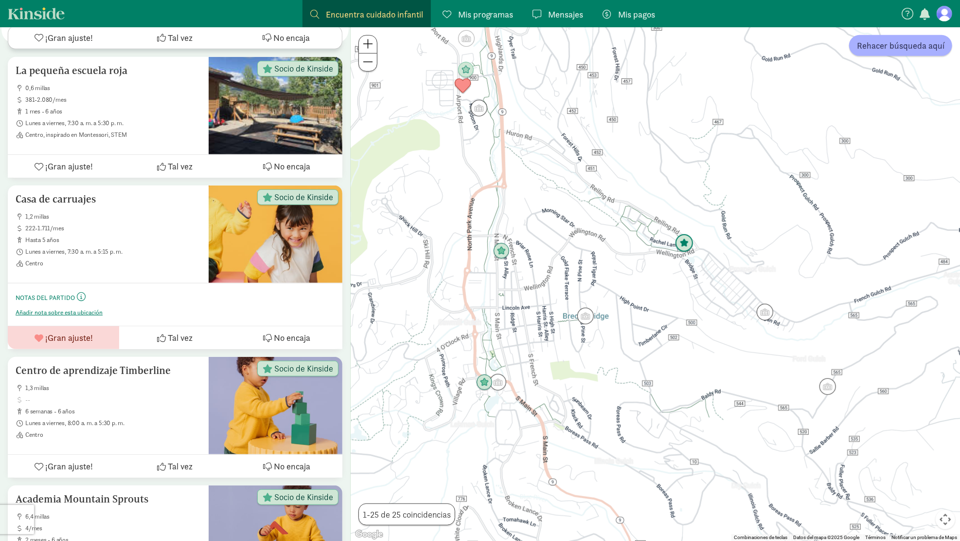
click at [684, 235] on img "Click to see details" at bounding box center [684, 243] width 18 height 18
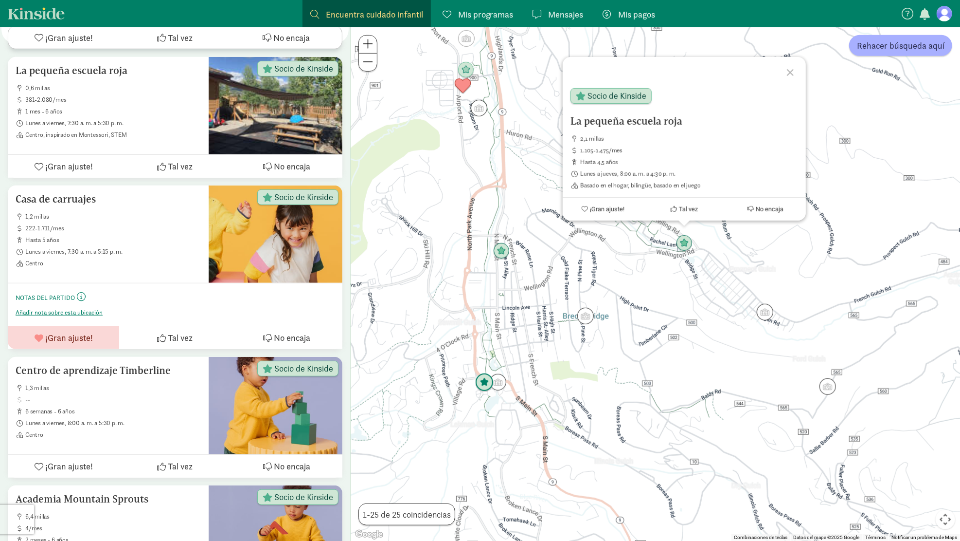
click at [488, 383] on img "Click to see details" at bounding box center [484, 382] width 18 height 18
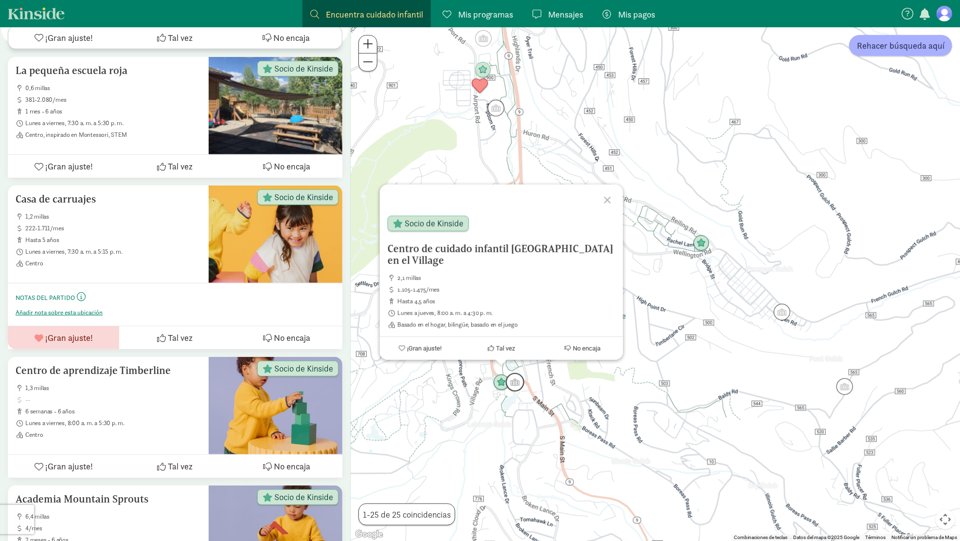
click at [513, 380] on img "Click to see details" at bounding box center [515, 382] width 18 height 18
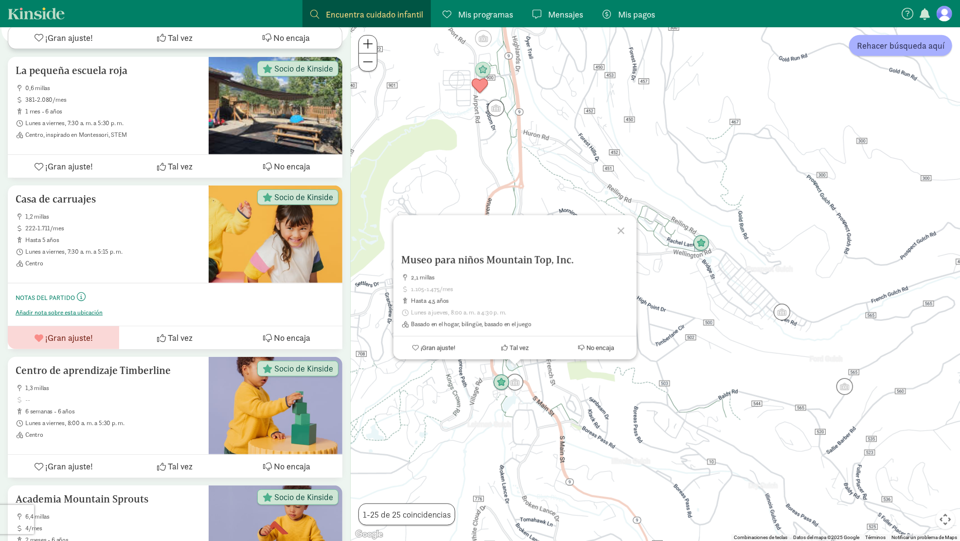
click at [663, 398] on div "Para desplazarte, pulsa las teclas de flecha. Museo para niños Mountain Top, In…" at bounding box center [656, 283] width 610 height 513
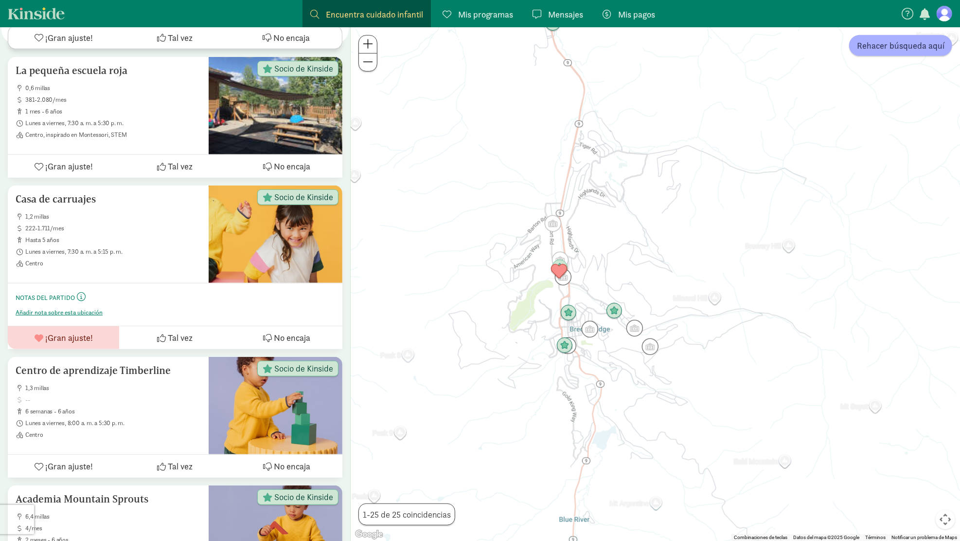
drag, startPoint x: 657, startPoint y: 402, endPoint x: 597, endPoint y: 354, distance: 77.1
click at [597, 354] on div at bounding box center [656, 283] width 610 height 513
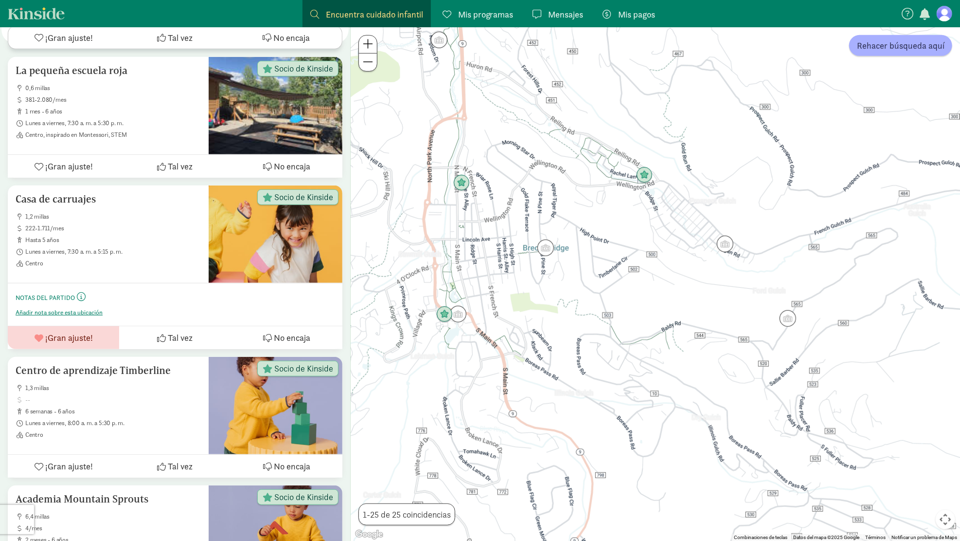
drag, startPoint x: 576, startPoint y: 335, endPoint x: 605, endPoint y: 354, distance: 34.7
click at [605, 354] on div at bounding box center [656, 283] width 610 height 513
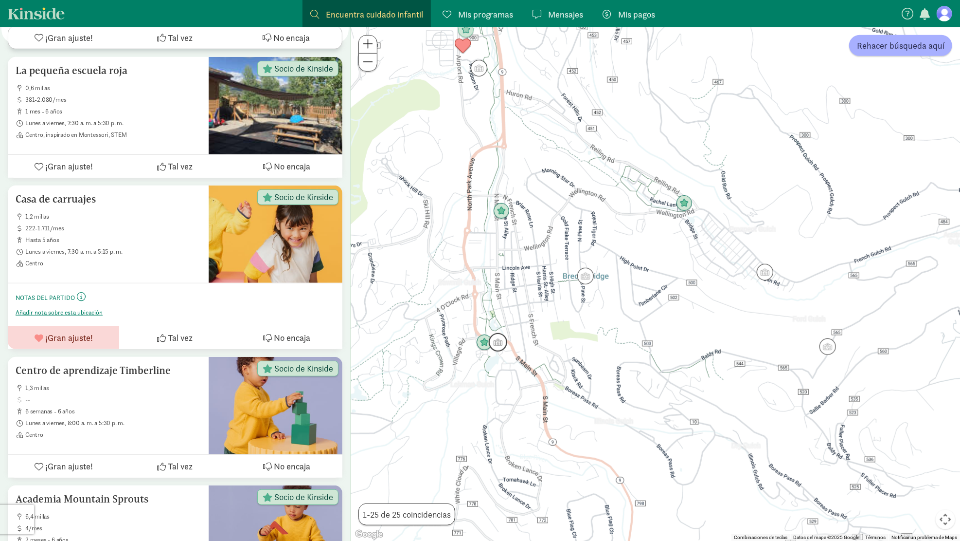
click at [489, 341] on img "Click to see details" at bounding box center [498, 342] width 18 height 18
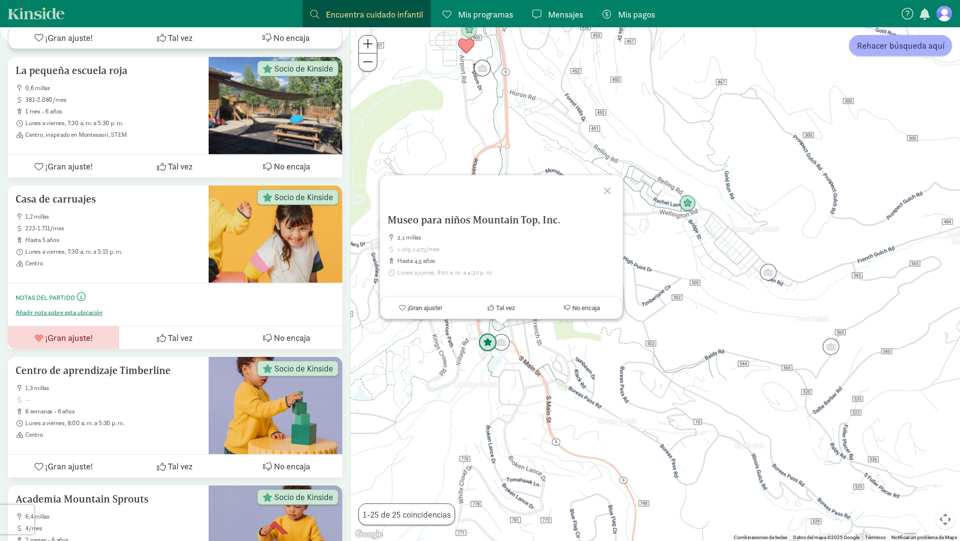
click at [488, 341] on img "Click to see details" at bounding box center [488, 342] width 18 height 18
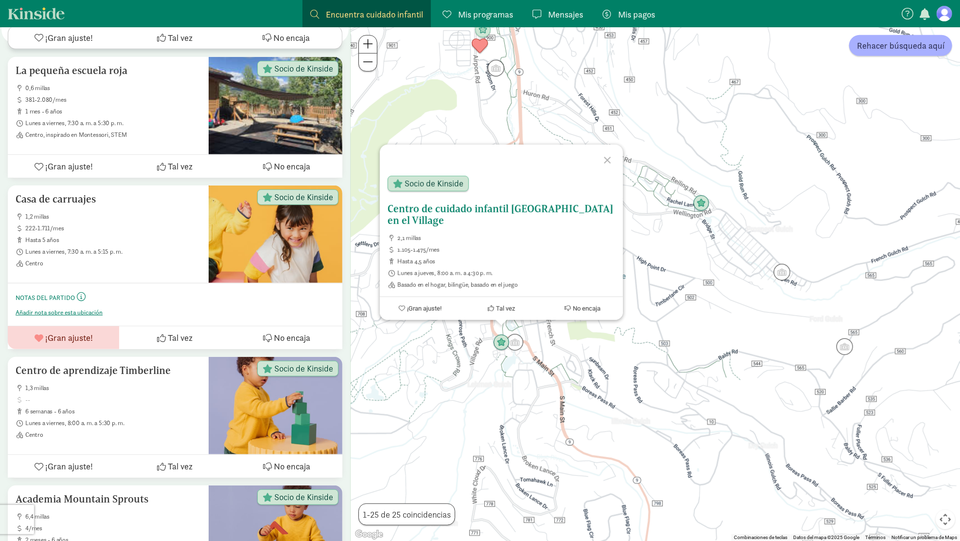
click at [461, 211] on font "Centro de cuidado infantil [GEOGRAPHIC_DATA] en el Village" at bounding box center [501, 214] width 226 height 24
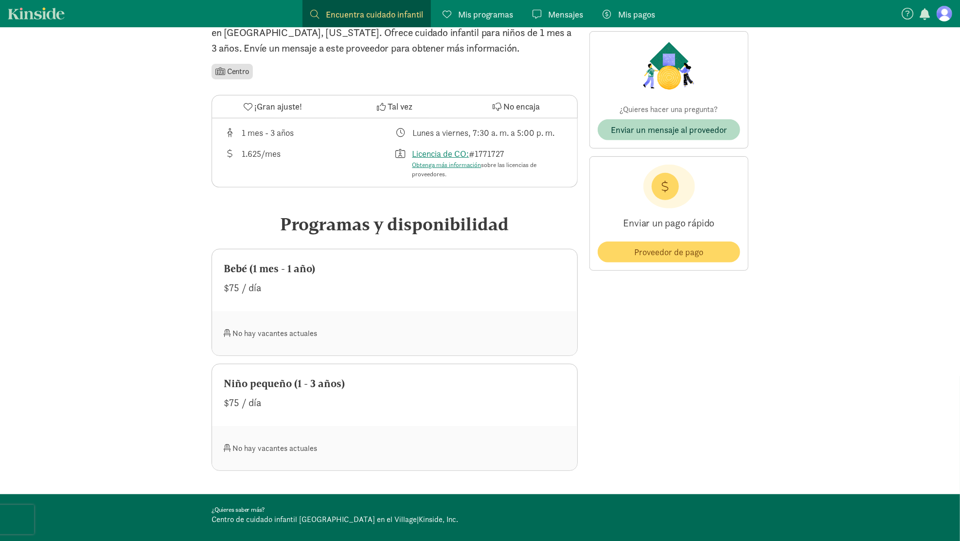
scroll to position [243, 0]
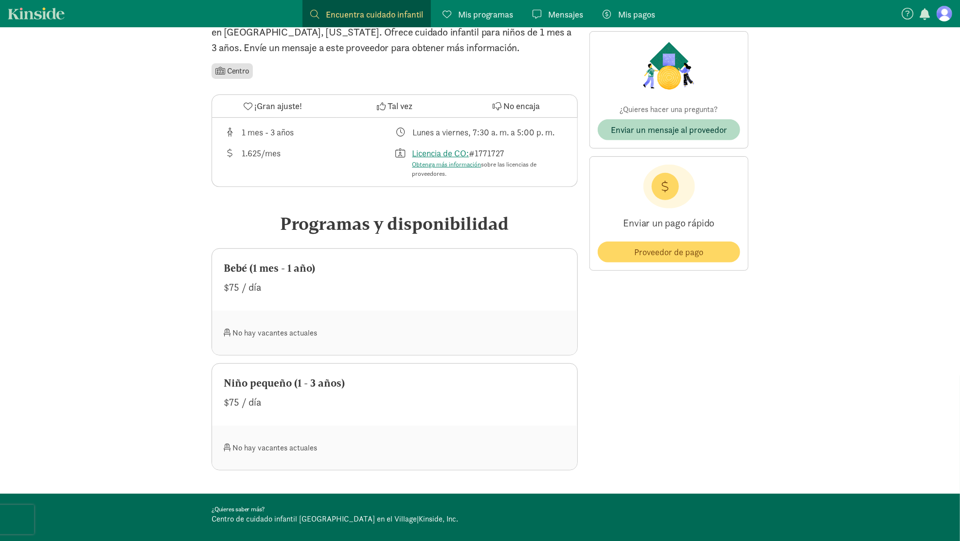
click at [274, 318] on div "No hay vacantes actuales" at bounding box center [394, 332] width 365 height 44
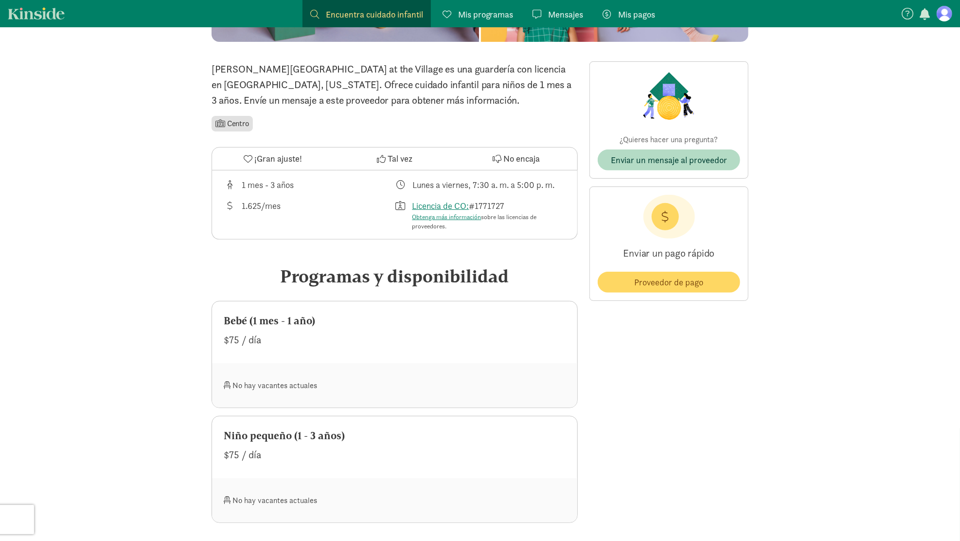
scroll to position [195, 0]
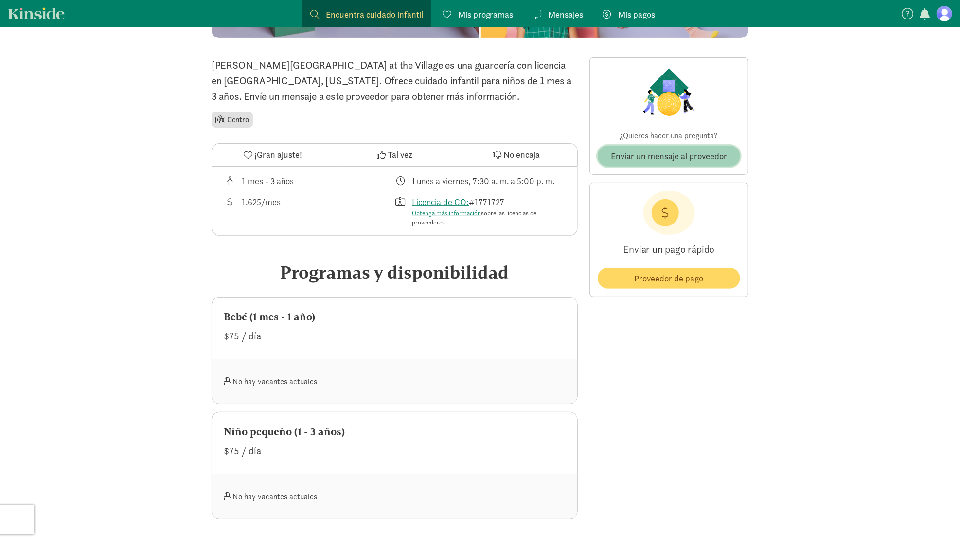
click at [716, 157] on font "Enviar un mensaje al proveedor" at bounding box center [669, 155] width 116 height 11
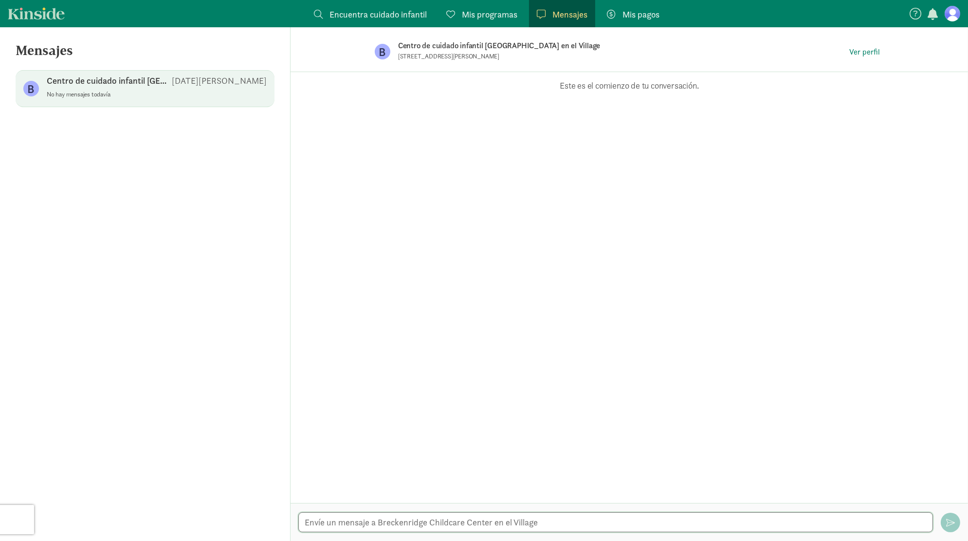
click at [542, 524] on textarea at bounding box center [615, 522] width 634 height 20
click at [534, 513] on textarea at bounding box center [615, 522] width 634 height 20
click at [535, 516] on textarea at bounding box center [615, 522] width 634 height 20
paste textarea "They will have space available for a 7-month-old baby."
type textarea "They will have space available for a 7-month-old baby."
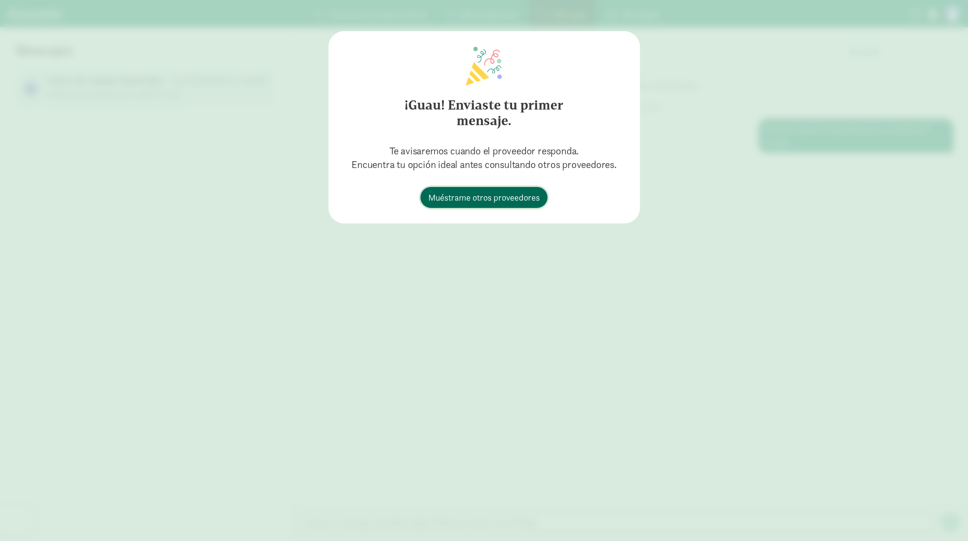
click at [475, 198] on font "Muéstrame otros proveedores" at bounding box center [483, 197] width 111 height 11
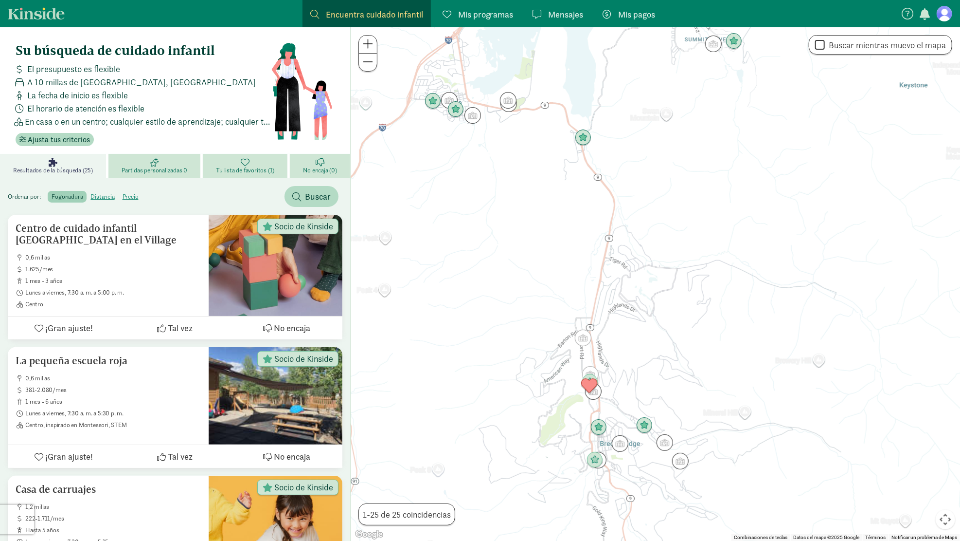
drag, startPoint x: 658, startPoint y: 326, endPoint x: 520, endPoint y: 275, distance: 147.0
click at [521, 276] on div at bounding box center [656, 283] width 610 height 513
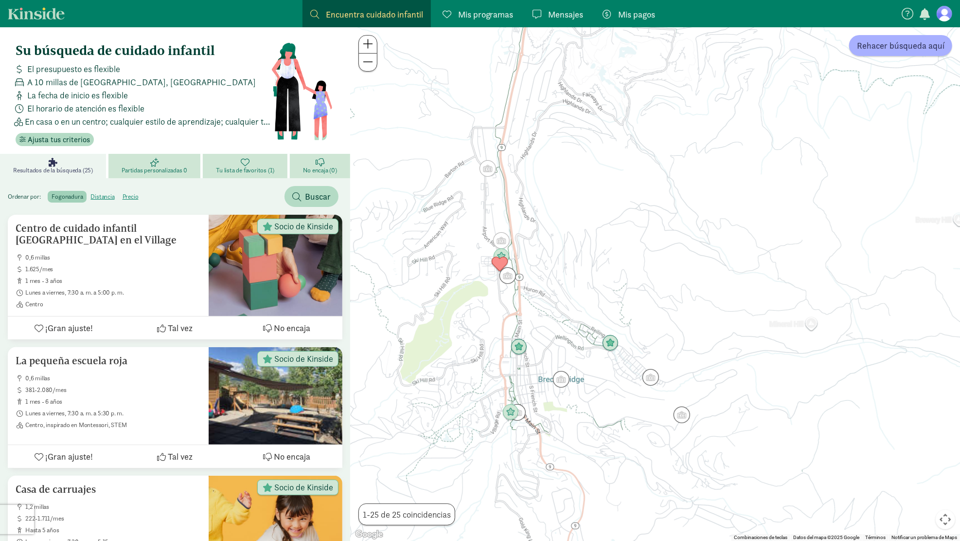
drag, startPoint x: 608, startPoint y: 380, endPoint x: 572, endPoint y: 295, distance: 92.2
click at [572, 295] on div at bounding box center [656, 283] width 610 height 513
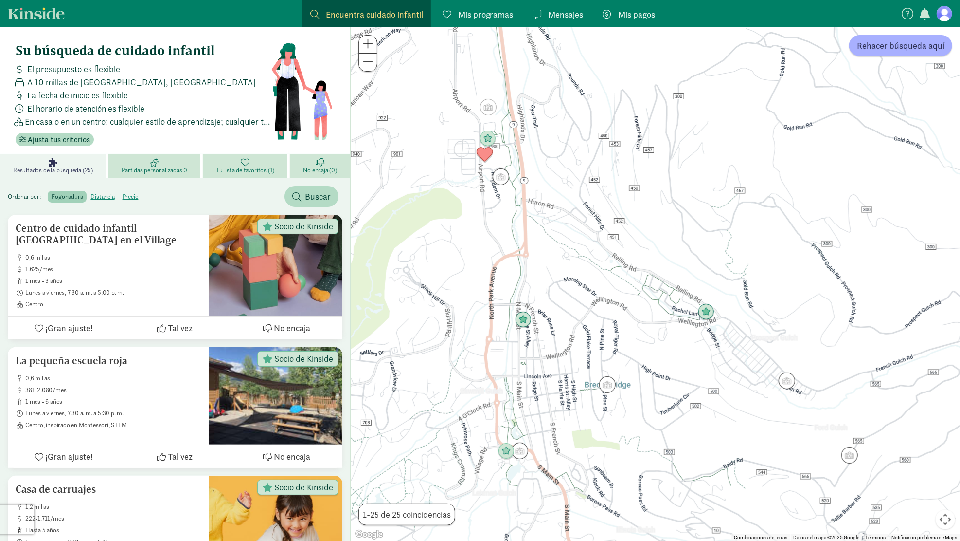
drag, startPoint x: 574, startPoint y: 335, endPoint x: 672, endPoint y: 262, distance: 121.7
click at [672, 262] on div at bounding box center [656, 283] width 610 height 513
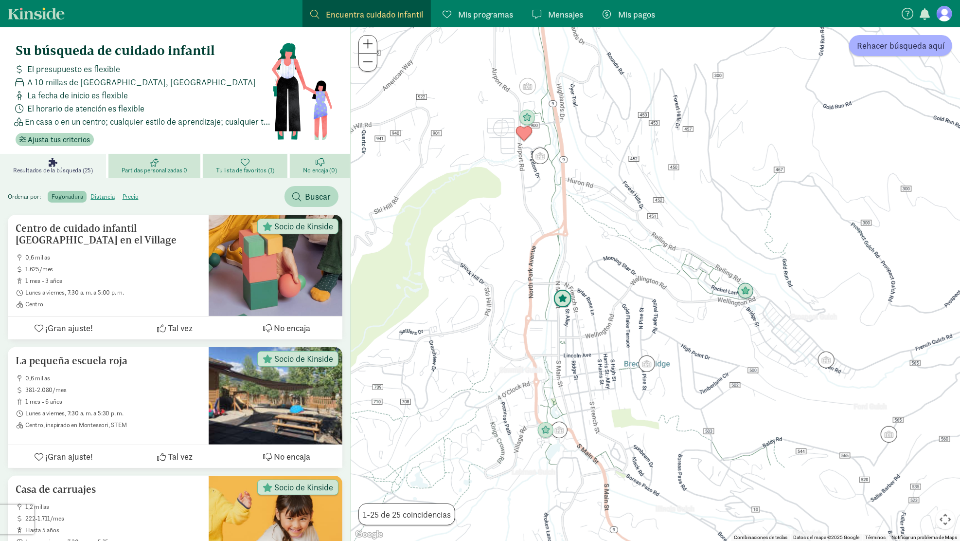
click at [559, 305] on img "Click to see details" at bounding box center [563, 298] width 18 height 18
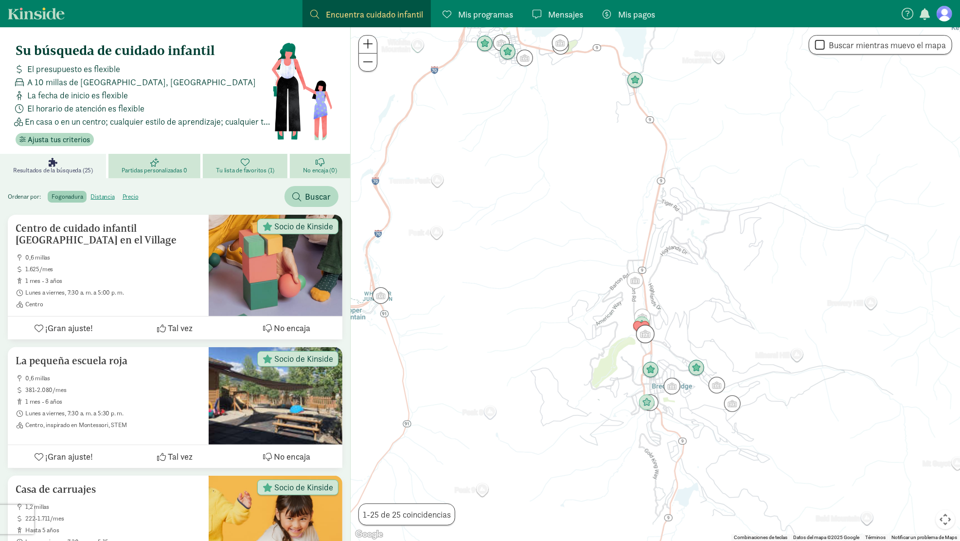
drag, startPoint x: 741, startPoint y: 452, endPoint x: 616, endPoint y: 313, distance: 187.1
click at [616, 313] on div at bounding box center [656, 283] width 610 height 513
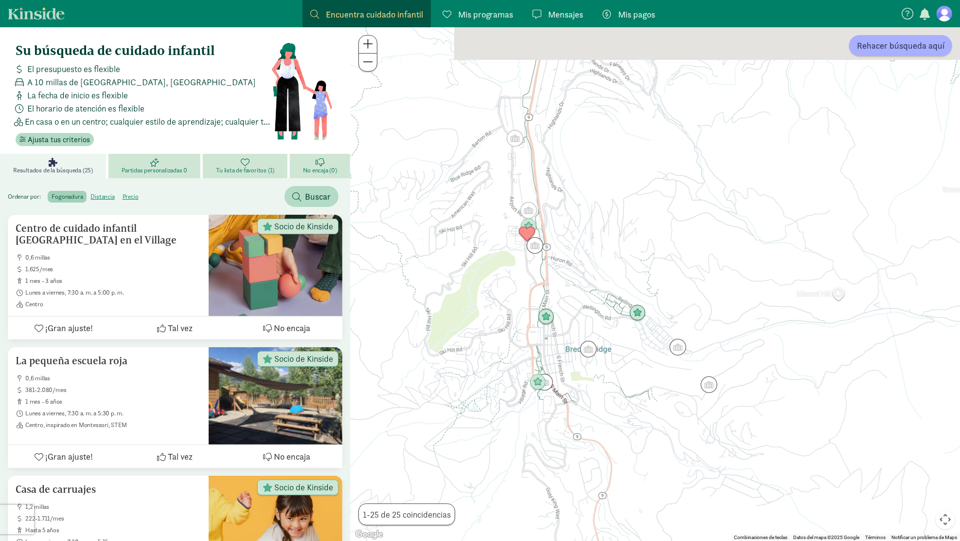
drag, startPoint x: 455, startPoint y: 205, endPoint x: 562, endPoint y: 338, distance: 171.3
click at [562, 338] on div at bounding box center [656, 283] width 610 height 513
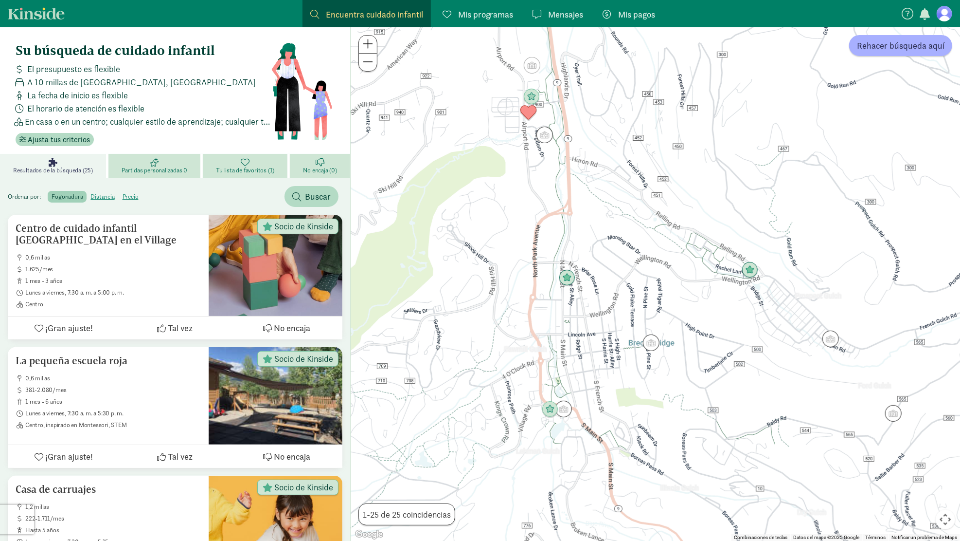
drag, startPoint x: 531, startPoint y: 279, endPoint x: 523, endPoint y: 261, distance: 20.0
click at [523, 261] on div at bounding box center [656, 283] width 610 height 513
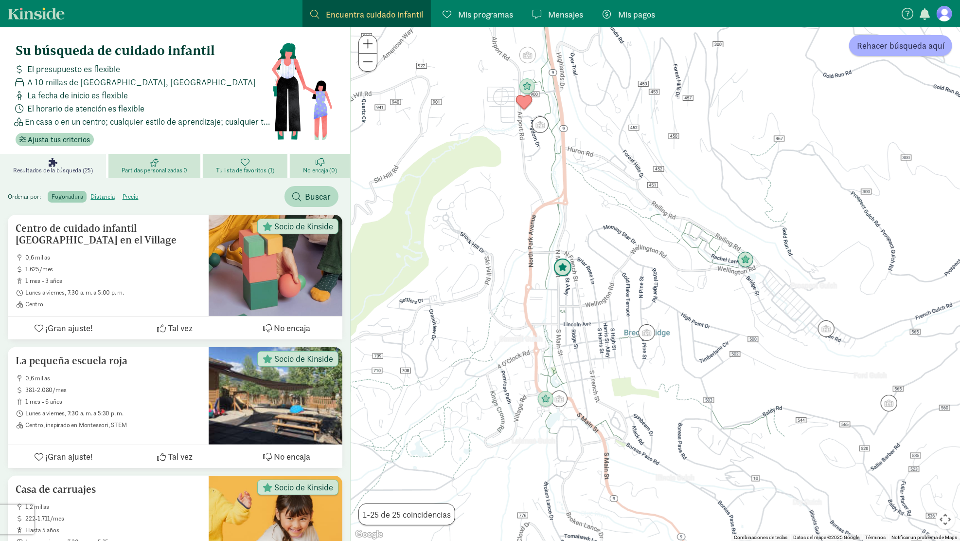
click at [563, 267] on img "Click to see details" at bounding box center [563, 267] width 18 height 18
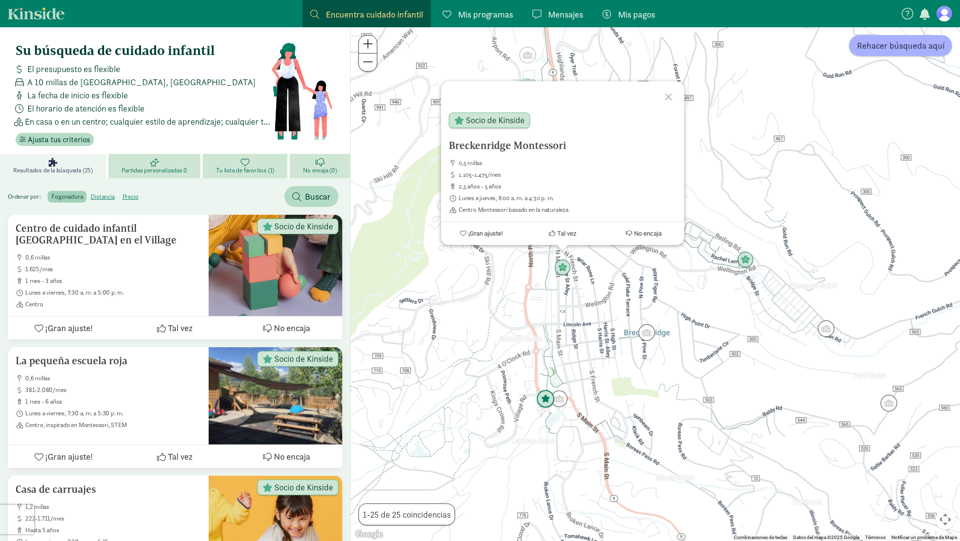
click at [541, 396] on img "Click to see details" at bounding box center [546, 399] width 18 height 18
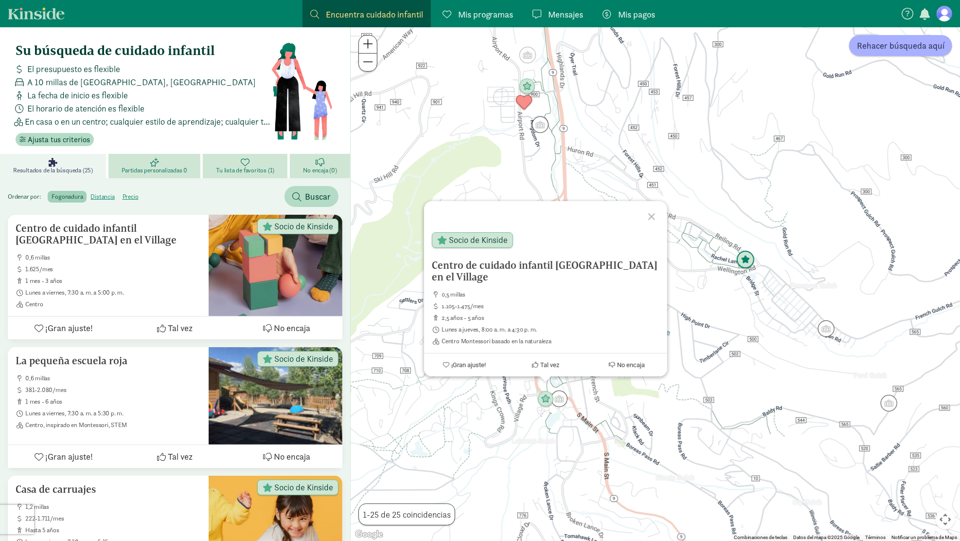
click at [744, 262] on img "Click to see details" at bounding box center [746, 260] width 18 height 18
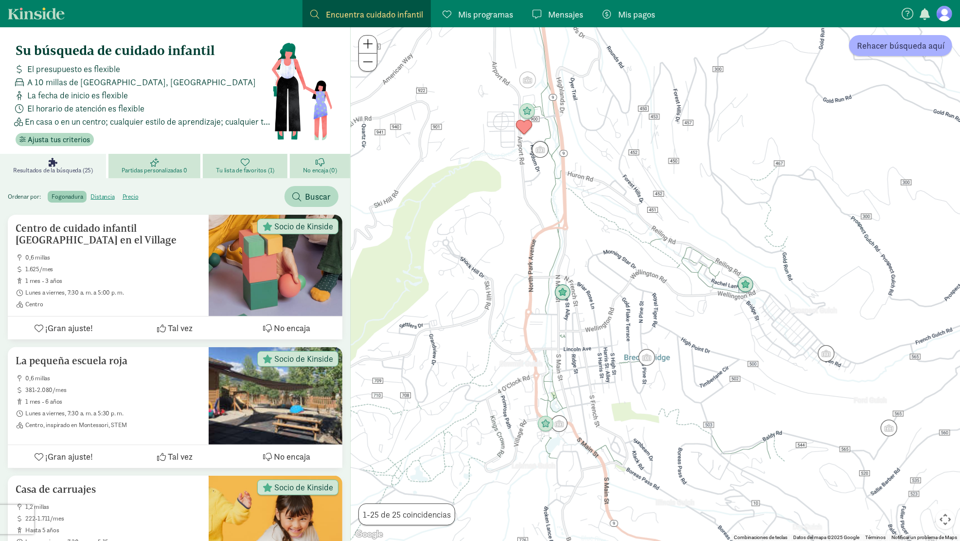
drag, startPoint x: 596, startPoint y: 312, endPoint x: 599, endPoint y: 373, distance: 60.4
click at [599, 373] on div "Para desplazarte, pulsa las teclas de flecha." at bounding box center [656, 283] width 610 height 513
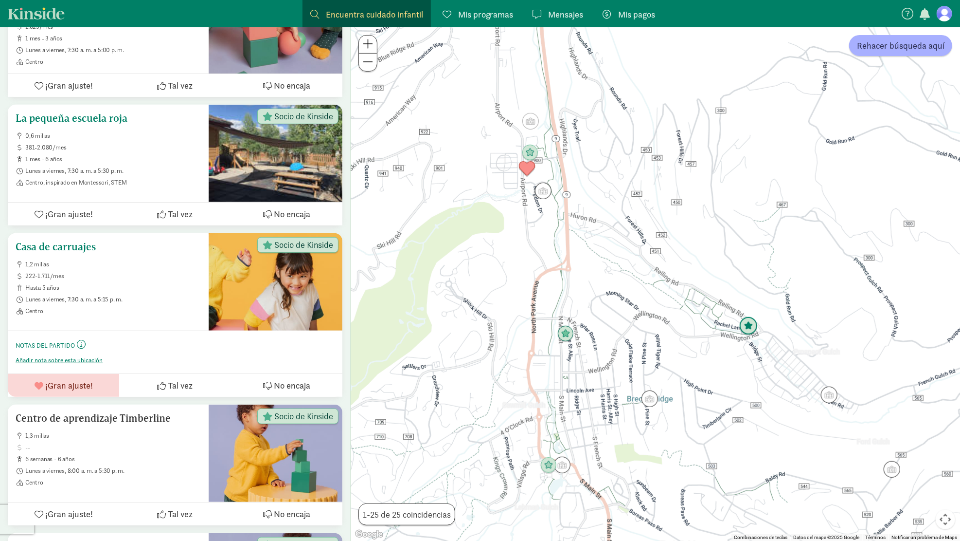
scroll to position [243, 0]
click at [93, 116] on font "La pequeña escuela roja" at bounding box center [72, 117] width 112 height 12
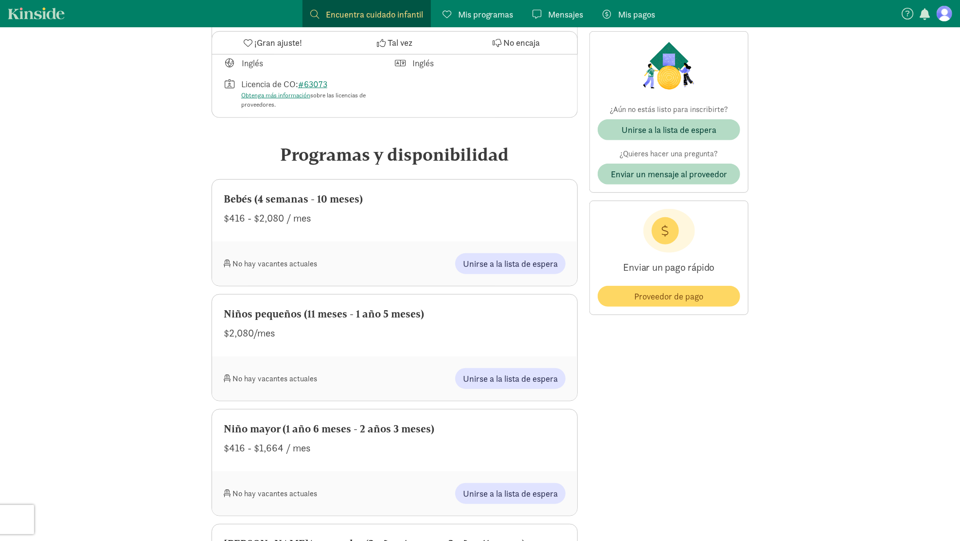
scroll to position [389, 0]
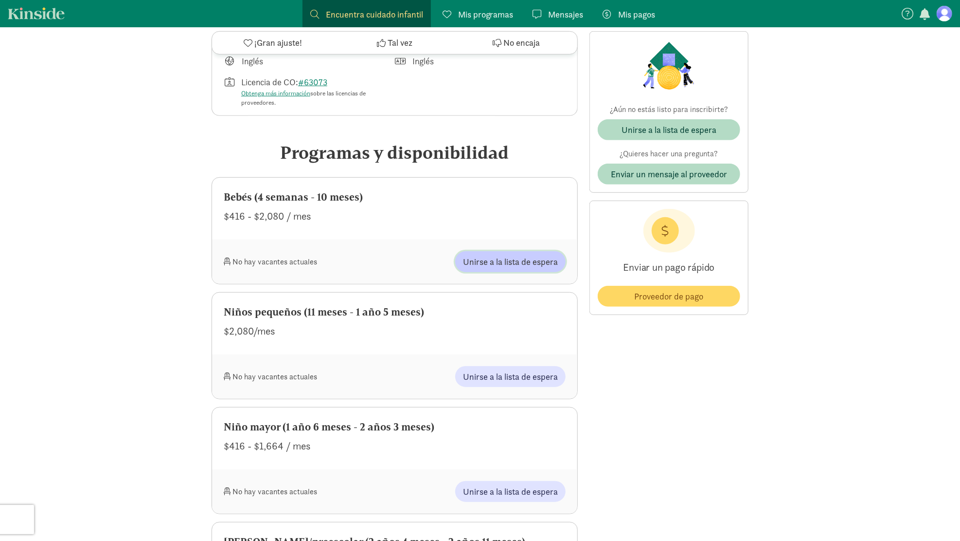
click at [499, 261] on font "Unirse a la lista de espera" at bounding box center [510, 261] width 95 height 11
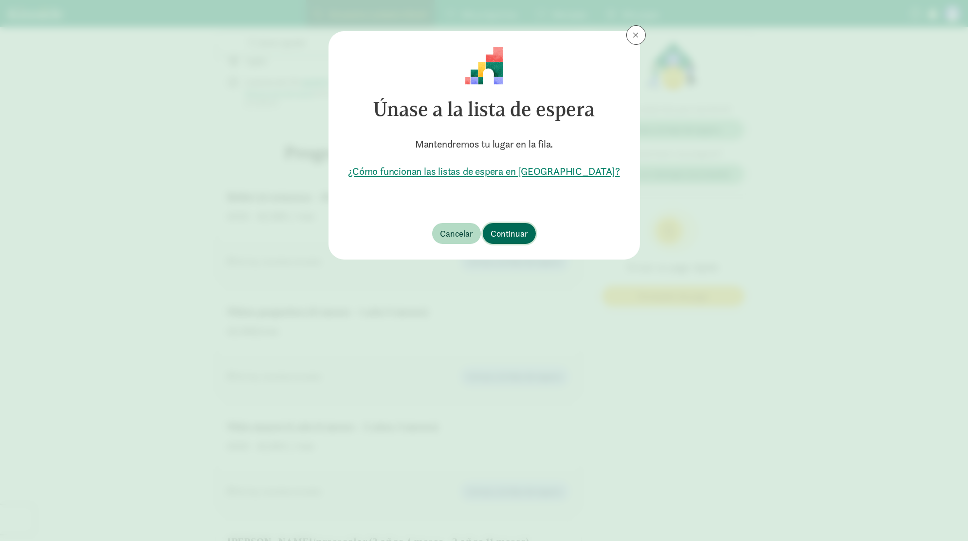
click at [501, 230] on font "Continuar" at bounding box center [508, 233] width 37 height 11
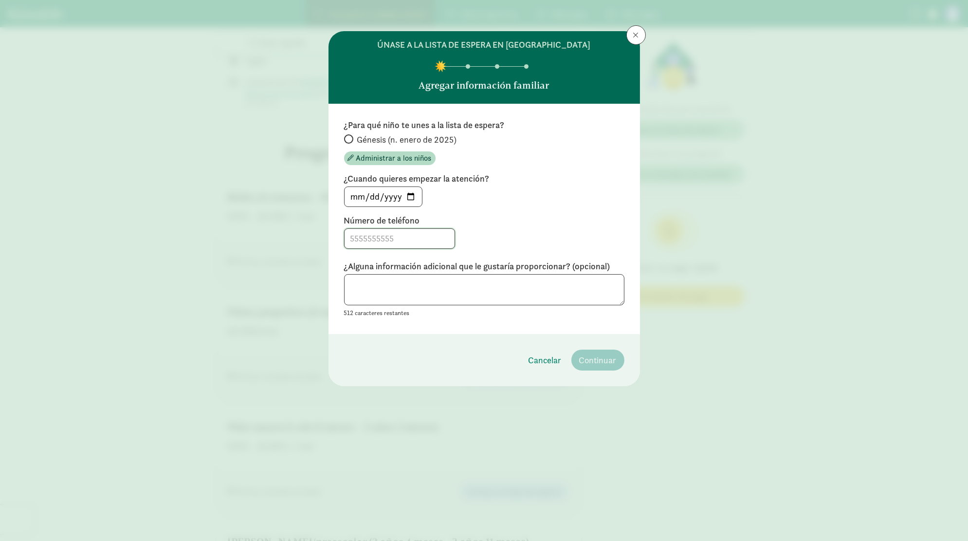
click at [365, 243] on input at bounding box center [399, 238] width 110 height 19
type input "7209195996"
click at [389, 138] on font "Génesis (n. enero de 2025)" at bounding box center [407, 139] width 100 height 11
click at [350, 138] on input "Génesis (n. enero de 2025)" at bounding box center [347, 139] width 6 height 6
radio input "true"
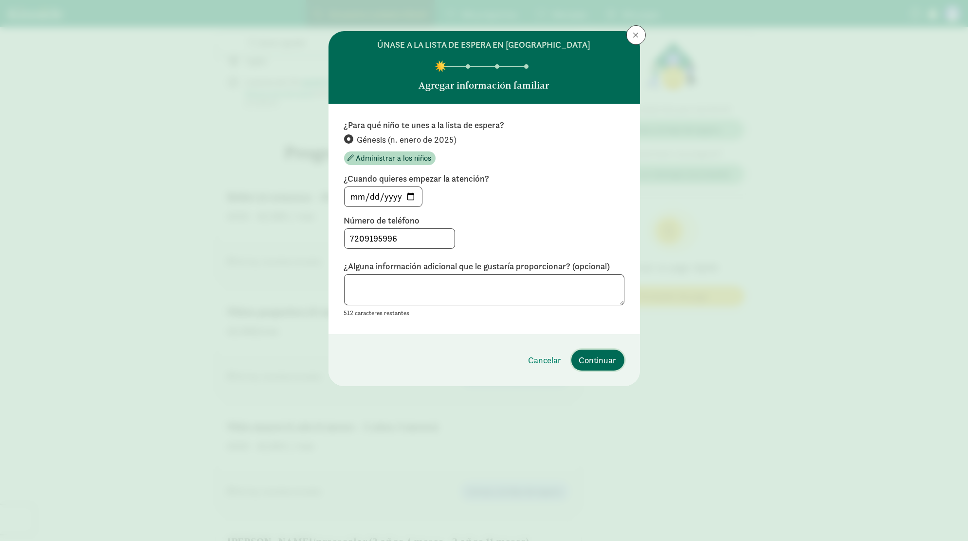
click at [607, 354] on font "Continuar" at bounding box center [597, 359] width 37 height 11
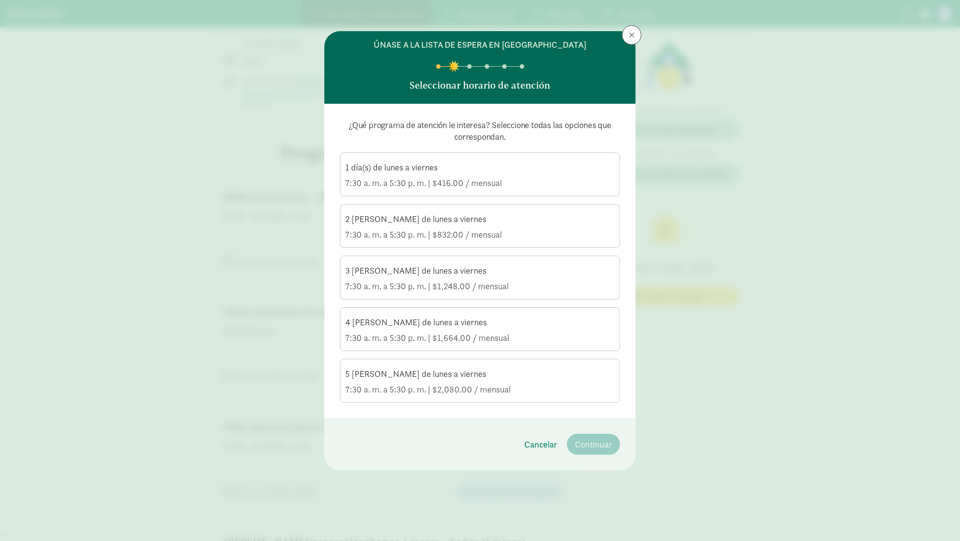
click at [493, 285] on font "7:30 a. m. a 5:30 p. m. | $1,248.00 / mensual" at bounding box center [426, 285] width 163 height 11
click at [0, 0] on input "3 días de lunes a viernes 7:30 a. m. a 5:30 p. m. | $1,248.00 / mensual" at bounding box center [0, 0] width 0 height 0
click at [579, 435] on button "Continuar" at bounding box center [593, 444] width 53 height 21
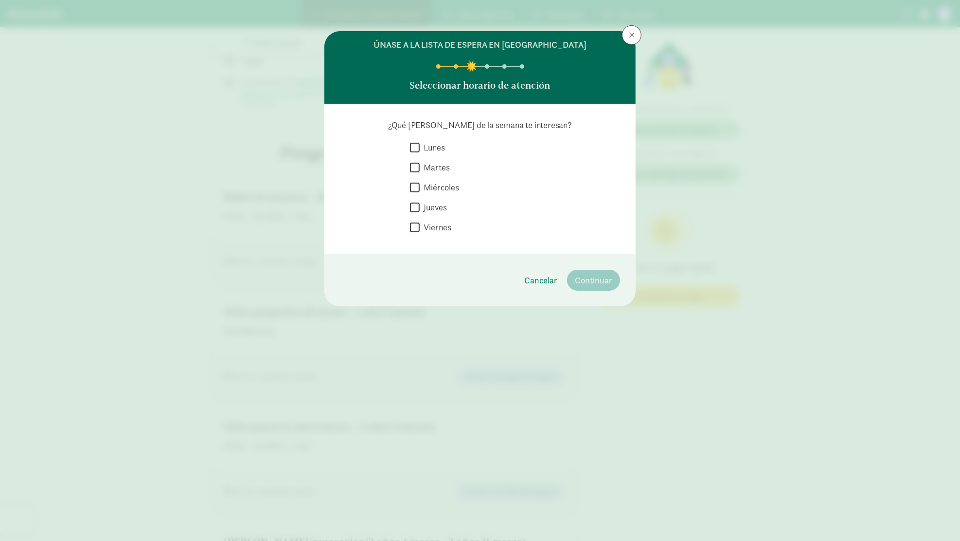
click at [427, 139] on div "¿Qué días de la semana te interesan?  Lunes  Martes  Miércoles  Jueves  Vi…" at bounding box center [480, 178] width 280 height 119
click at [428, 147] on font "Lunes" at bounding box center [434, 147] width 21 height 11
click at [420, 147] on input "Lunes" at bounding box center [415, 147] width 10 height 13
checkbox input "true"
click at [434, 167] on font "Martes" at bounding box center [437, 167] width 26 height 11
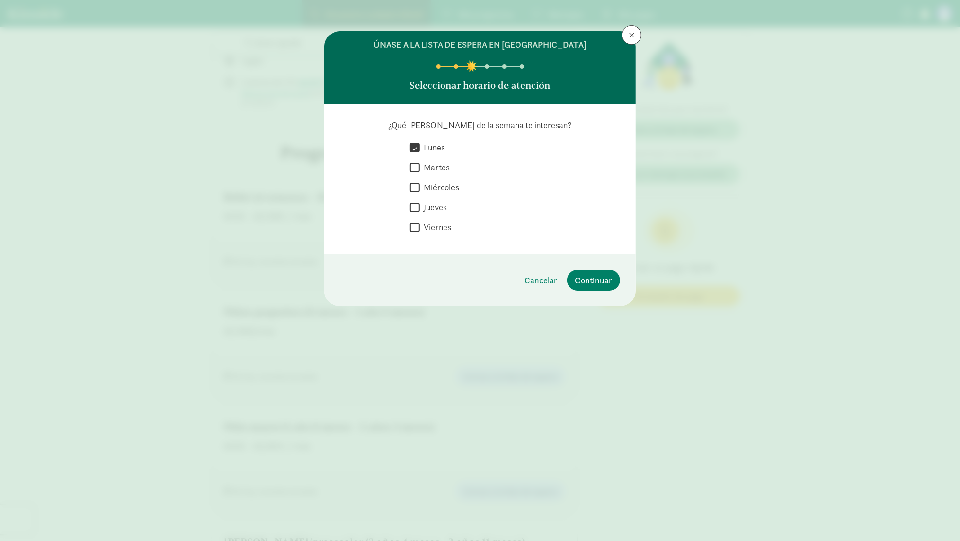
click at [420, 167] on input "Martes" at bounding box center [415, 167] width 10 height 13
checkbox input "true"
click at [437, 188] on font "Miércoles" at bounding box center [442, 186] width 36 height 11
click at [420, 188] on input "Miércoles" at bounding box center [415, 187] width 10 height 13
checkbox input "true"
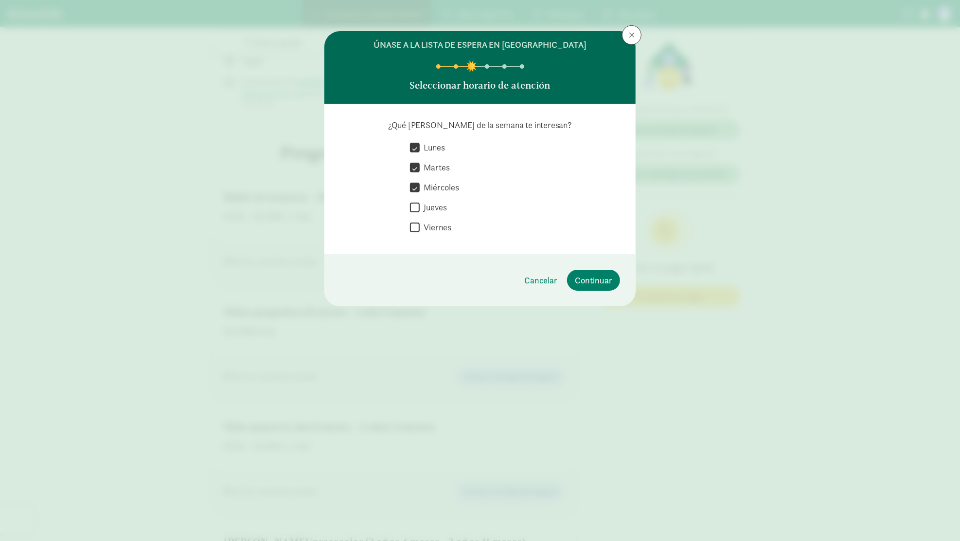
click at [442, 231] on font "Viernes" at bounding box center [438, 226] width 28 height 11
click at [420, 231] on input "Viernes" at bounding box center [415, 226] width 10 height 13
checkbox input "true"
click at [584, 271] on button "Continuar" at bounding box center [593, 280] width 53 height 21
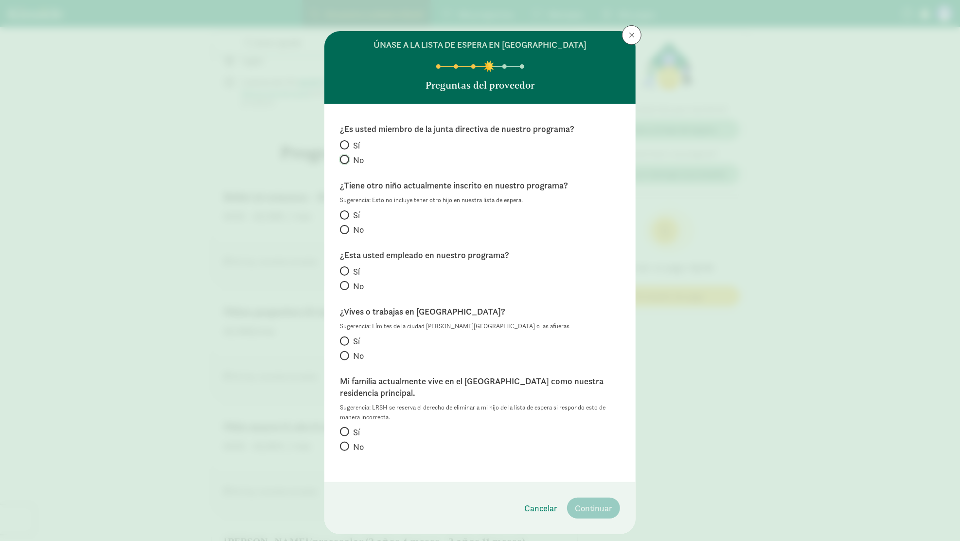
click at [341, 162] on input "No" at bounding box center [343, 159] width 6 height 6
radio input "true"
click at [340, 226] on input "No" at bounding box center [343, 229] width 6 height 6
radio input "true"
click at [345, 288] on span at bounding box center [344, 285] width 9 height 9
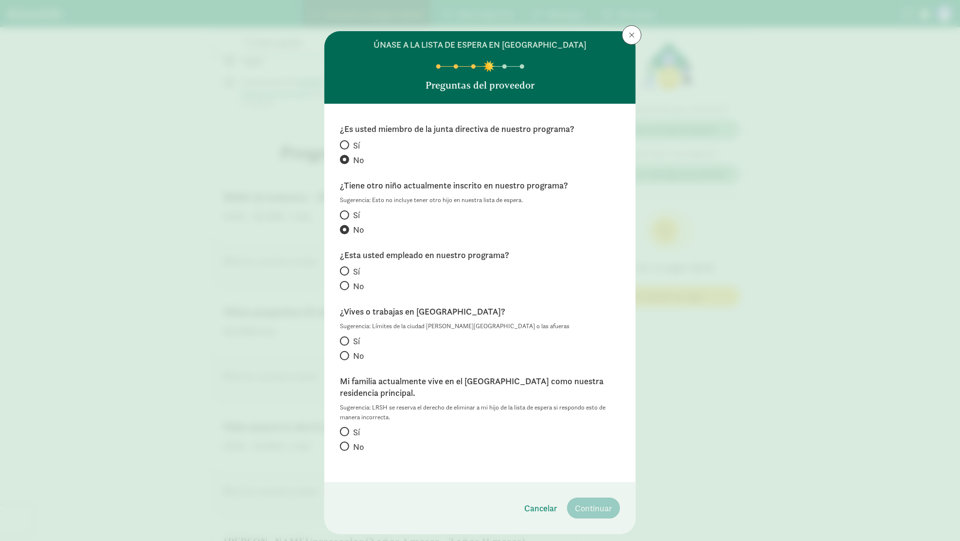
click at [345, 288] on input "No" at bounding box center [343, 285] width 6 height 6
radio input "true"
click at [341, 353] on input "No" at bounding box center [343, 355] width 6 height 6
radio input "true"
click at [340, 430] on input "Sí" at bounding box center [343, 431] width 6 height 6
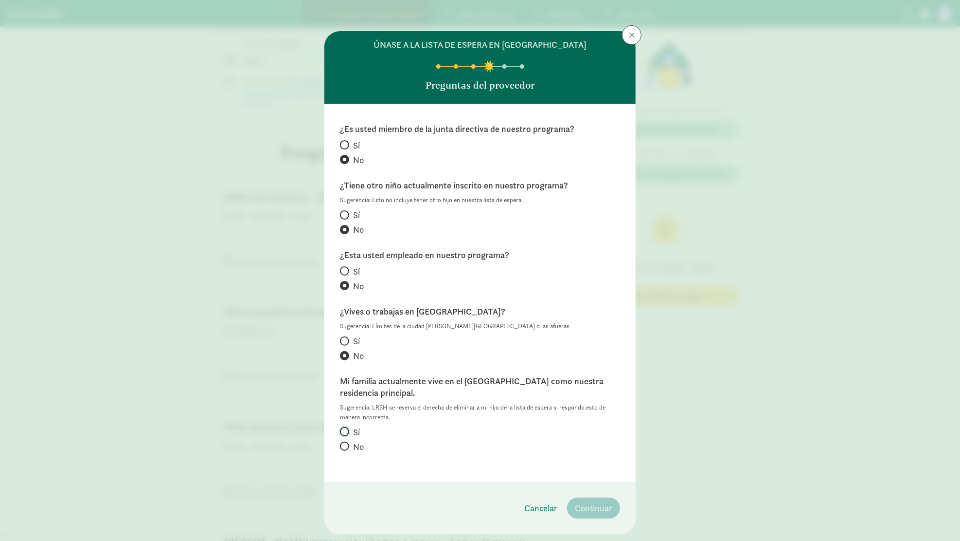
radio input "true"
drag, startPoint x: 594, startPoint y: 504, endPoint x: 592, endPoint y: 497, distance: 7.1
click at [592, 502] on font "Continuar" at bounding box center [593, 507] width 37 height 11
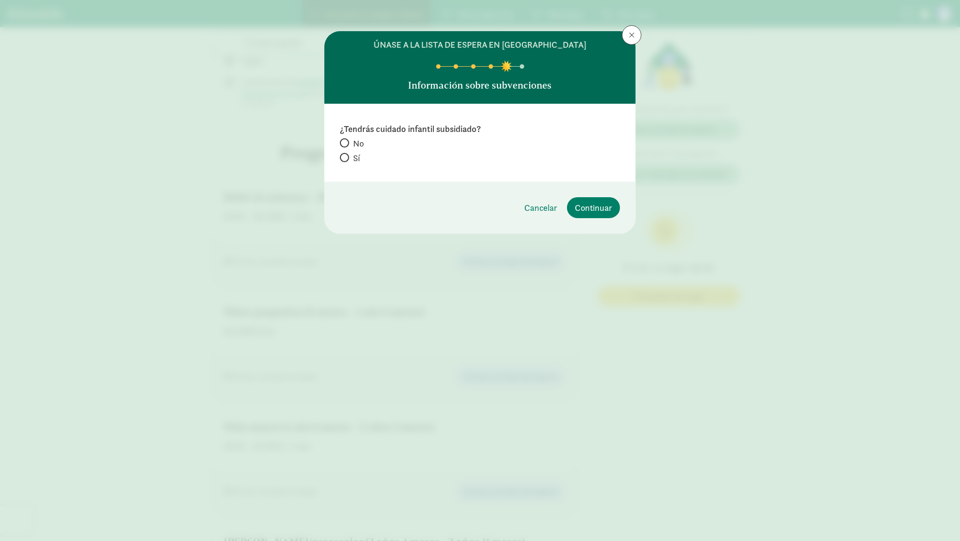
click at [348, 156] on span at bounding box center [344, 157] width 9 height 9
click at [346, 156] on input "Sí" at bounding box center [343, 157] width 6 height 6
radio input "true"
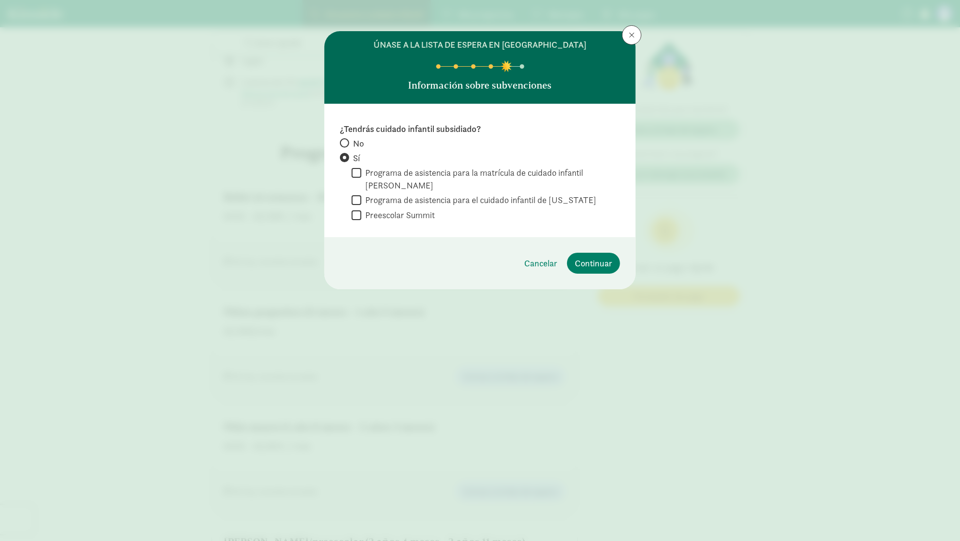
click at [456, 208] on div " Preescolar Summit" at bounding box center [486, 214] width 269 height 13
click at [452, 197] on font "Programa de asistencia para el cuidado infantil de Colorado" at bounding box center [480, 199] width 231 height 11
click at [362, 197] on input "Programa de asistencia para el cuidado infantil de Colorado" at bounding box center [357, 199] width 10 height 13
checkbox input "true"
click at [594, 258] on font "Continuar" at bounding box center [593, 262] width 37 height 11
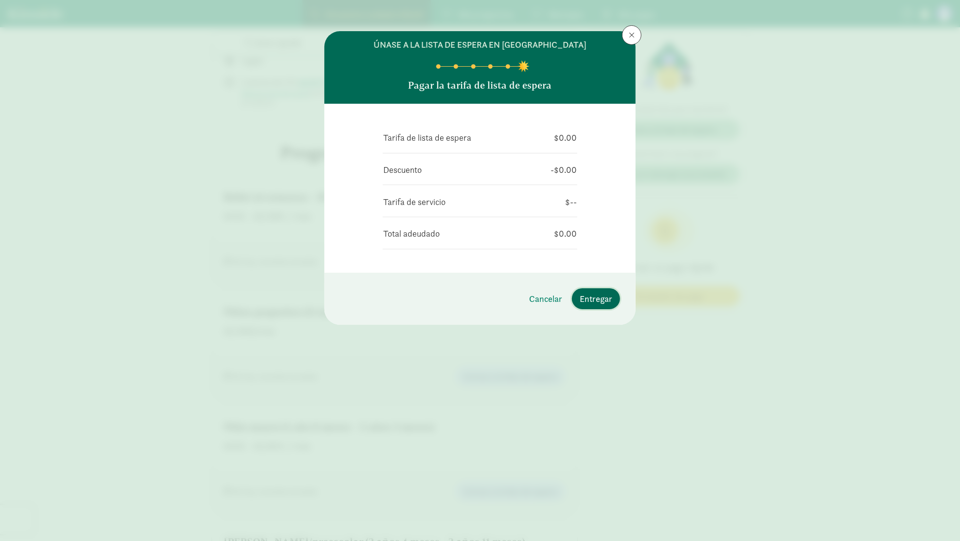
click at [599, 296] on font "Entregar" at bounding box center [596, 298] width 33 height 11
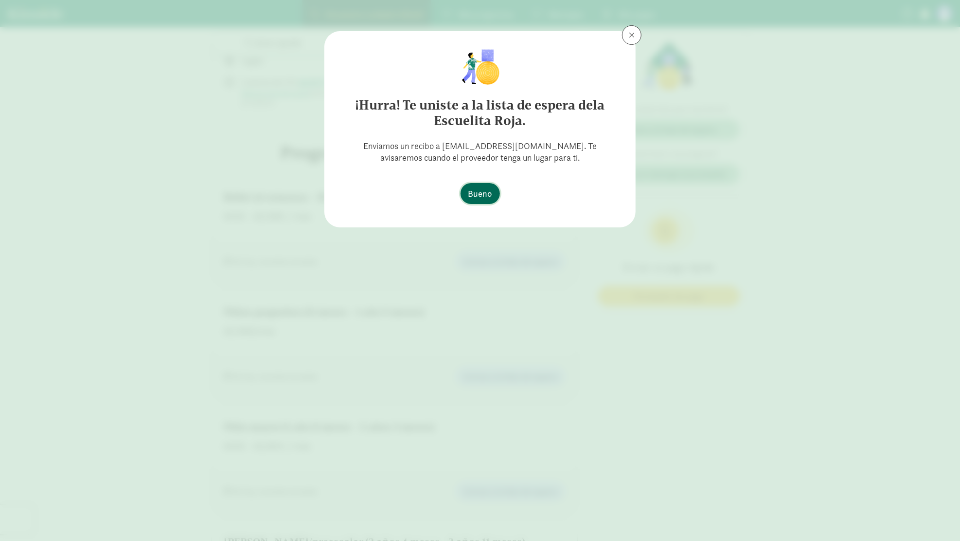
click at [480, 187] on span "Bueno" at bounding box center [481, 193] width 24 height 13
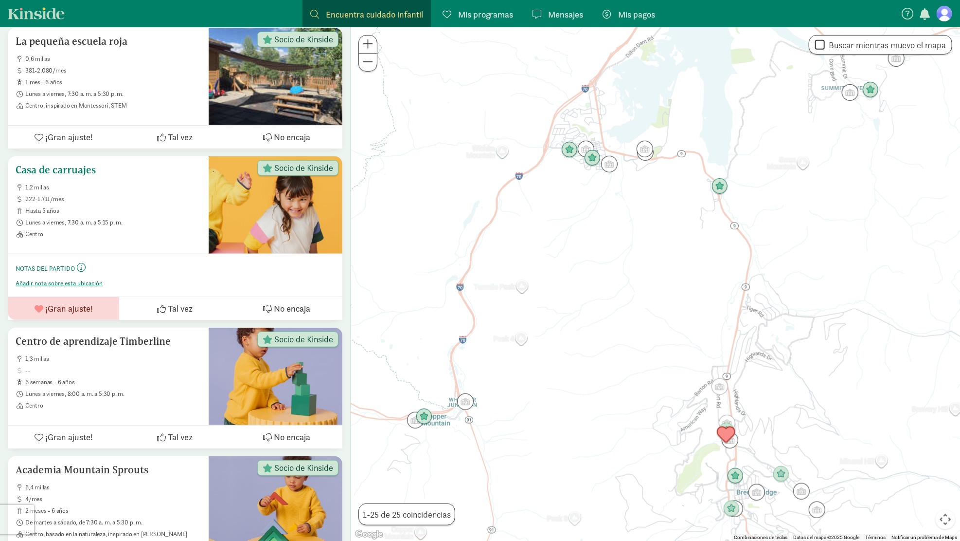
scroll to position [307, 0]
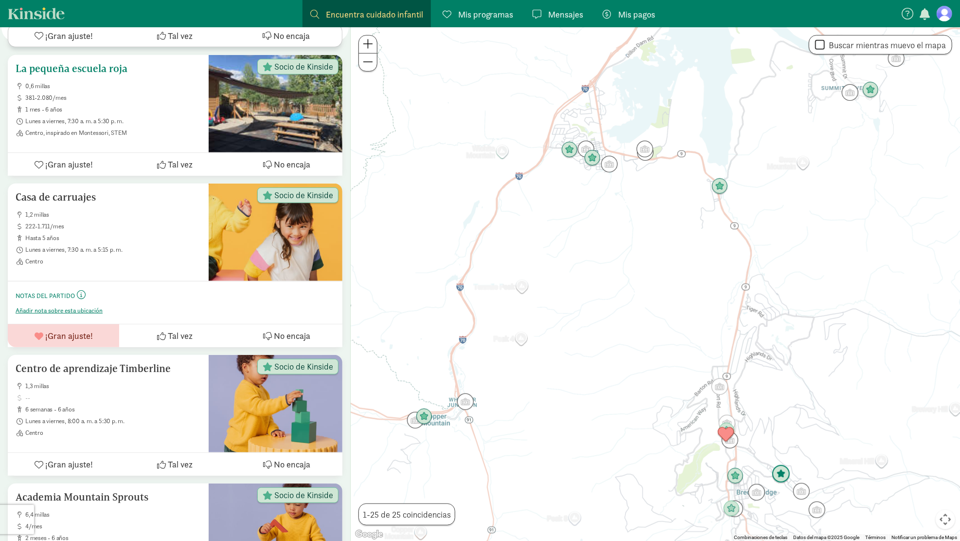
click at [60, 167] on font "¡Gran ajuste!" at bounding box center [69, 164] width 48 height 11
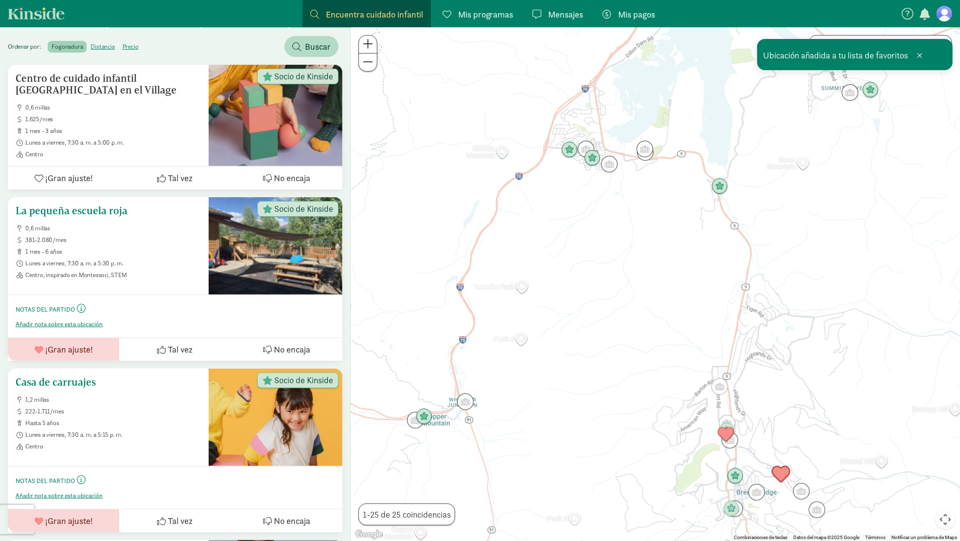
scroll to position [161, 0]
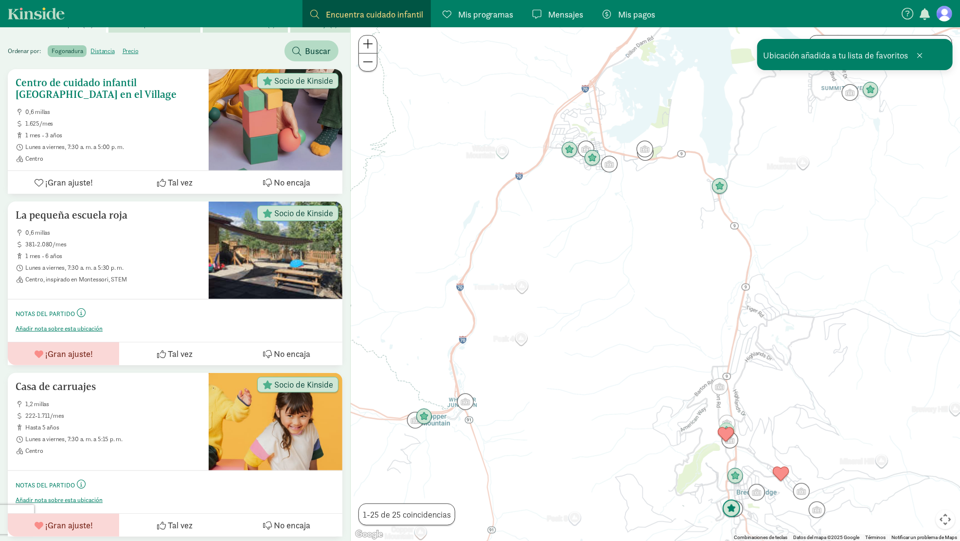
click at [62, 184] on font "¡Gran ajuste!" at bounding box center [69, 182] width 48 height 11
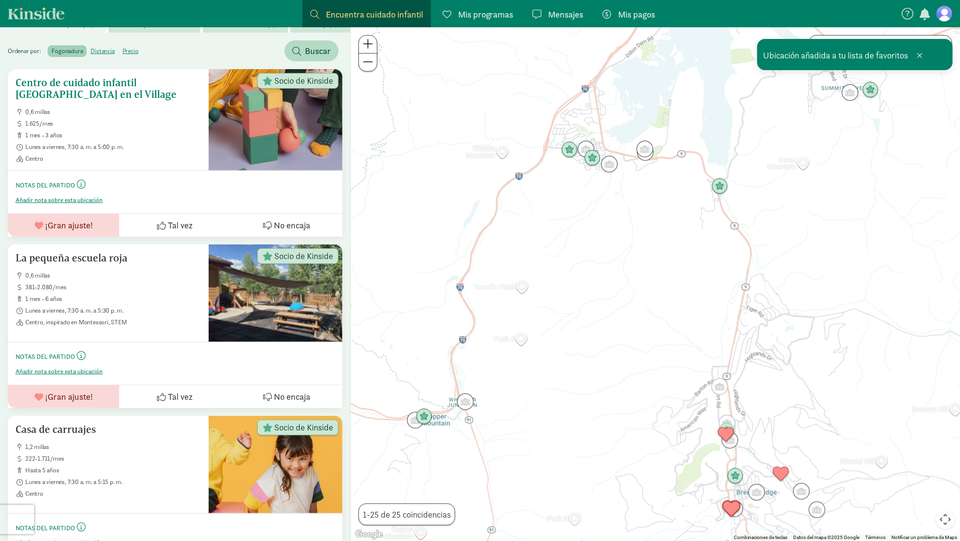
click at [72, 76] on font "Centro de cuidado infantil [GEOGRAPHIC_DATA] en el Village" at bounding box center [96, 88] width 161 height 24
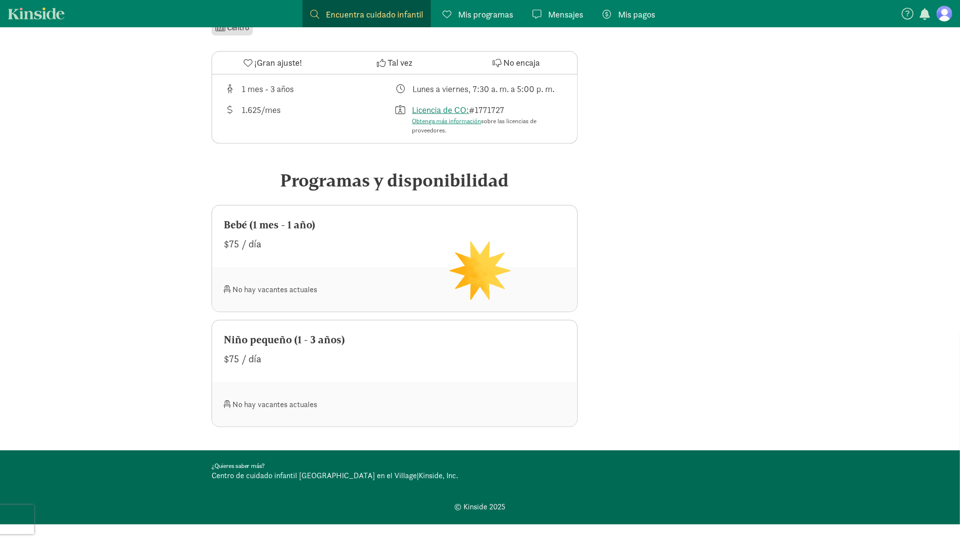
scroll to position [291, 0]
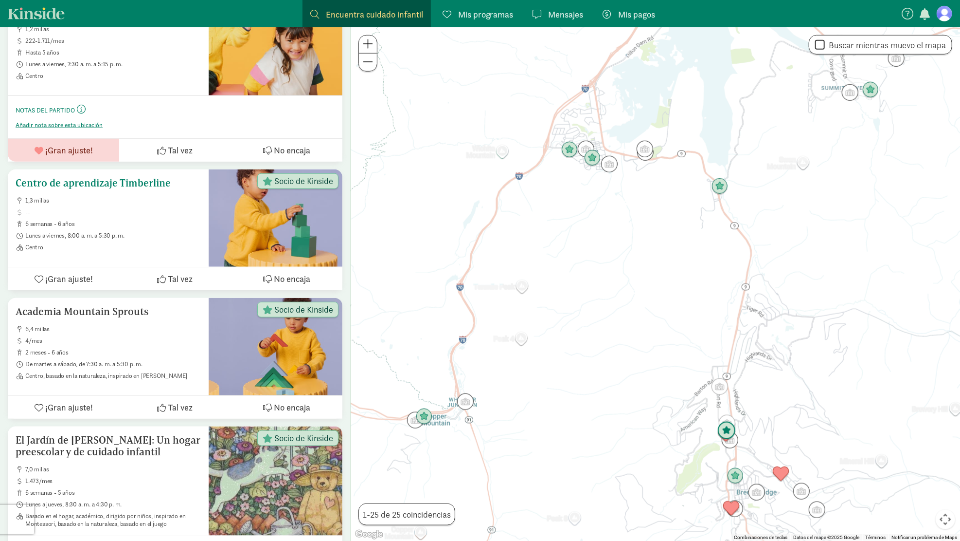
scroll to position [584, 0]
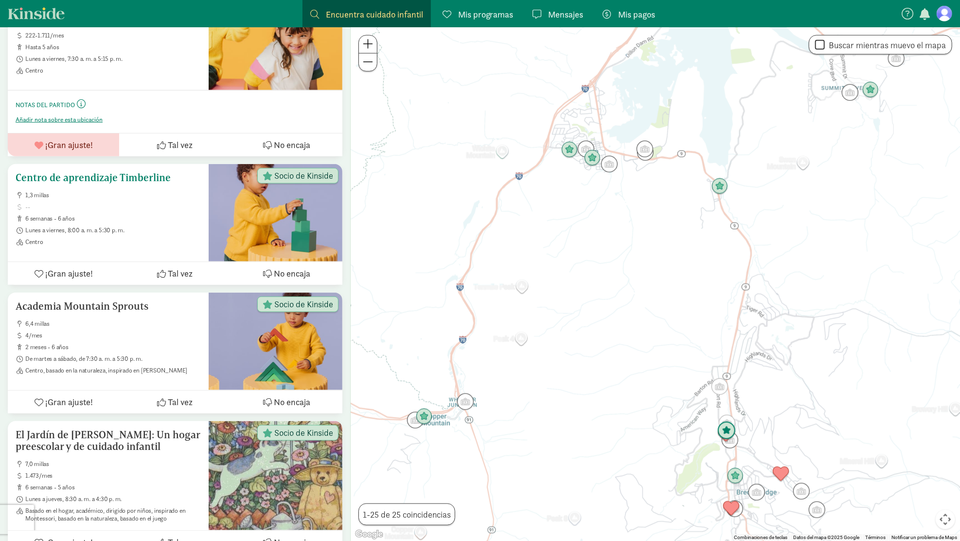
click at [59, 269] on font "¡Gran ajuste!" at bounding box center [69, 273] width 48 height 11
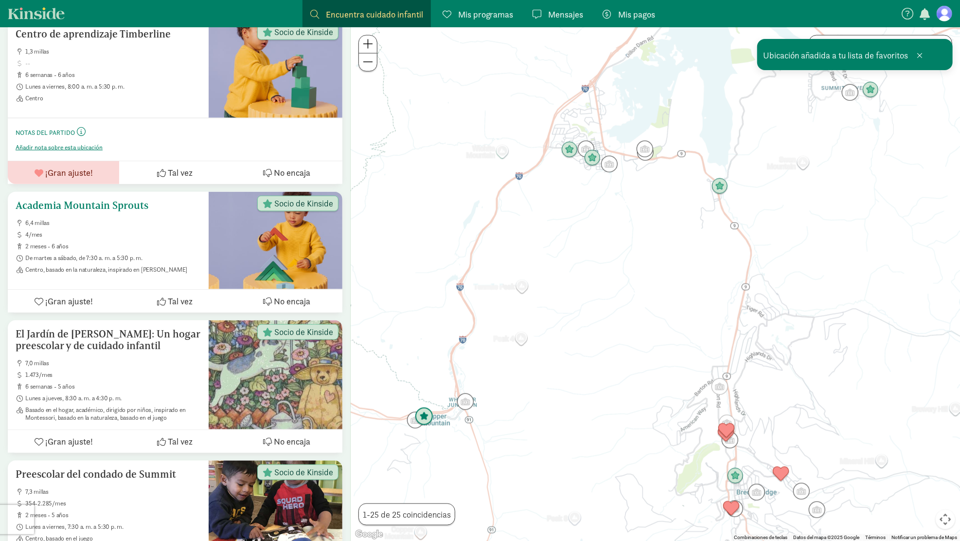
scroll to position [729, 0]
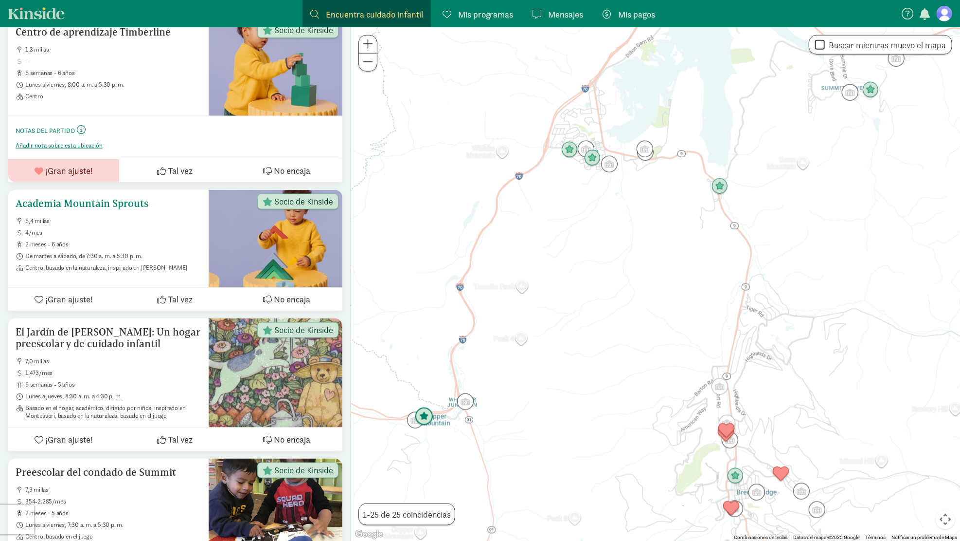
click at [133, 220] on span "6,4 millas" at bounding box center [113, 221] width 176 height 8
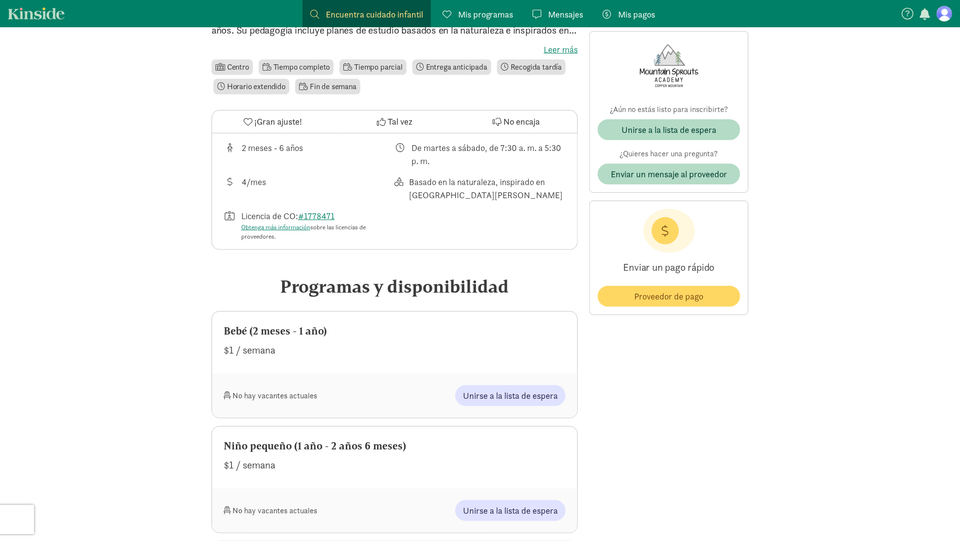
scroll to position [243, 0]
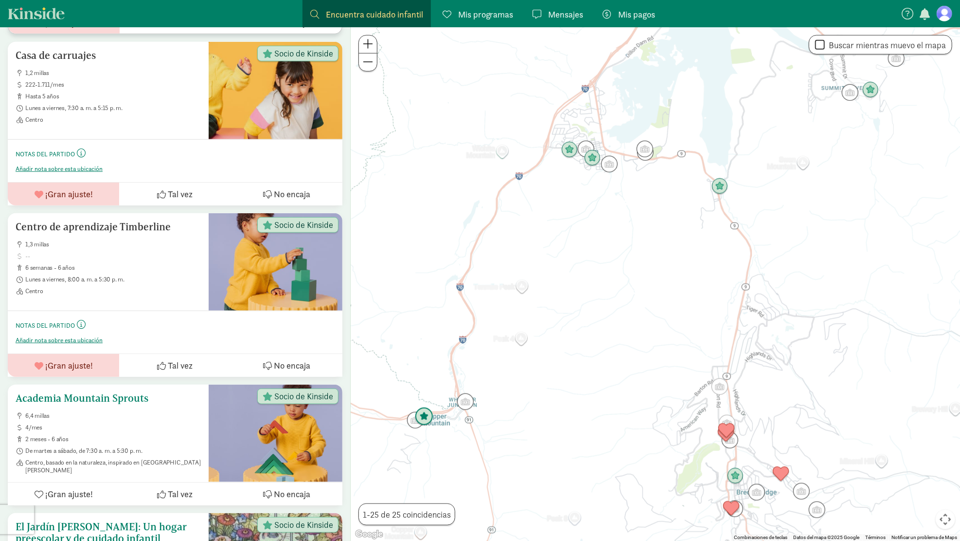
scroll to position [729, 0]
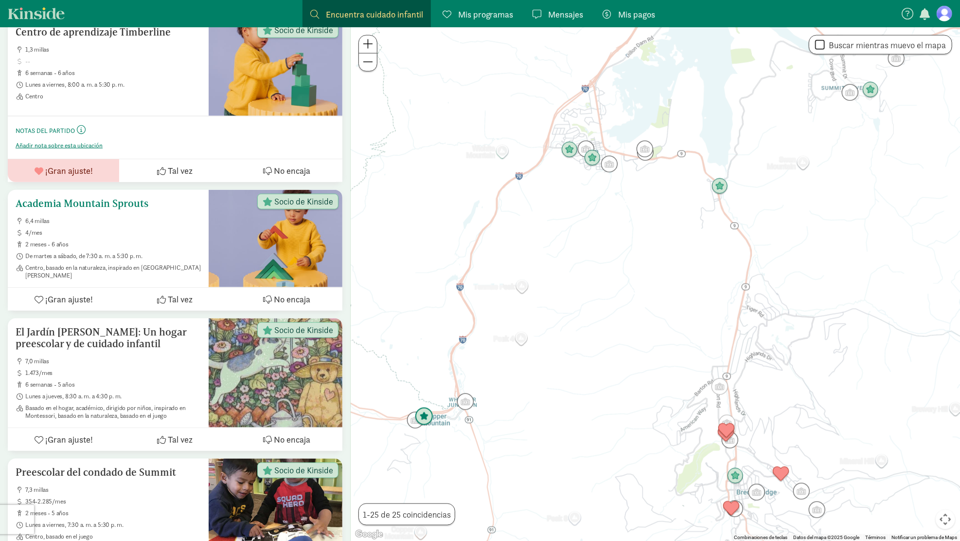
click at [114, 219] on span "6,4 millas" at bounding box center [113, 221] width 176 height 8
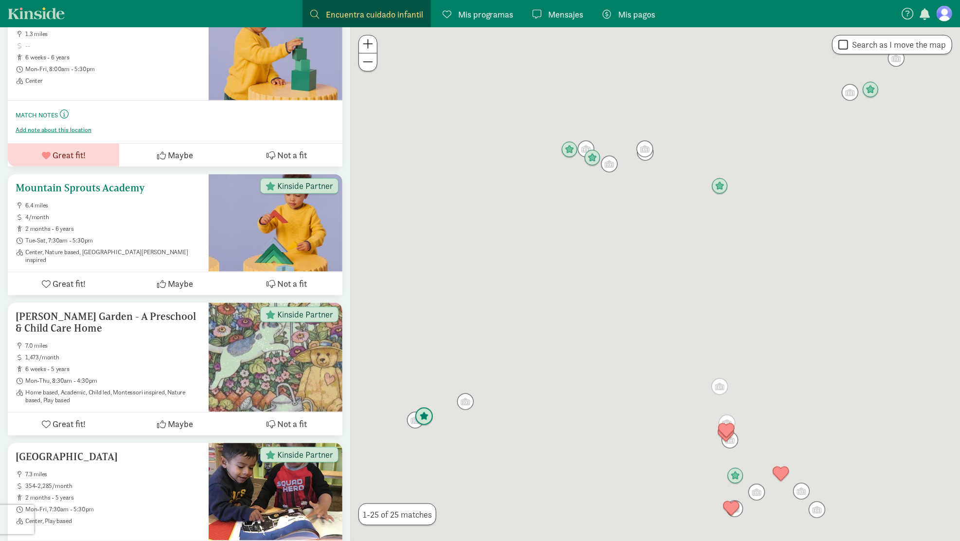
scroll to position [745, 0]
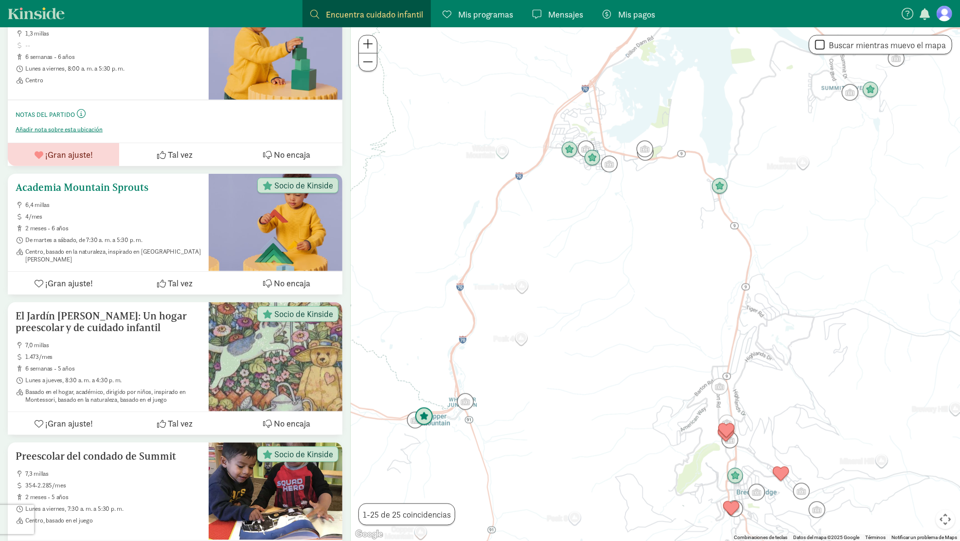
click at [174, 232] on ul "6,4 millas 4/mes 2 meses - 6 años [PERSON_NAME][DATE] a [DATE], de 7:30 a. m. a…" at bounding box center [108, 232] width 185 height 62
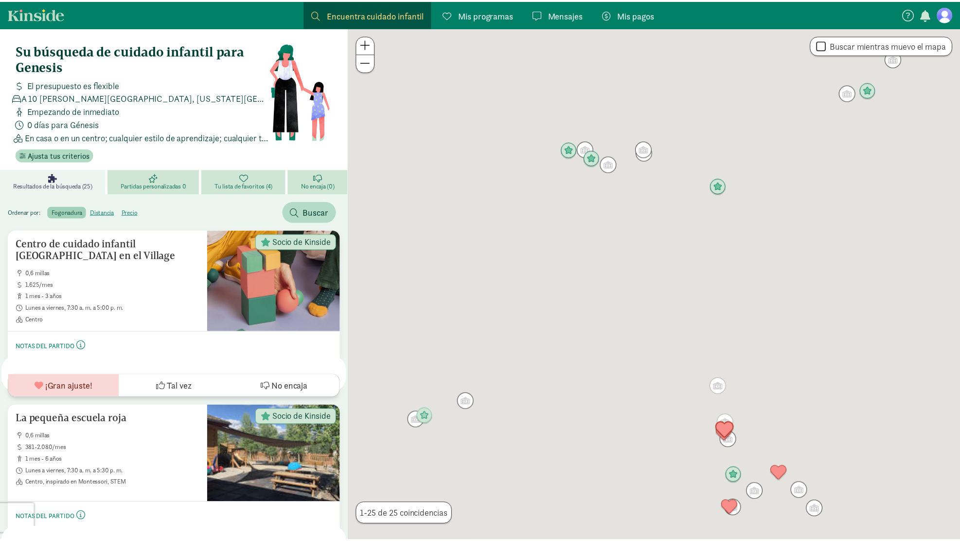
scroll to position [761, 0]
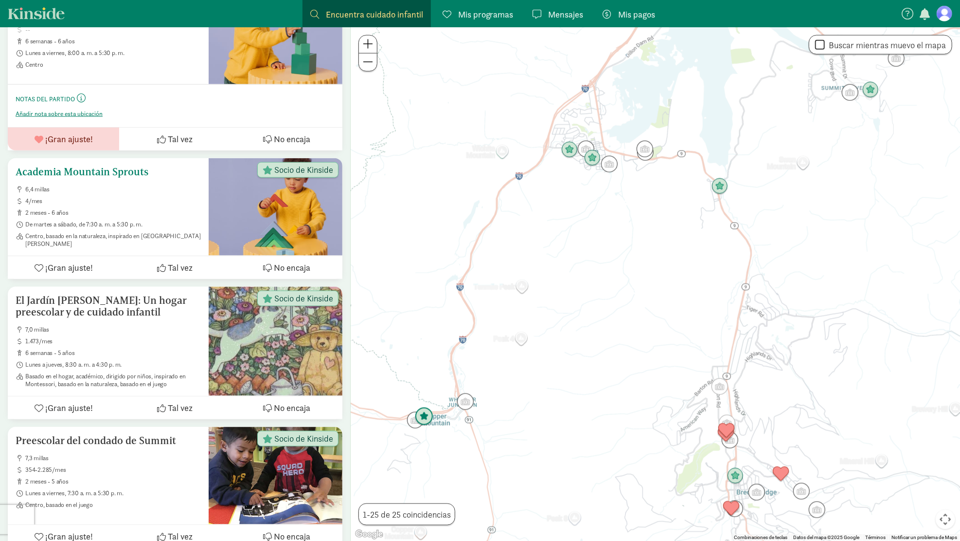
click at [317, 176] on div "Socio de Kinside" at bounding box center [297, 170] width 81 height 16
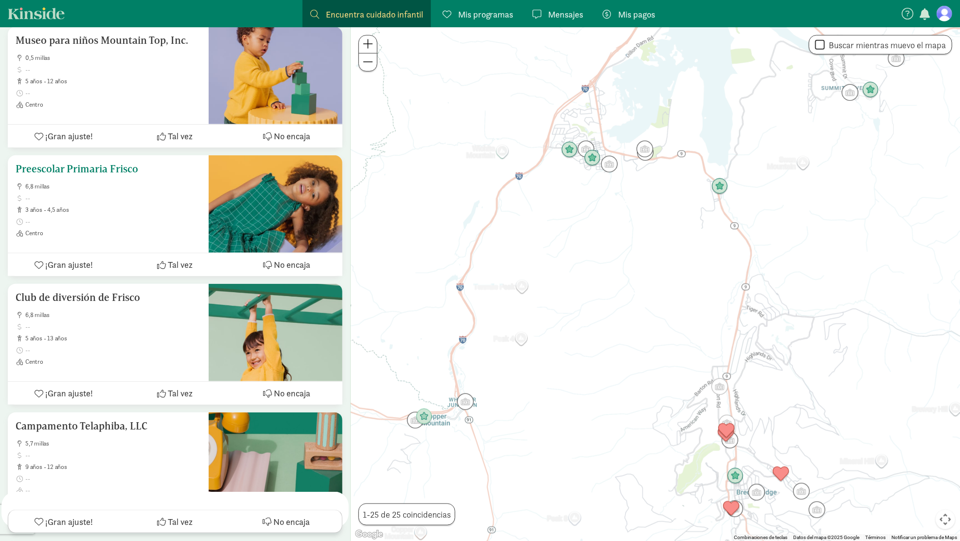
scroll to position [3144, 0]
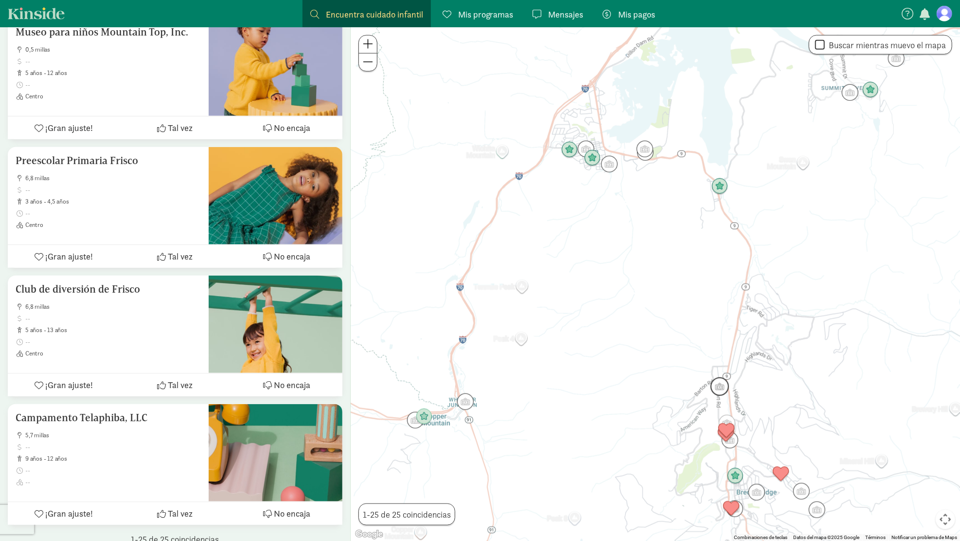
click at [719, 387] on img "Click to see details" at bounding box center [720, 386] width 18 height 18
click at [822, 235] on div at bounding box center [828, 233] width 28 height 28
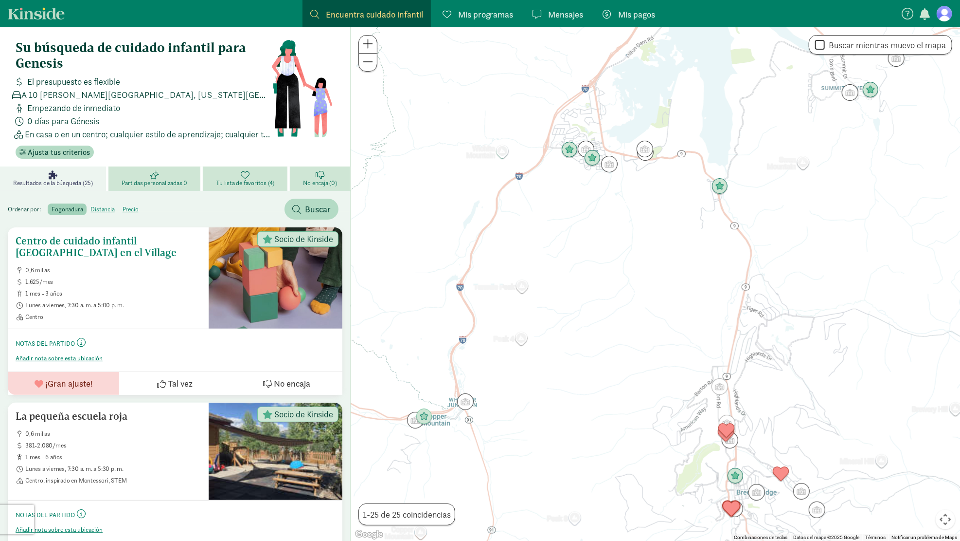
scroll to position [0, 0]
